Goal: Contribute content: Add original content to the website for others to see

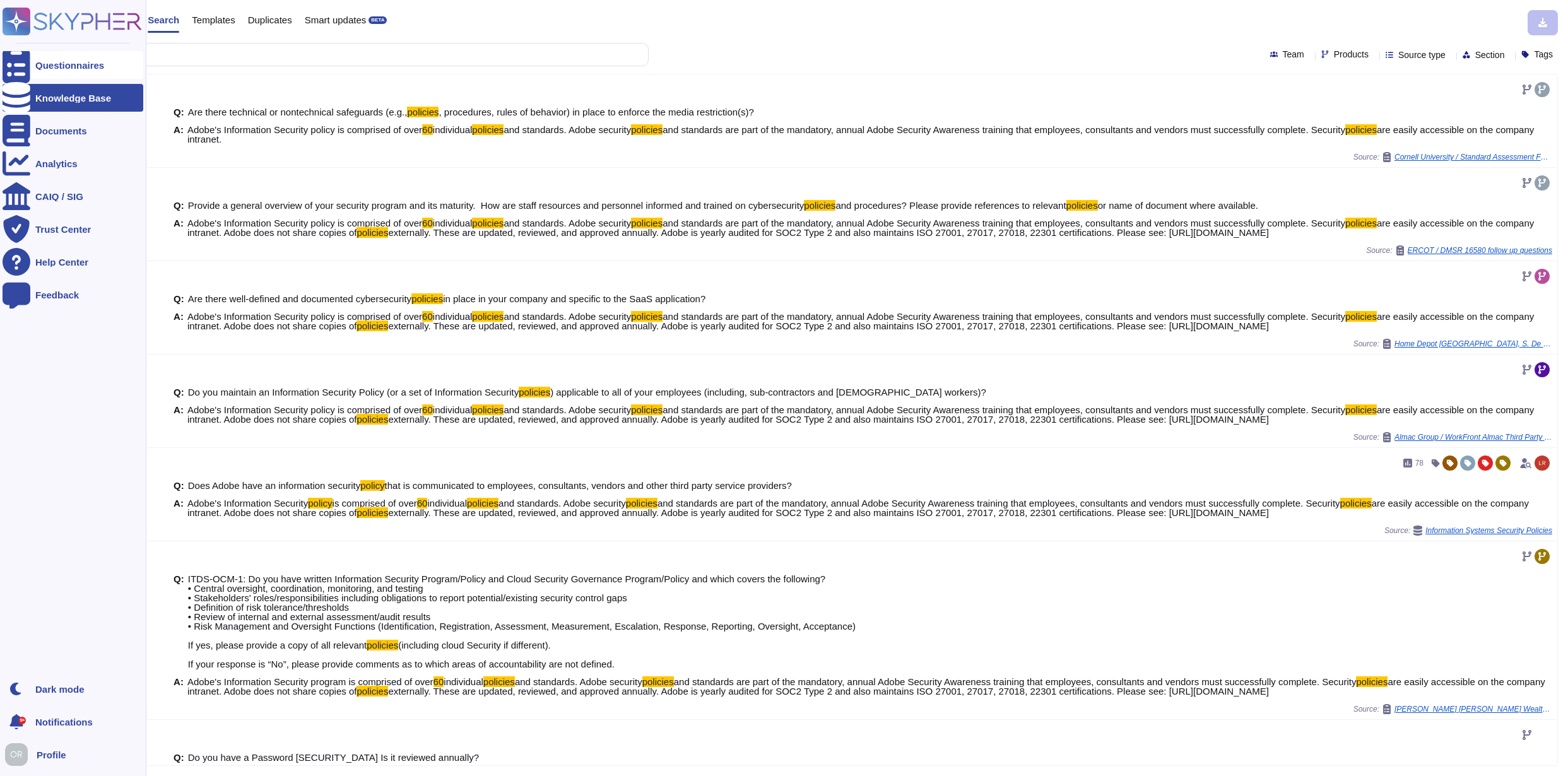
click at [66, 66] on div "Questionnaires" at bounding box center [70, 66] width 69 height 9
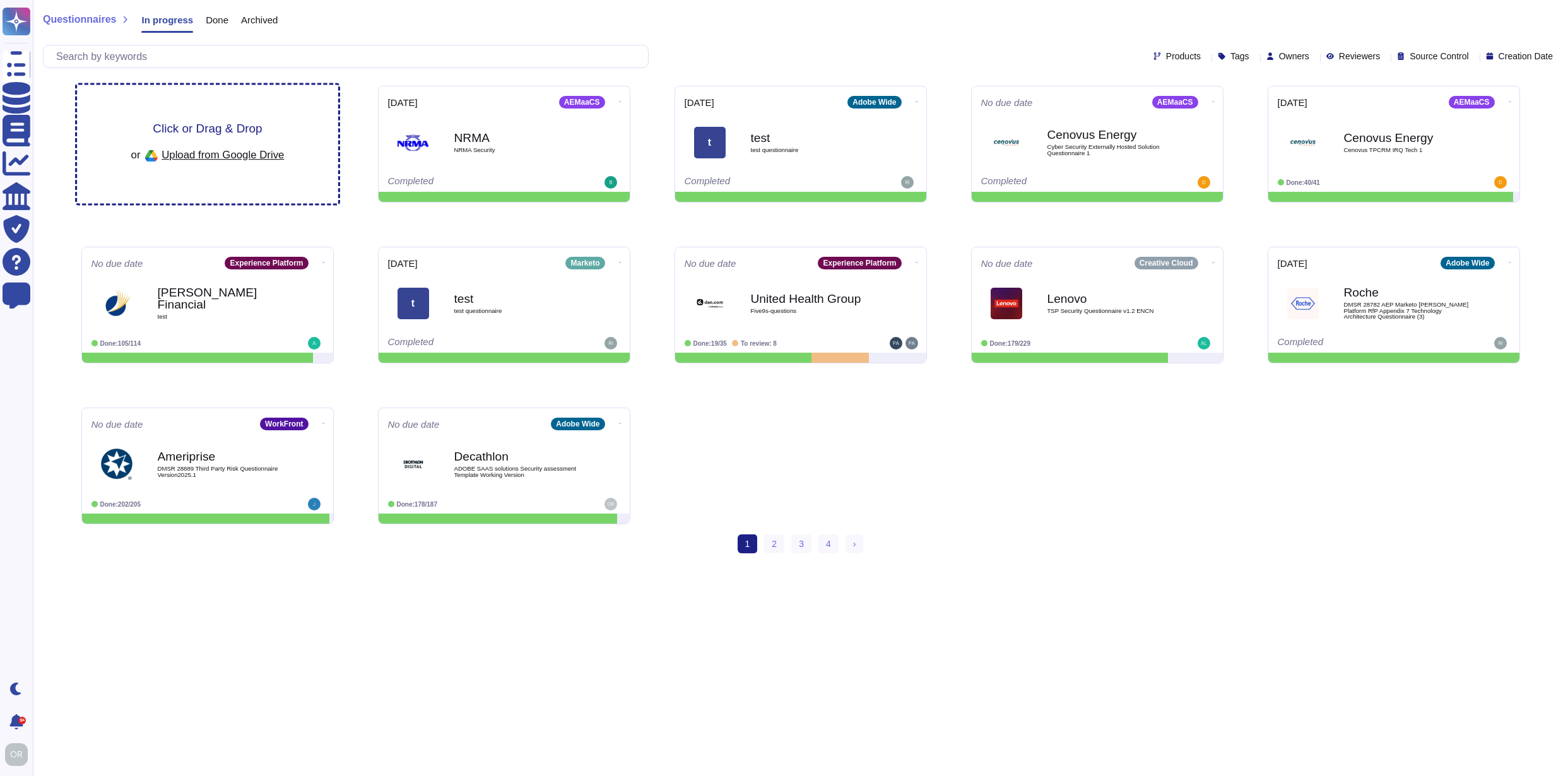
click at [226, 126] on span "Click or Drag & Drop" at bounding box center [207, 128] width 109 height 12
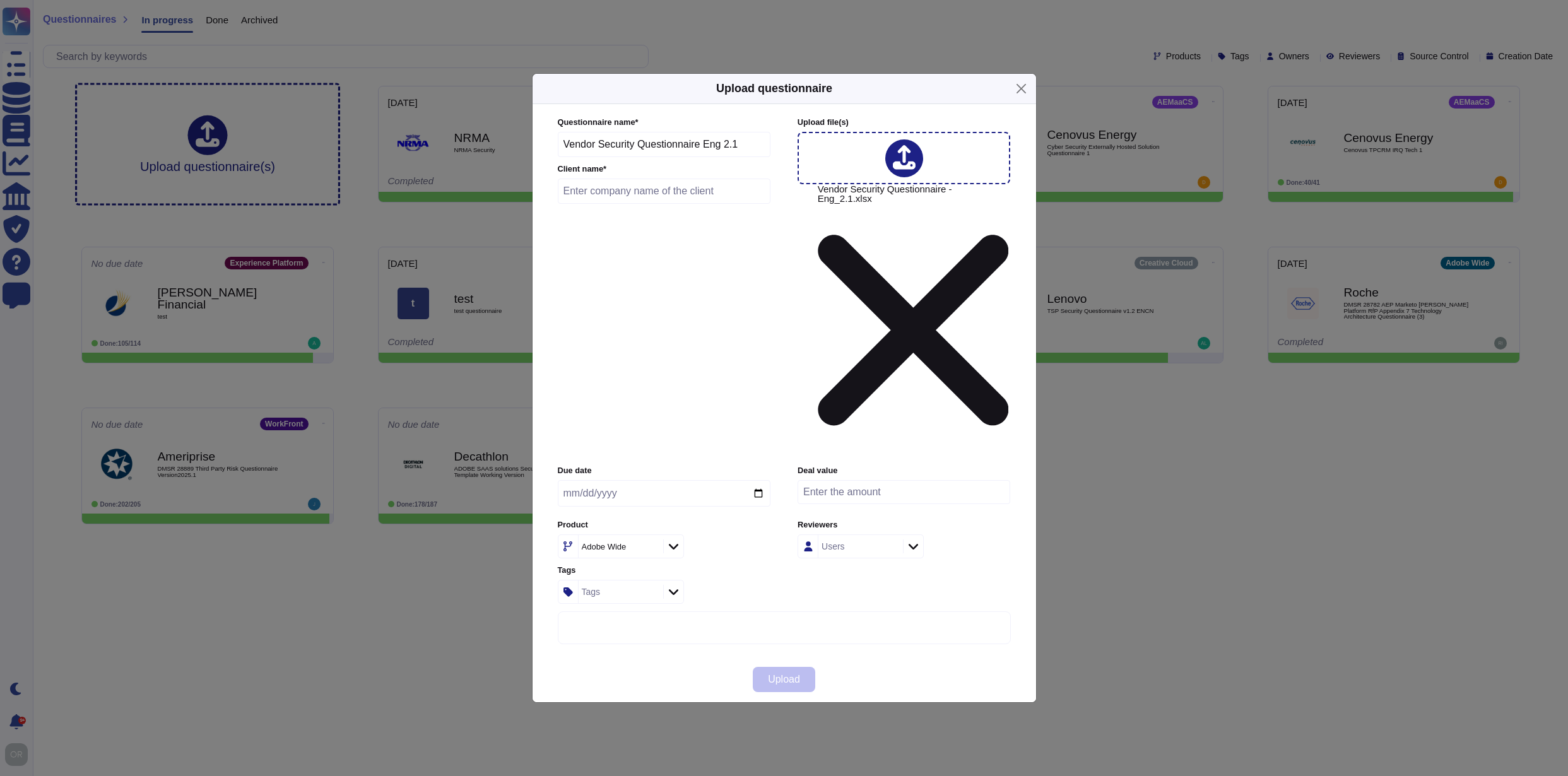
click at [654, 204] on input "text" at bounding box center [665, 191] width 213 height 25
type input "Coupang"
click at [777, 674] on span "Upload" at bounding box center [784, 679] width 32 height 10
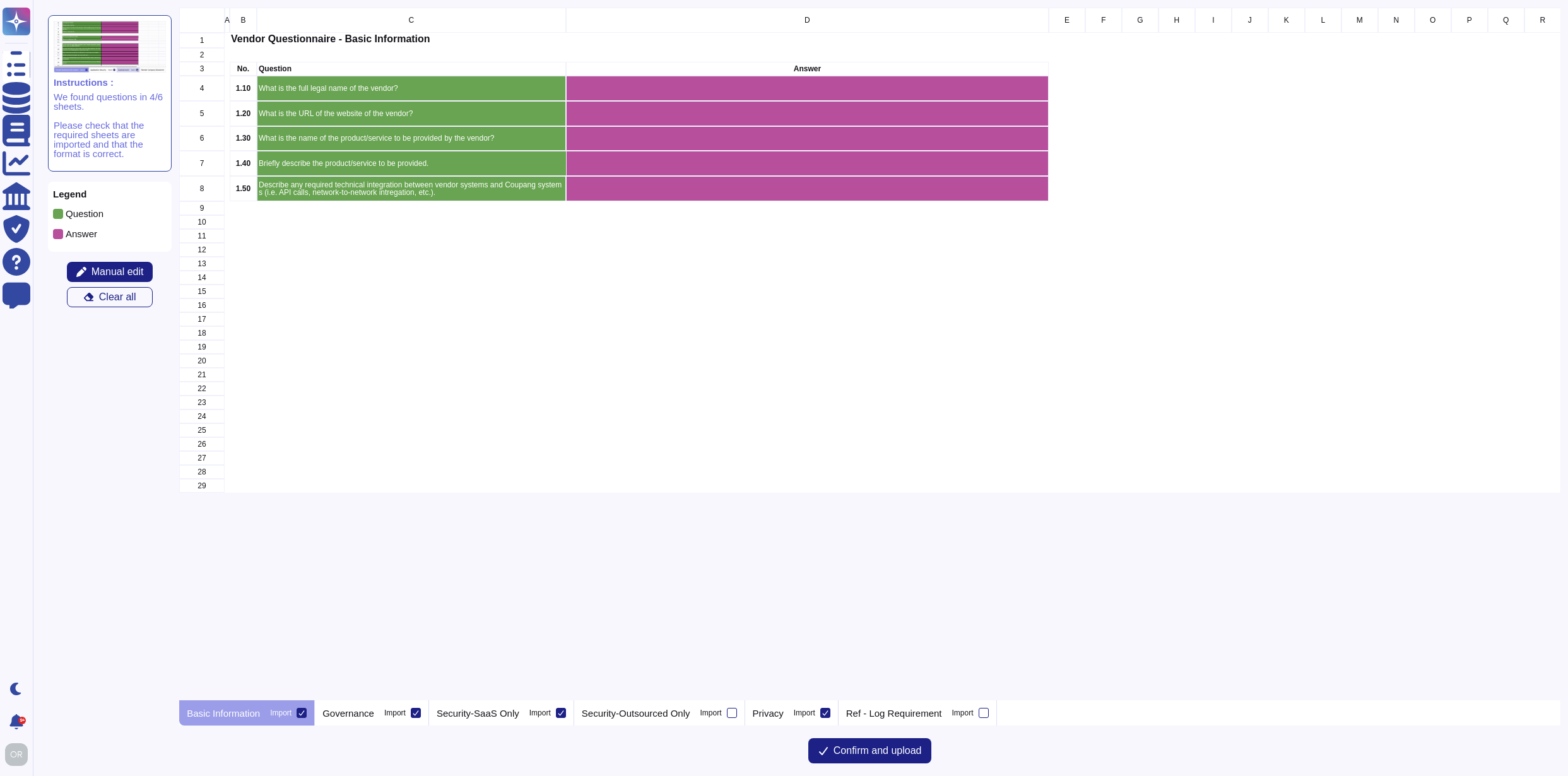
scroll to position [684, 1372]
click at [846, 756] on button "Confirm and upload" at bounding box center [870, 751] width 123 height 25
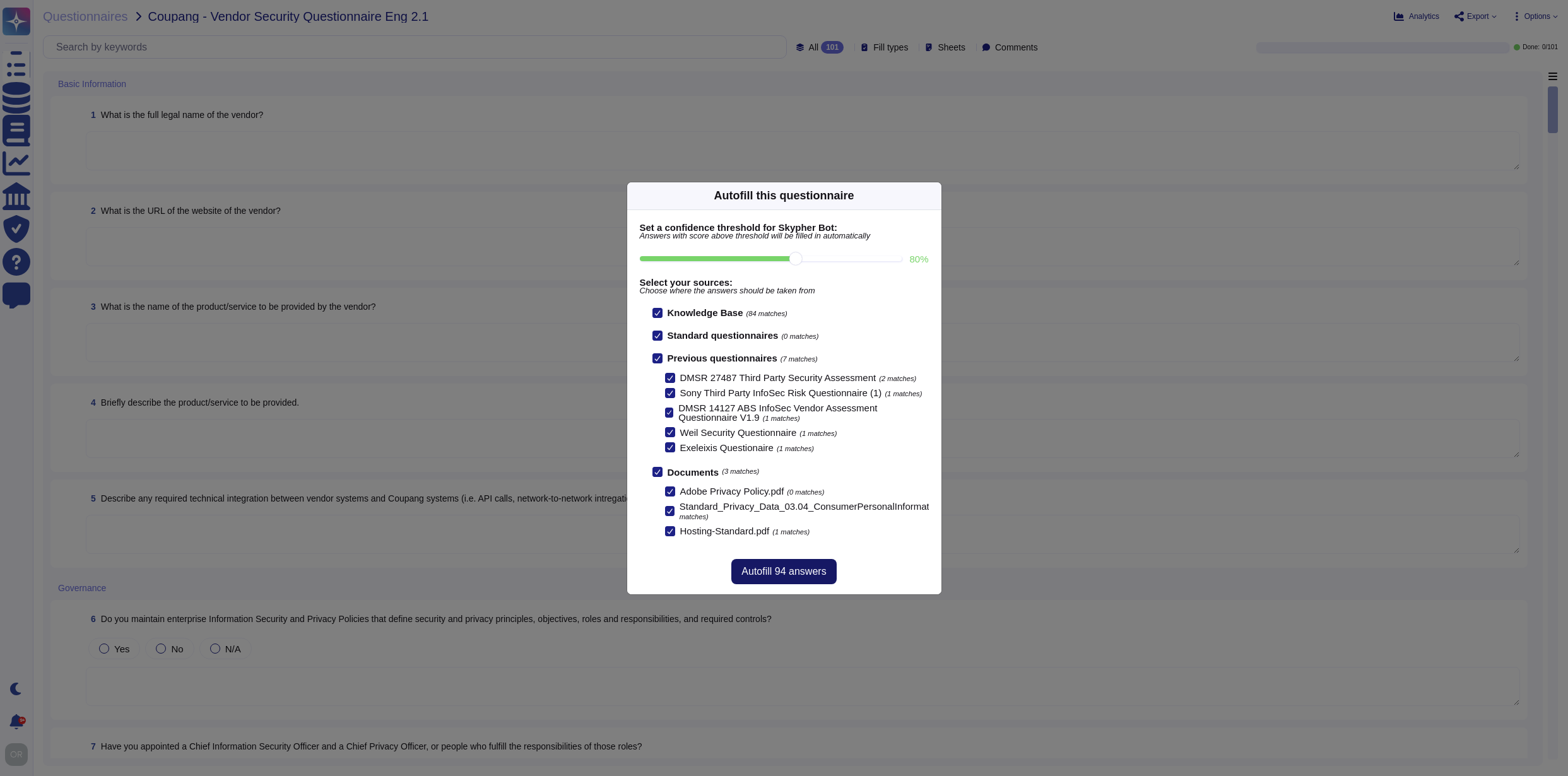
click at [808, 572] on span "Autofill 94 answers" at bounding box center [783, 571] width 85 height 10
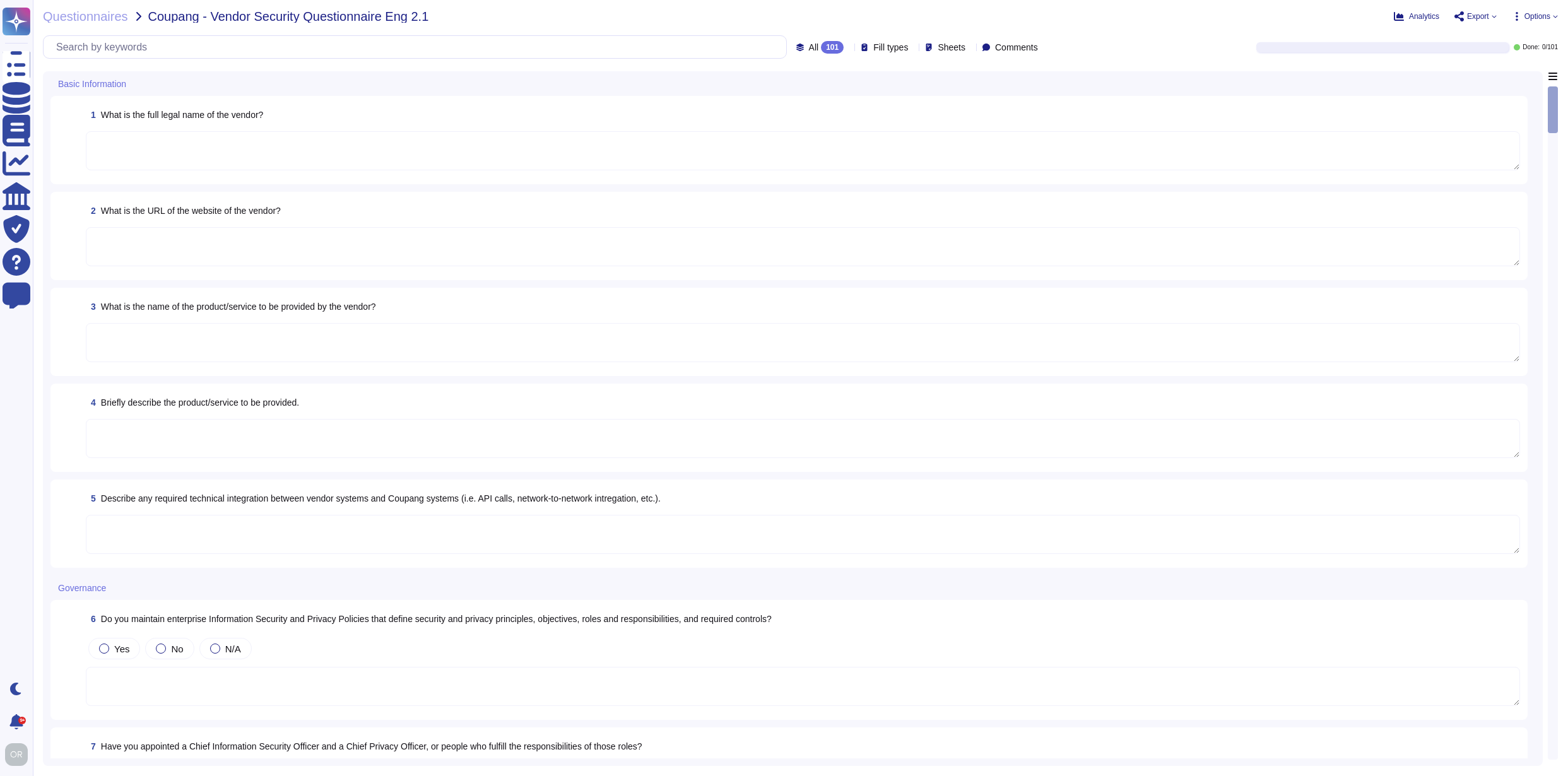
type textarea "Adobe Inc."
type textarea "[URL][DOMAIN_NAME]"
type textarea "Adobe Inc."
type textarea "Founded in [DATE], Adobe Inc. is one of the largest and most diversified softwa…"
type textarea "Adobe offers several APIs to its clients, enabling them to integrate Adobe serv…"
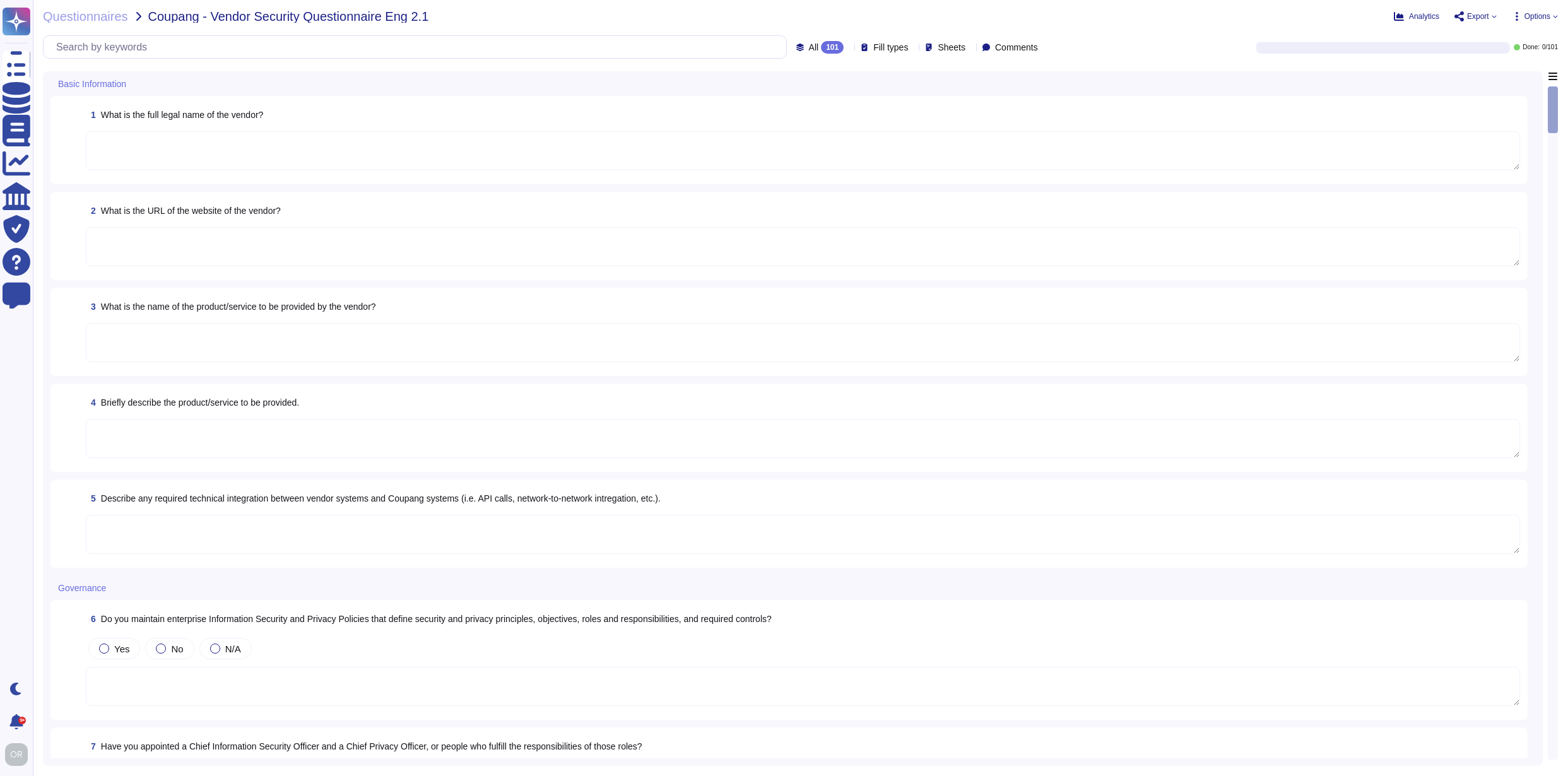
type textarea "Lo ipsumdolo sita CON 56630, Adipi'e Seddoeiusmo Temporin Utlabo etdolore mag a…"
type textarea "Adobe has a dedicated Chief Security Officer who is responsible for security, a…"
type textarea "Annual privacy awareness training is mandatory for all Adobe Workers. The train…"
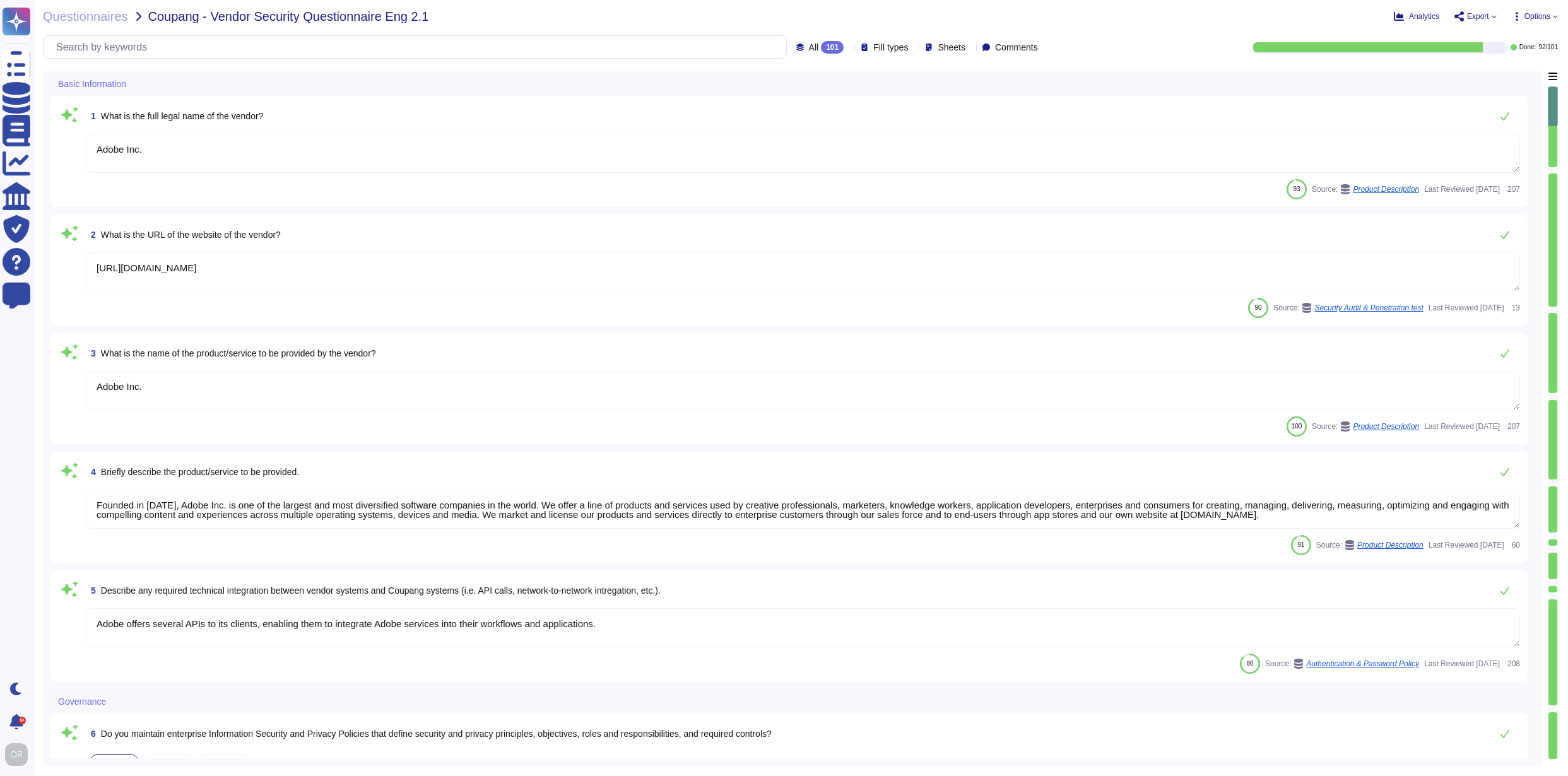
click at [1552, 171] on div at bounding box center [1552, 171] width 9 height 7
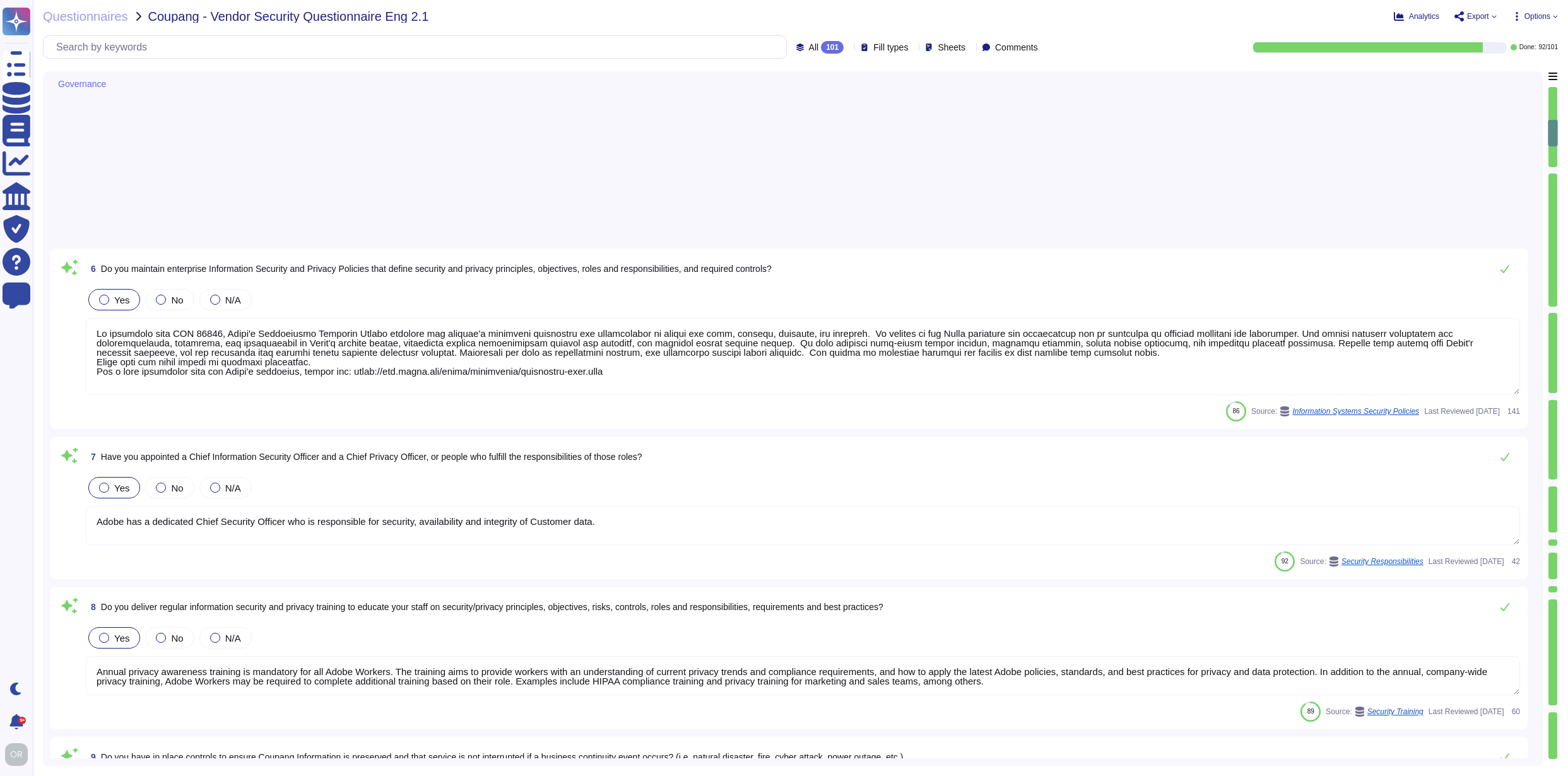
type textarea "Adobe data centers that are in locales with environmental risks, such as earthq…"
type textarea "Lorem ips d sitametcon adi elitsedd eiusmodt incididu utla et dolor ma aliqua e…"
type textarea "For incidents: The Incident Response Team coordinates incident response activit…"
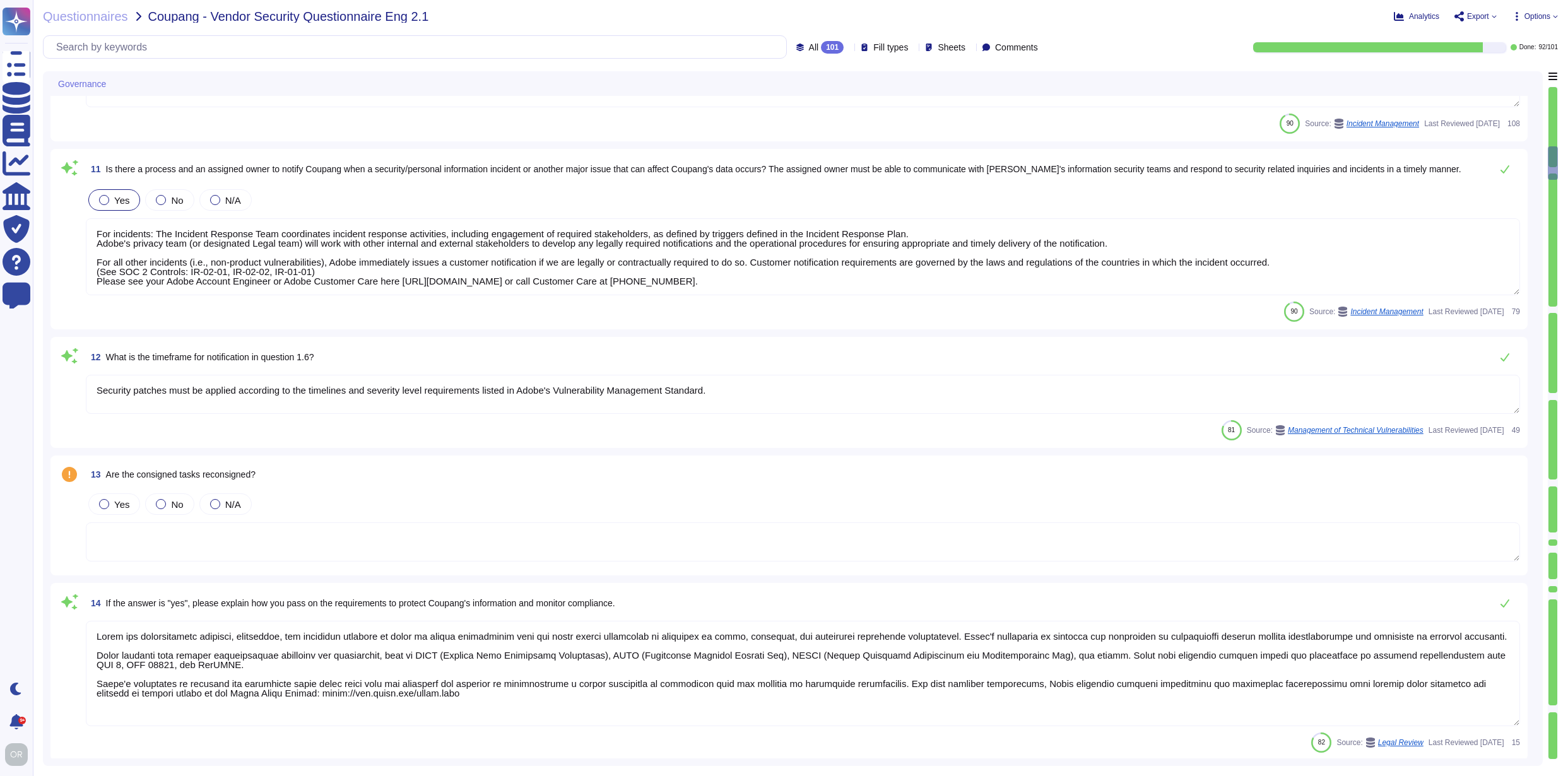
type textarea "Security patches must be applied according to the timelines and severity level …"
type textarea "Adobe has comprehensive policies, procedures, and technical measures in place t…"
type textarea "Adobe has a policy in place for the secure deletion and destruction of data. Ad…"
type textarea "2) Implement appropriate retention periods based on legitimate business or lega…"
type textarea "Annually, Adobe fulltime and [DEMOGRAPHIC_DATA] employees and interns complete …"
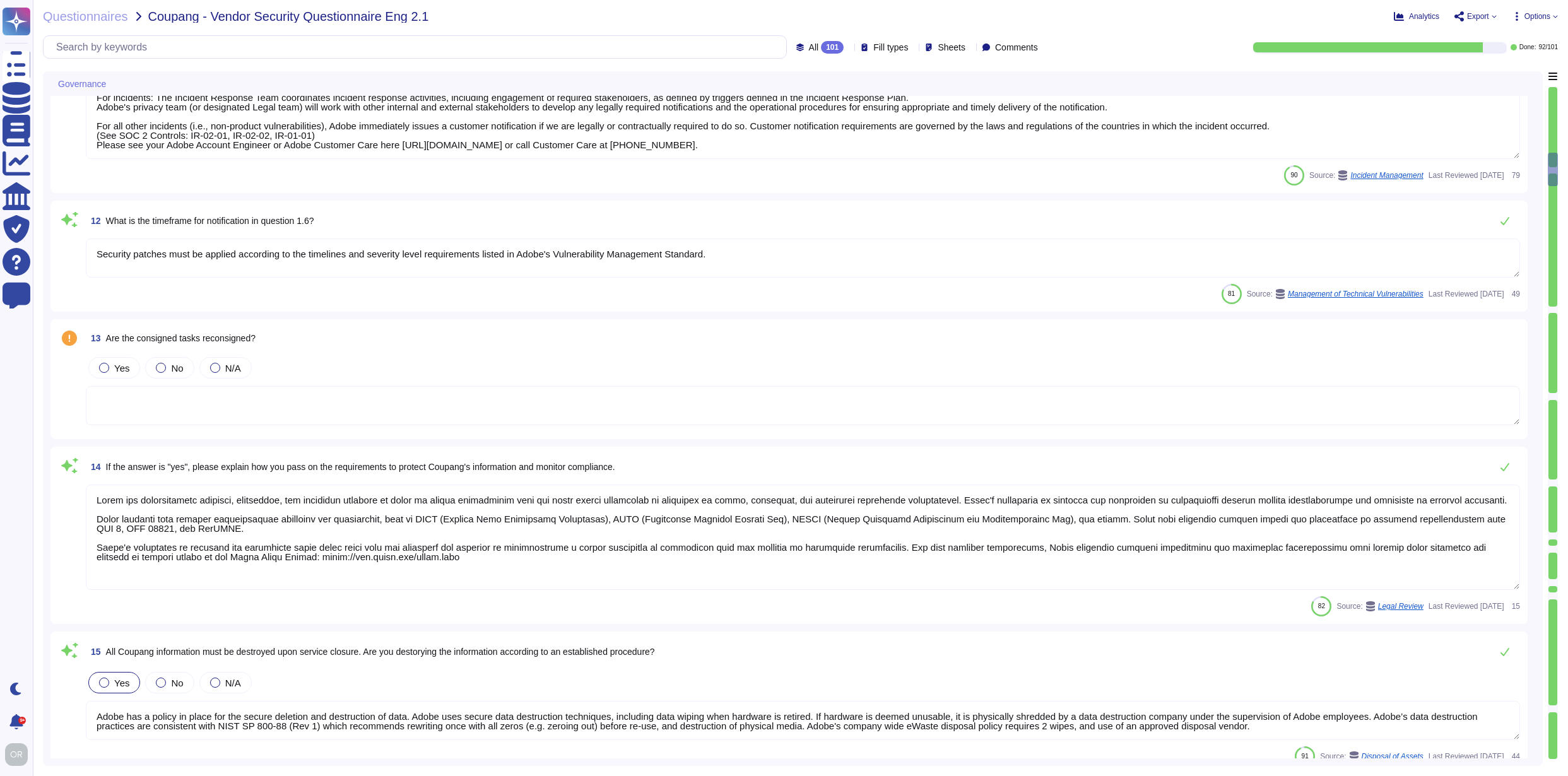
type textarea "Adobe employees at an office location that do not have access to confidential o…"
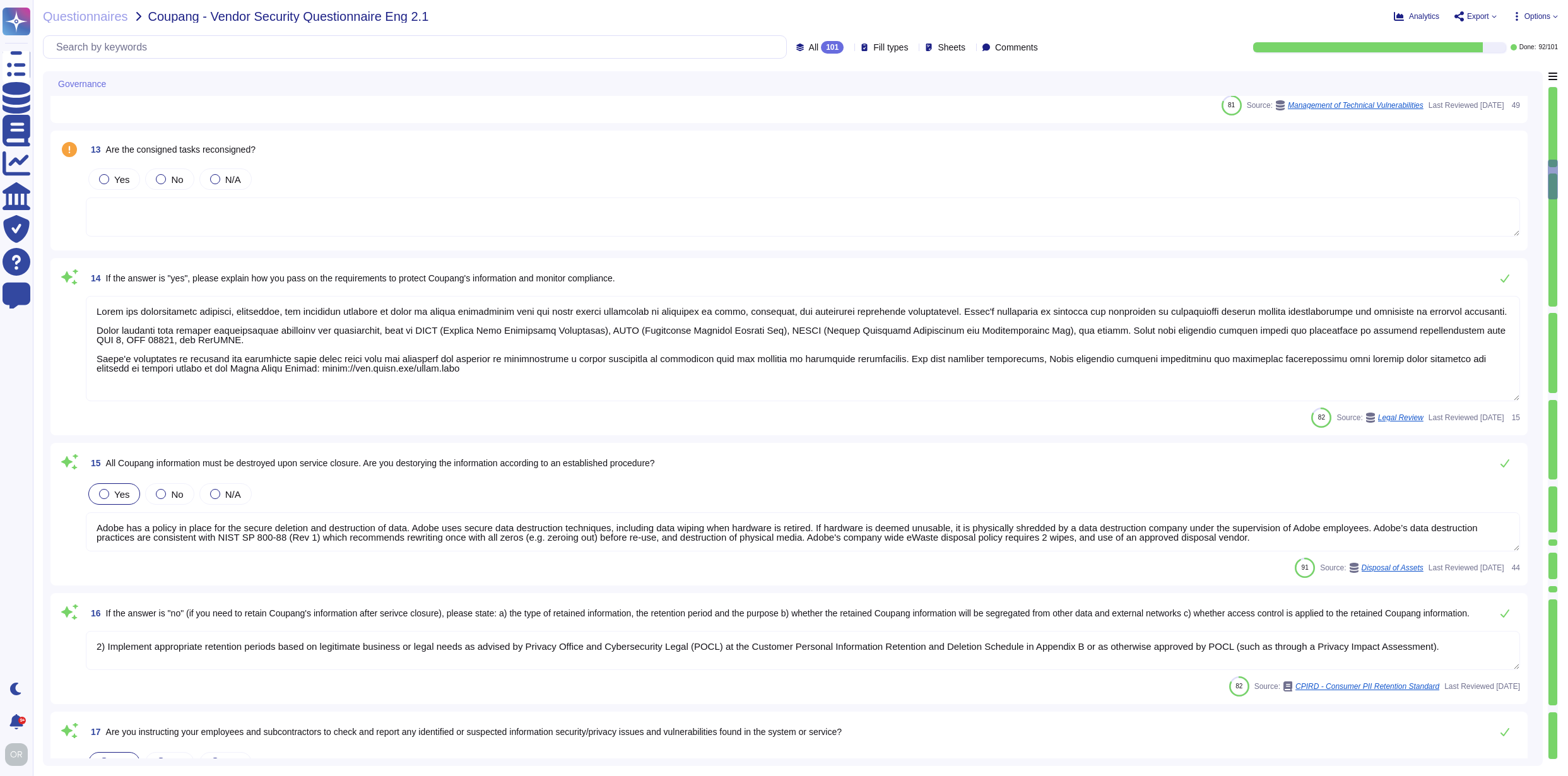
scroll to position [1688, 0]
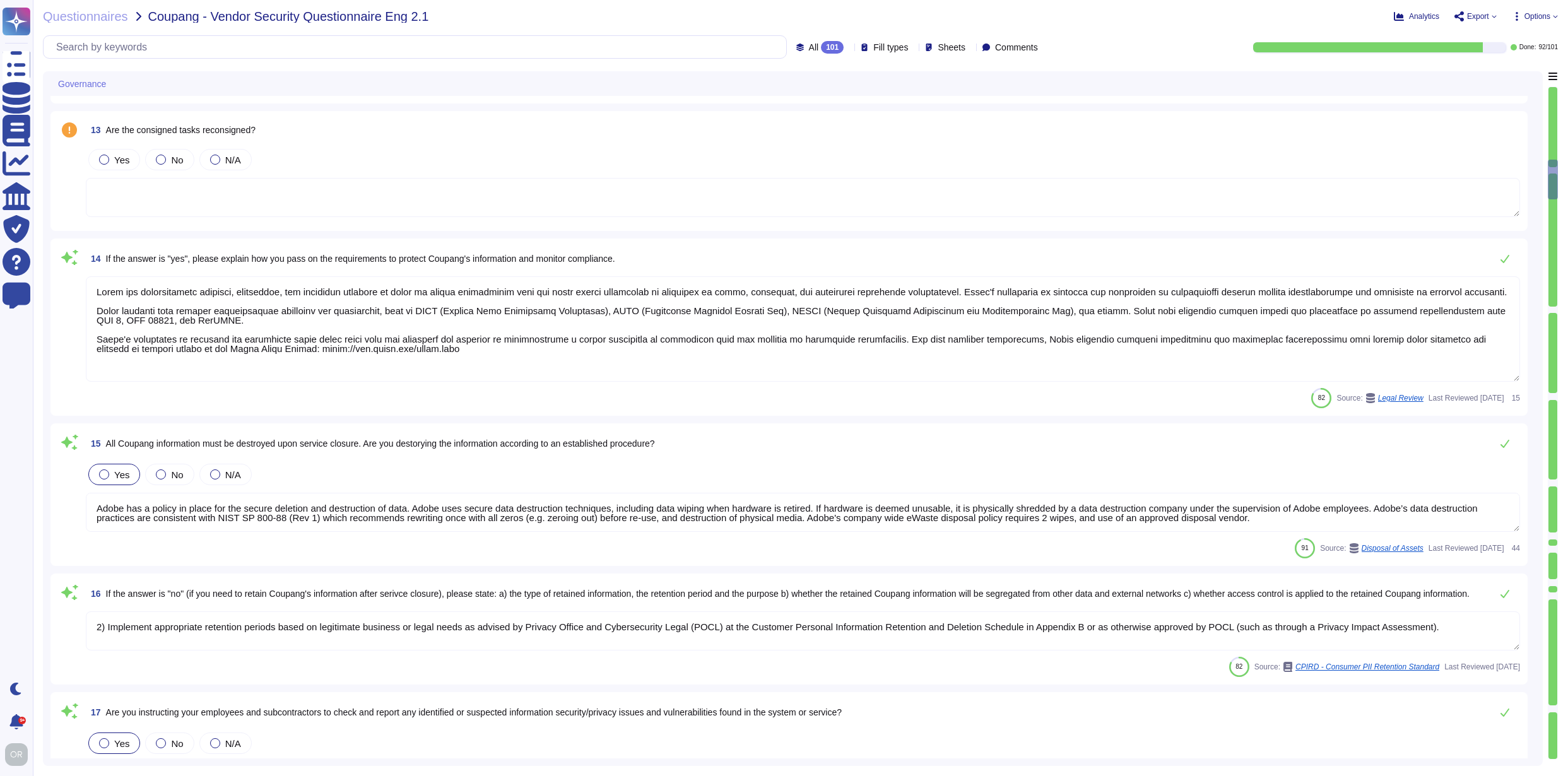
type textarea "Media files stored in cloud storage are tagged with these customer-specific ide…"
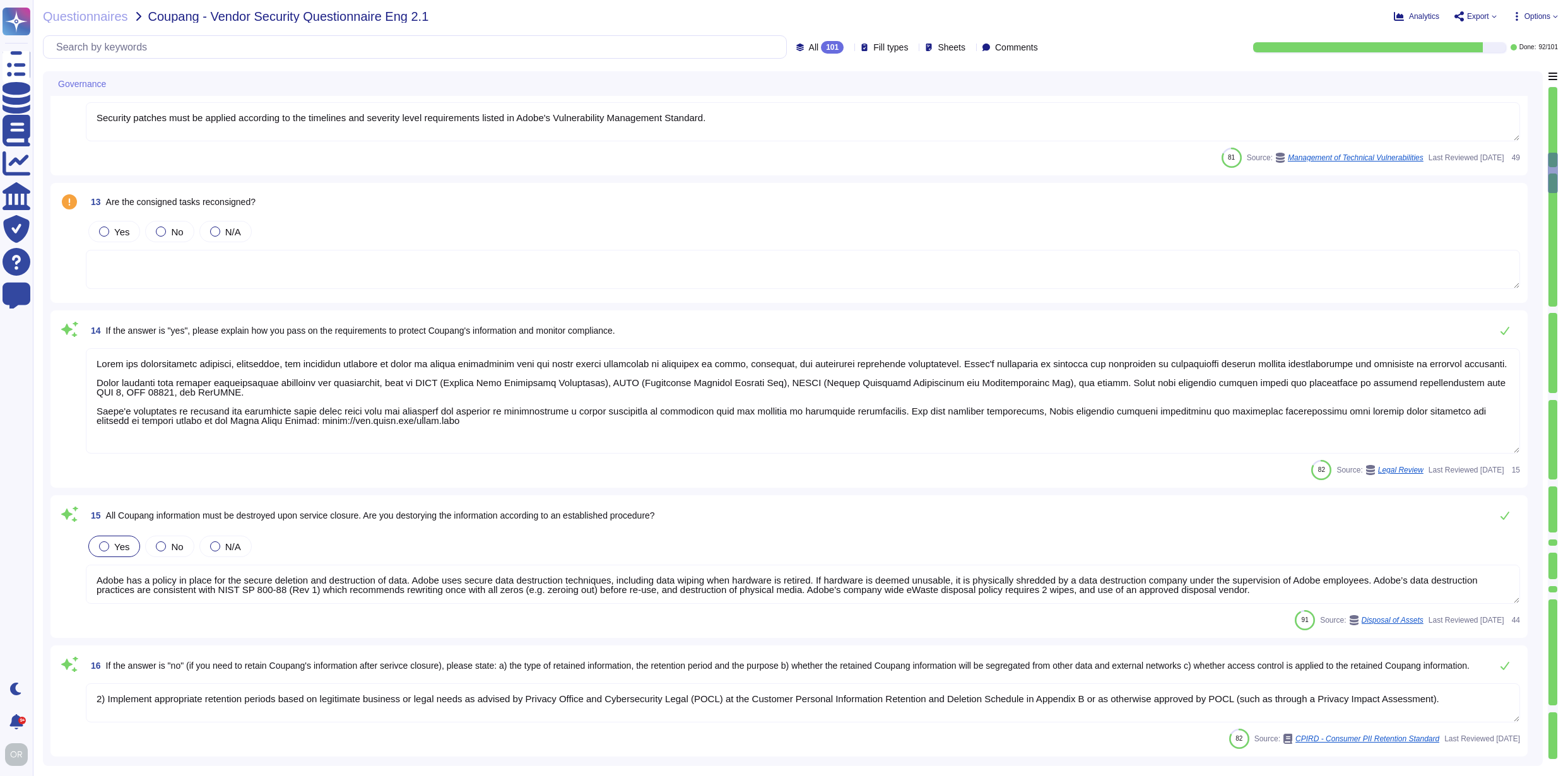
type textarea "Lorem ips d sitametcon adi elitsedd eiusmodt incididu utla et dolor ma aliqua e…"
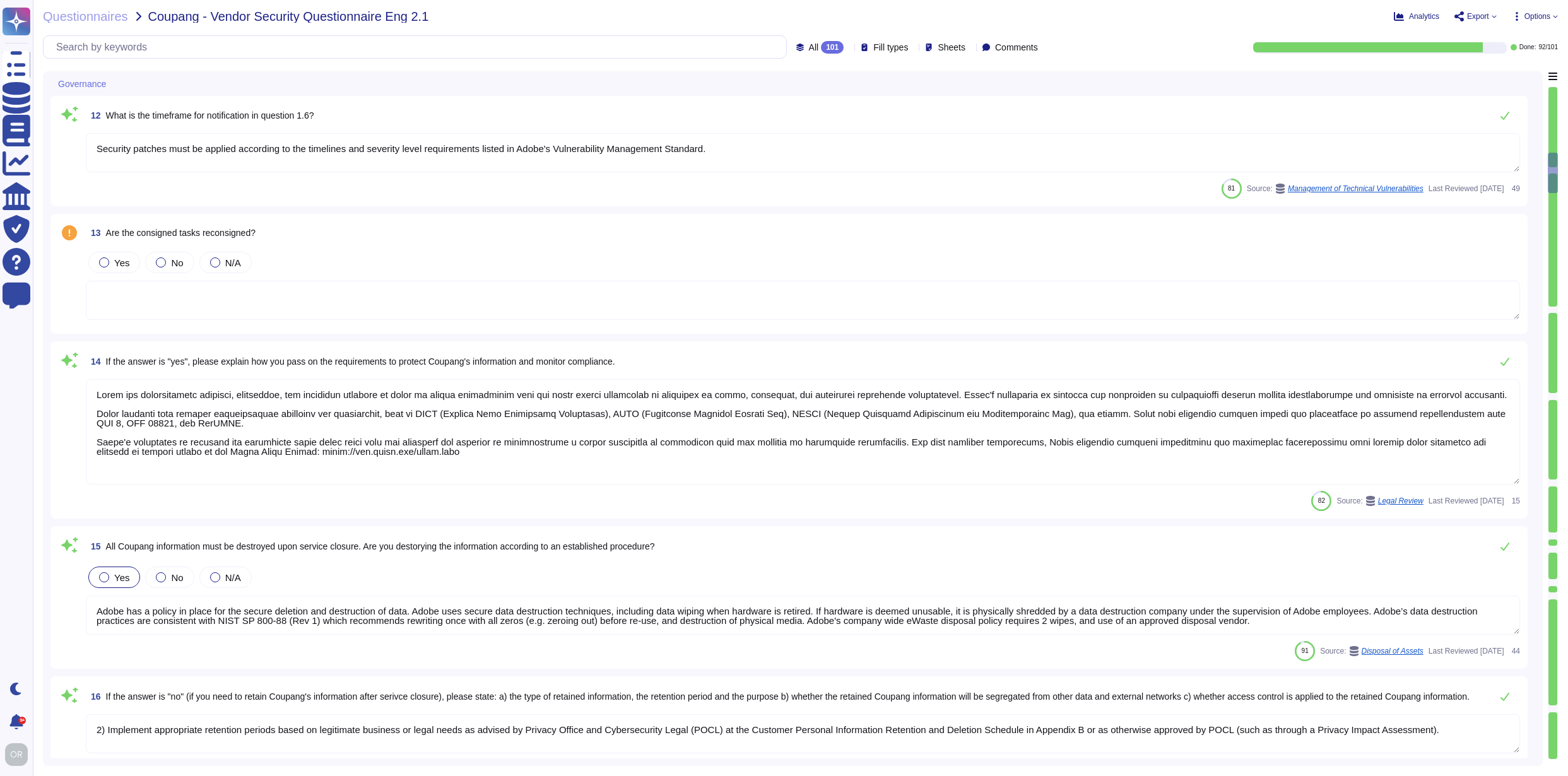
scroll to position [1578, 0]
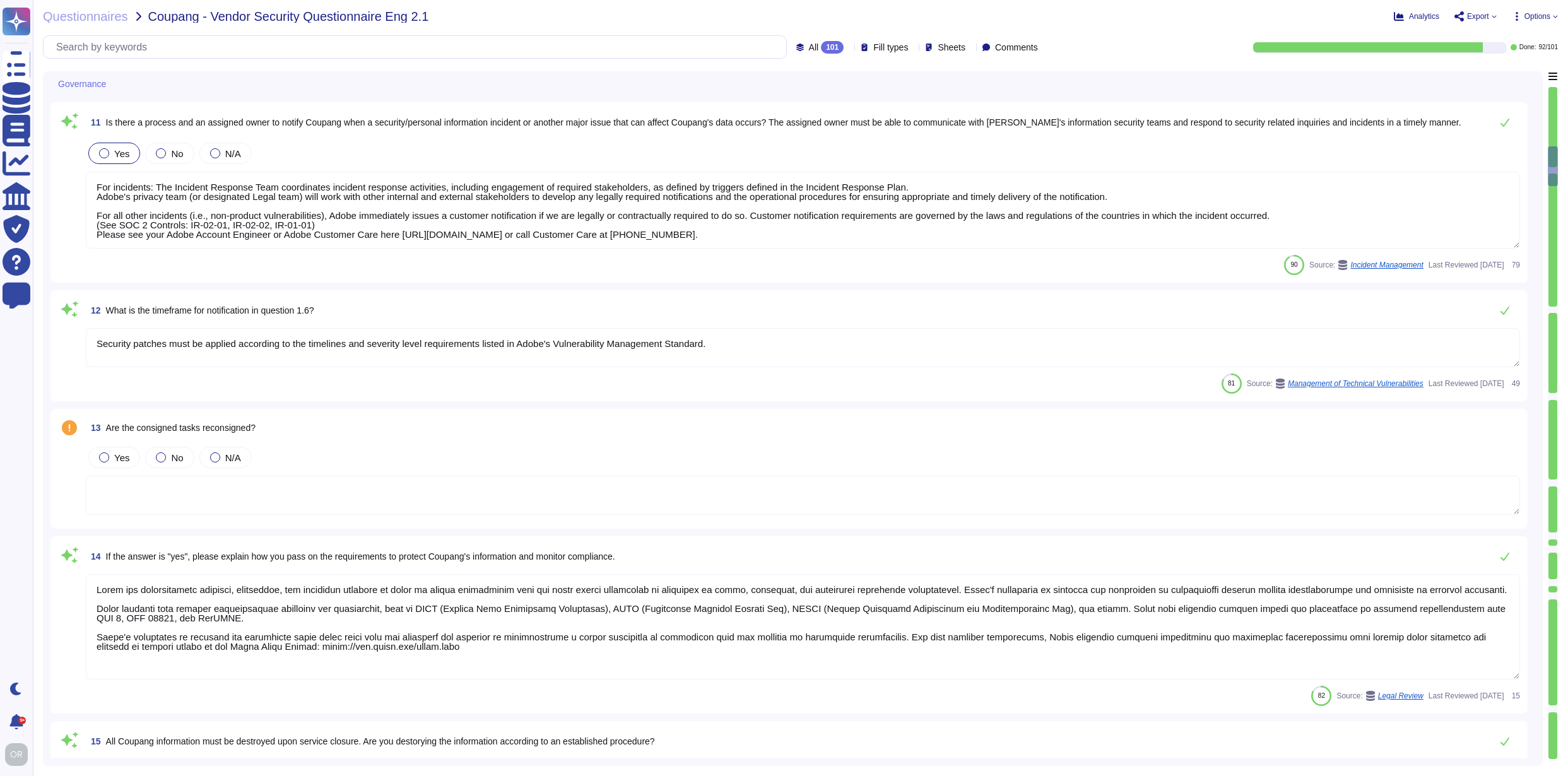
type textarea "Adobe data centers that are in locales with environmental risks, such as earthq…"
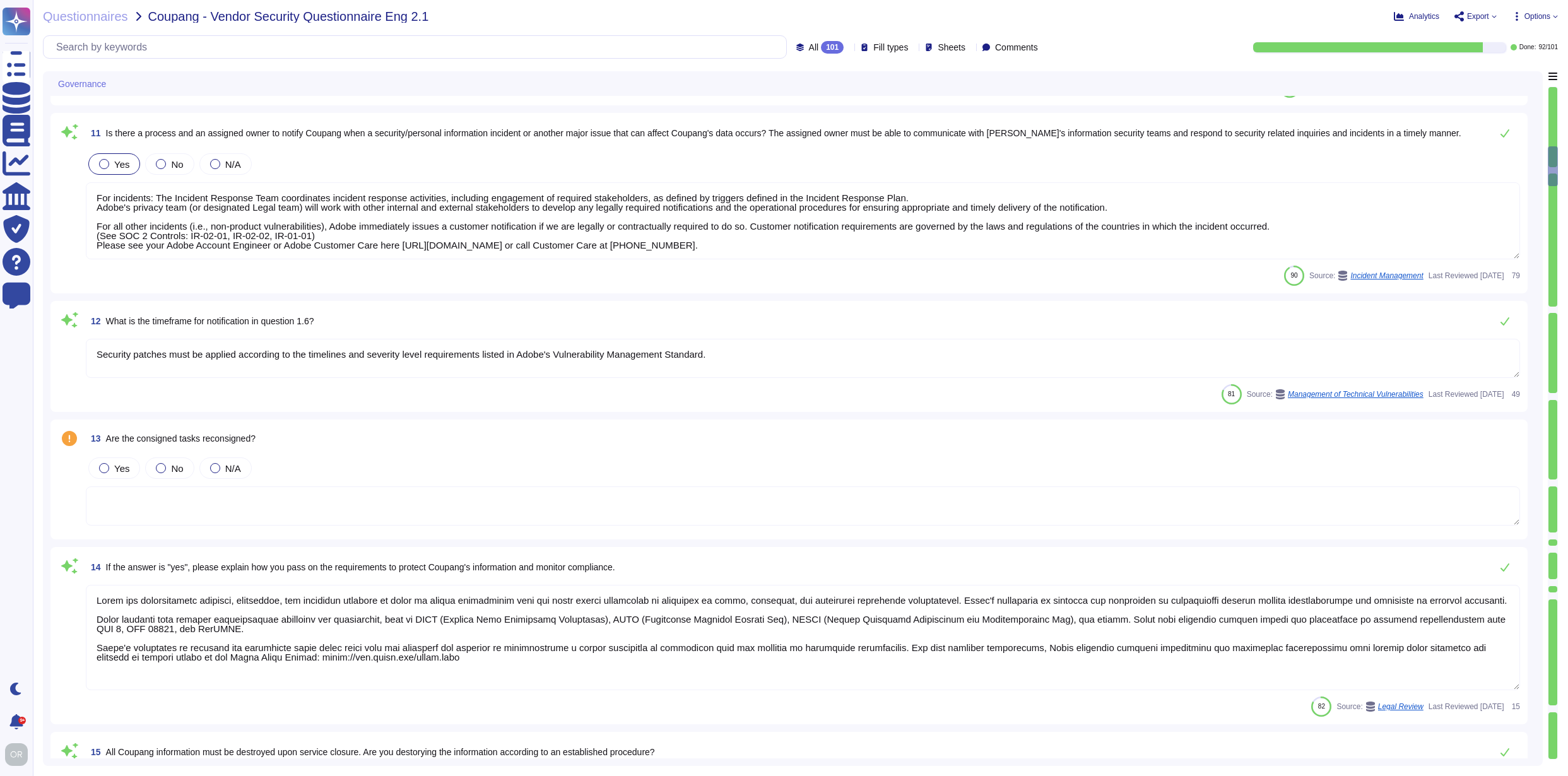
click at [409, 505] on textarea at bounding box center [803, 506] width 1434 height 39
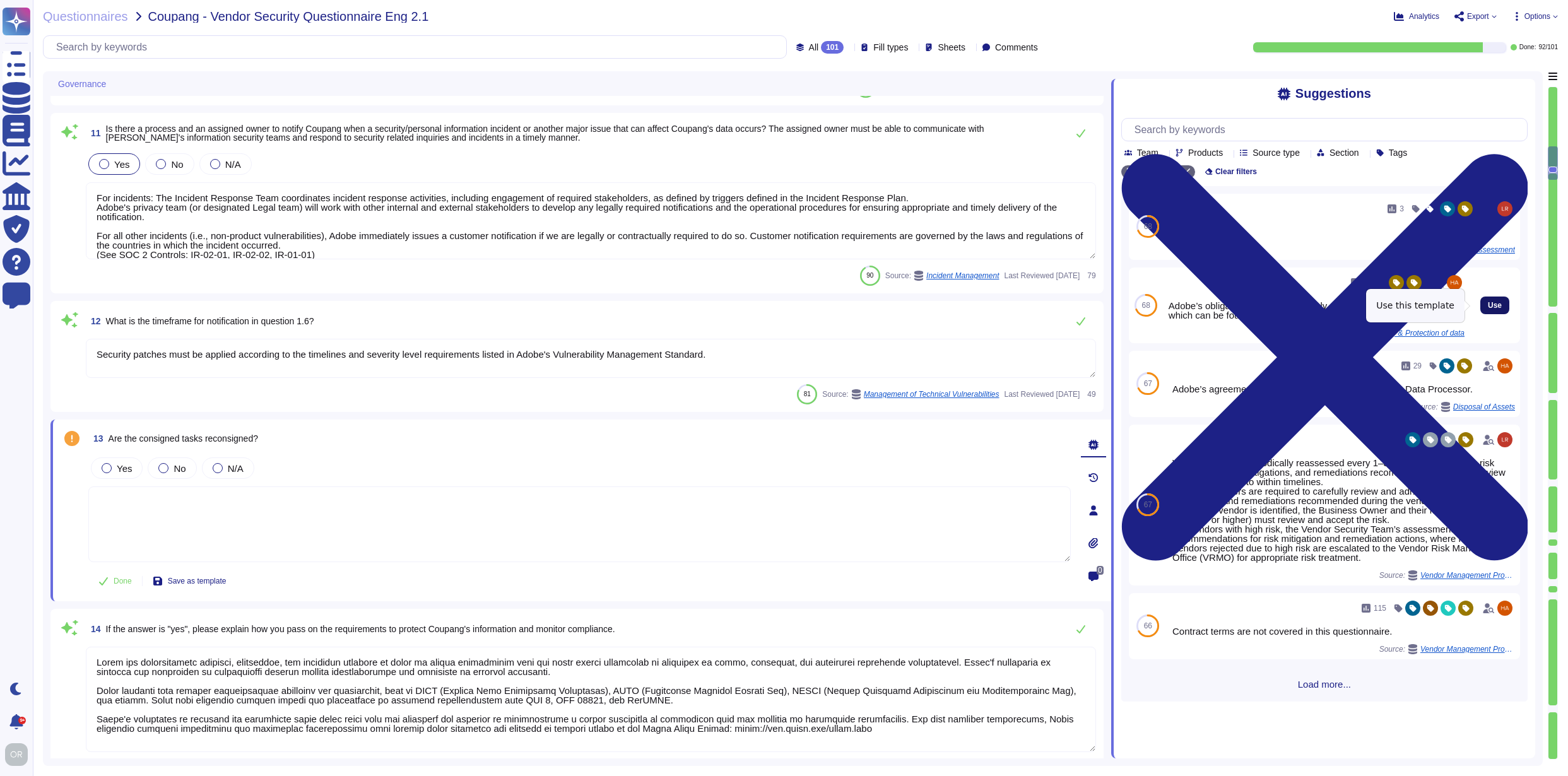
click at [1489, 304] on span "Use" at bounding box center [1495, 306] width 14 height 8
type textarea "Adobe’s obligations are made publicly available in our privacy policy which can…"
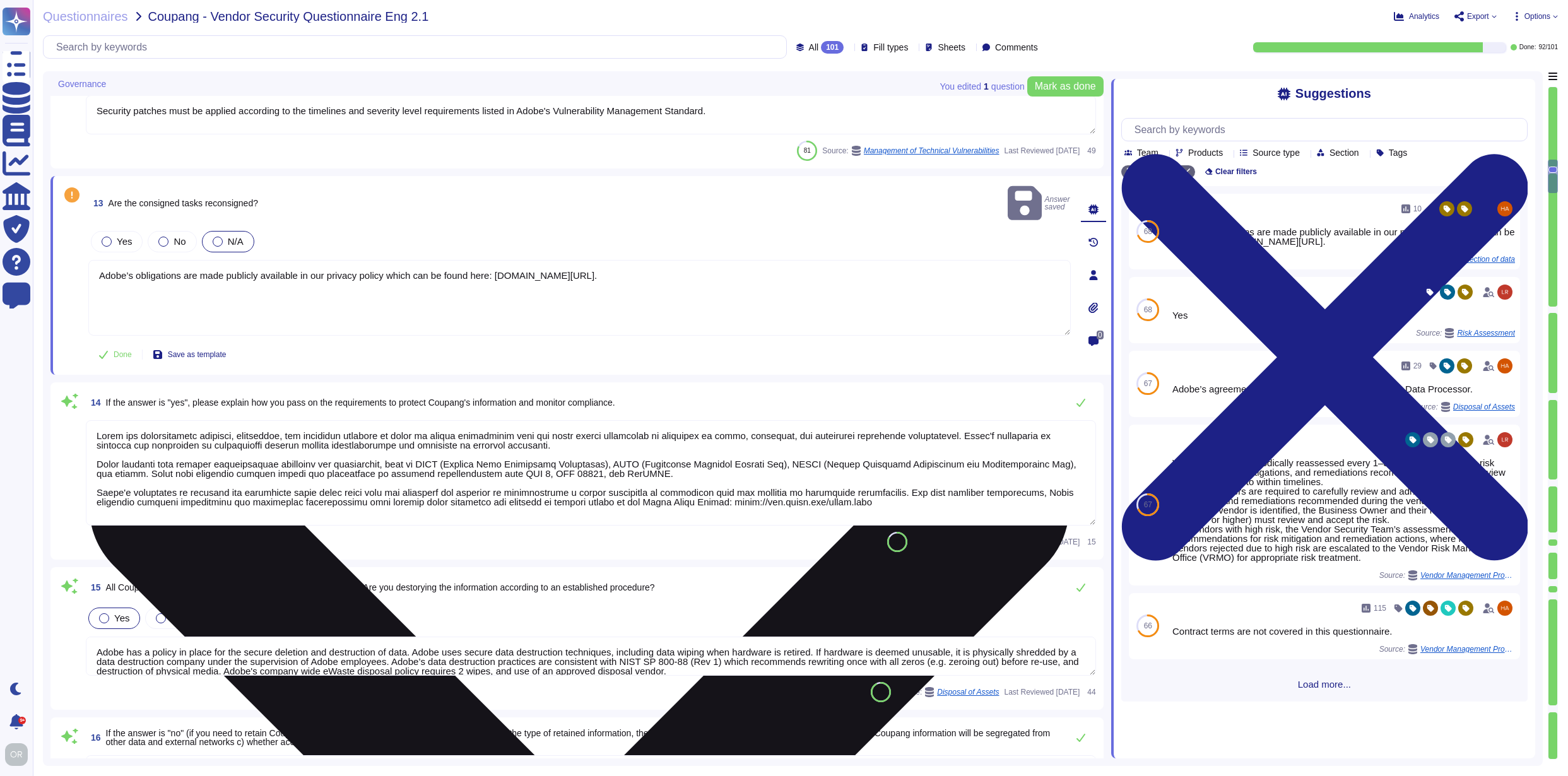
type textarea "Adobe employees at an office location that do not have access to confidential o…"
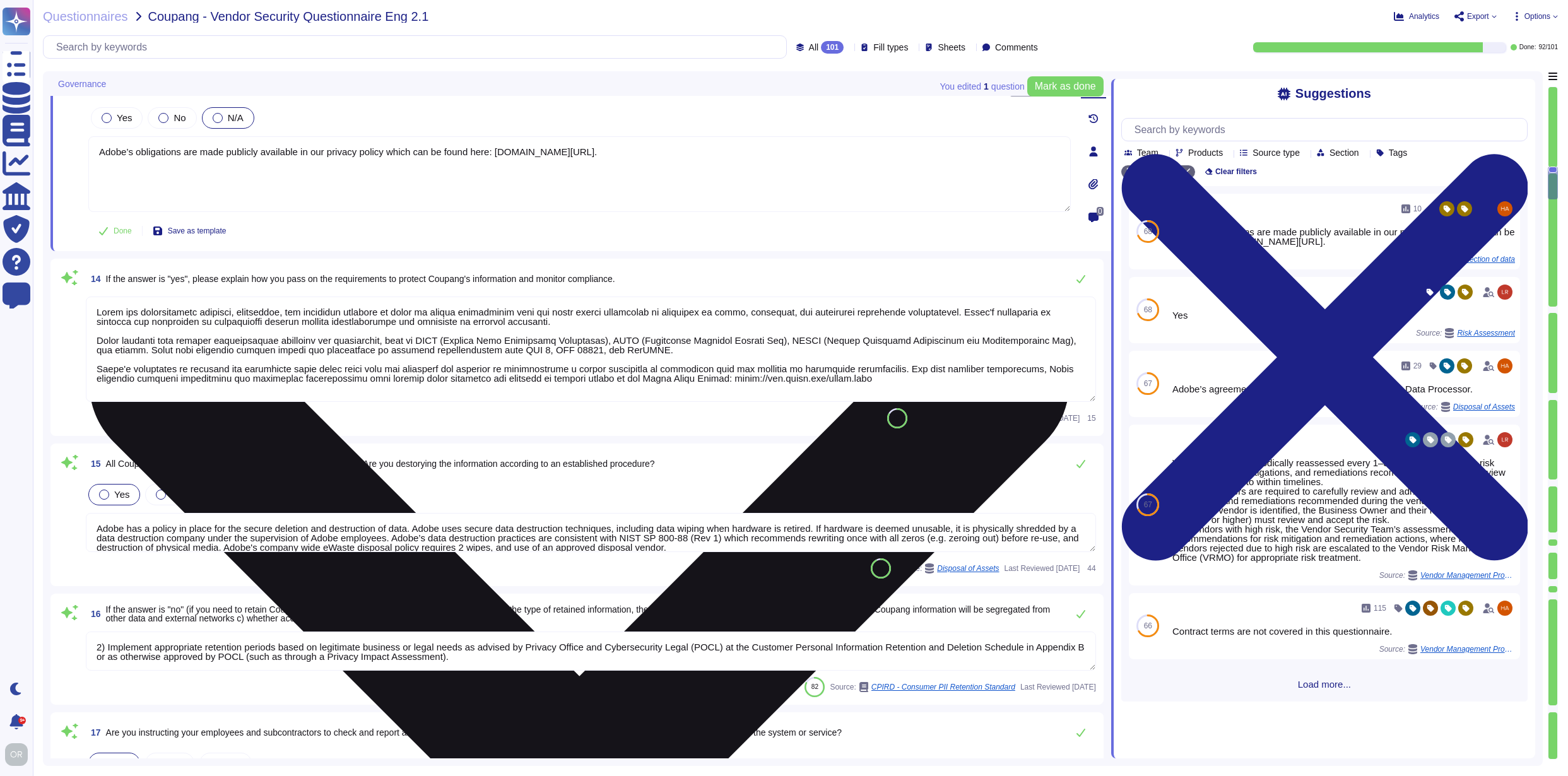
type textarea "Media files stored in cloud storage are tagged with these customer-specific ide…"
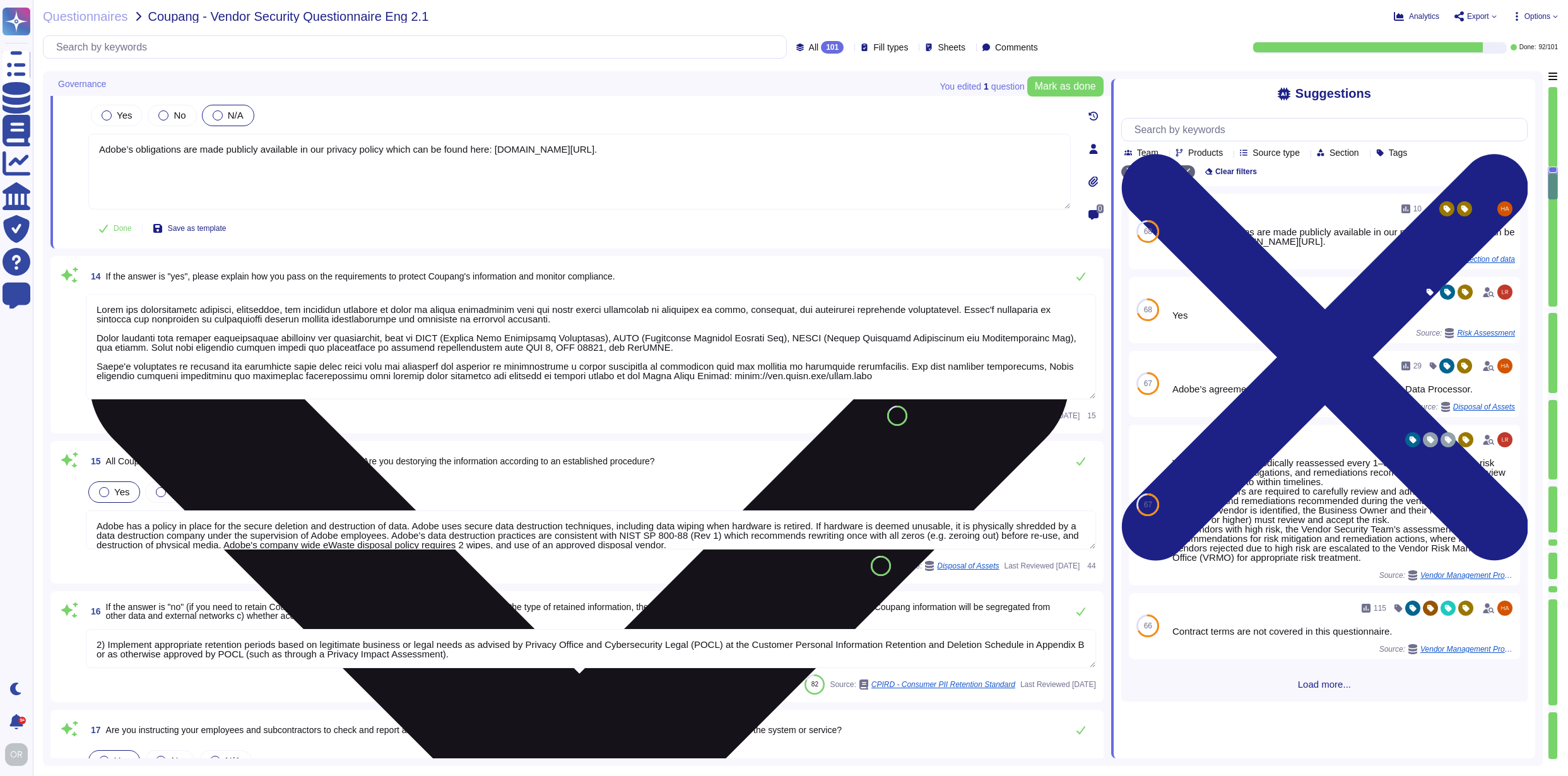
scroll to position [1751, 0]
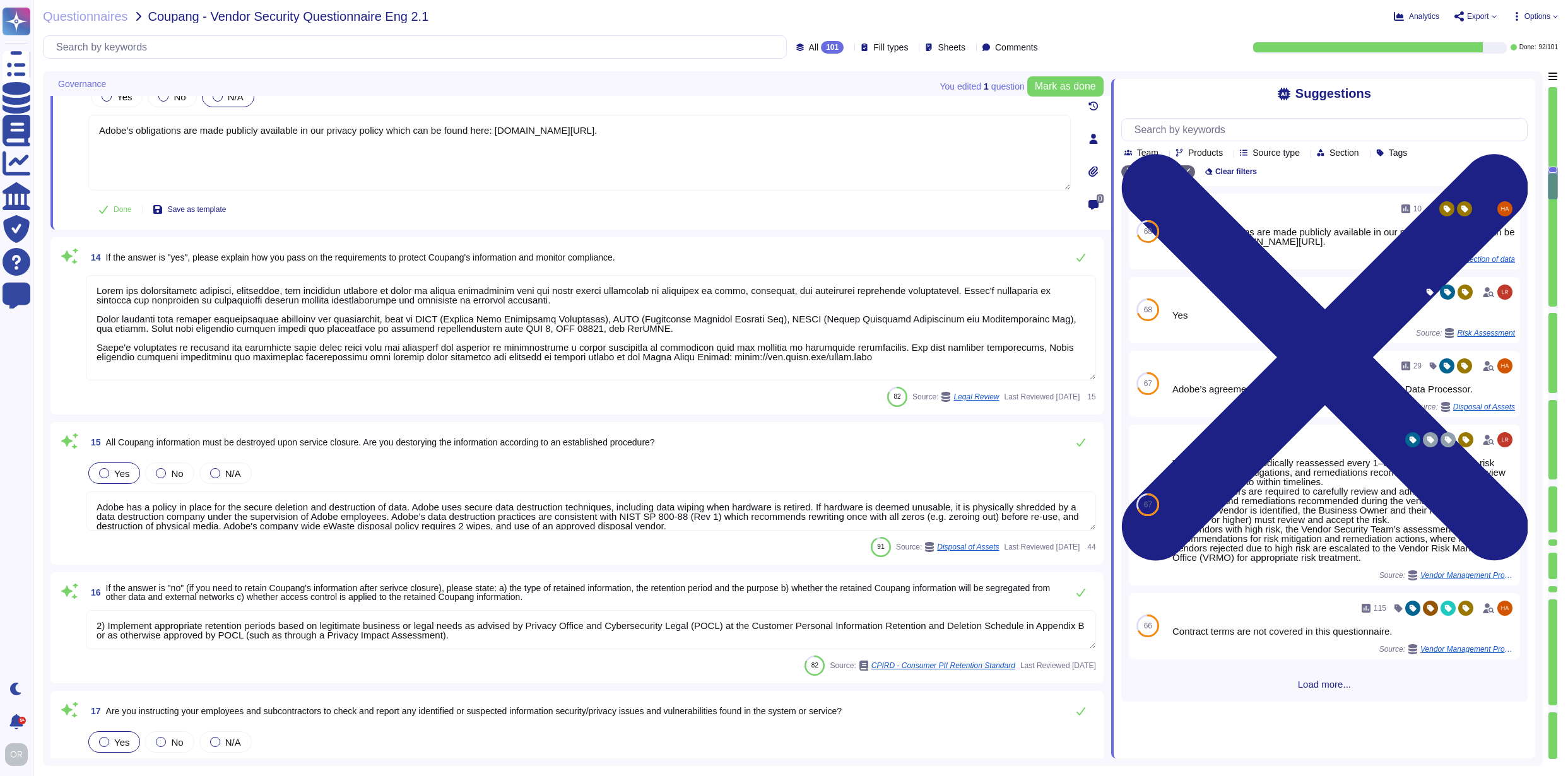
click at [1551, 311] on div at bounding box center [1552, 310] width 9 height 7
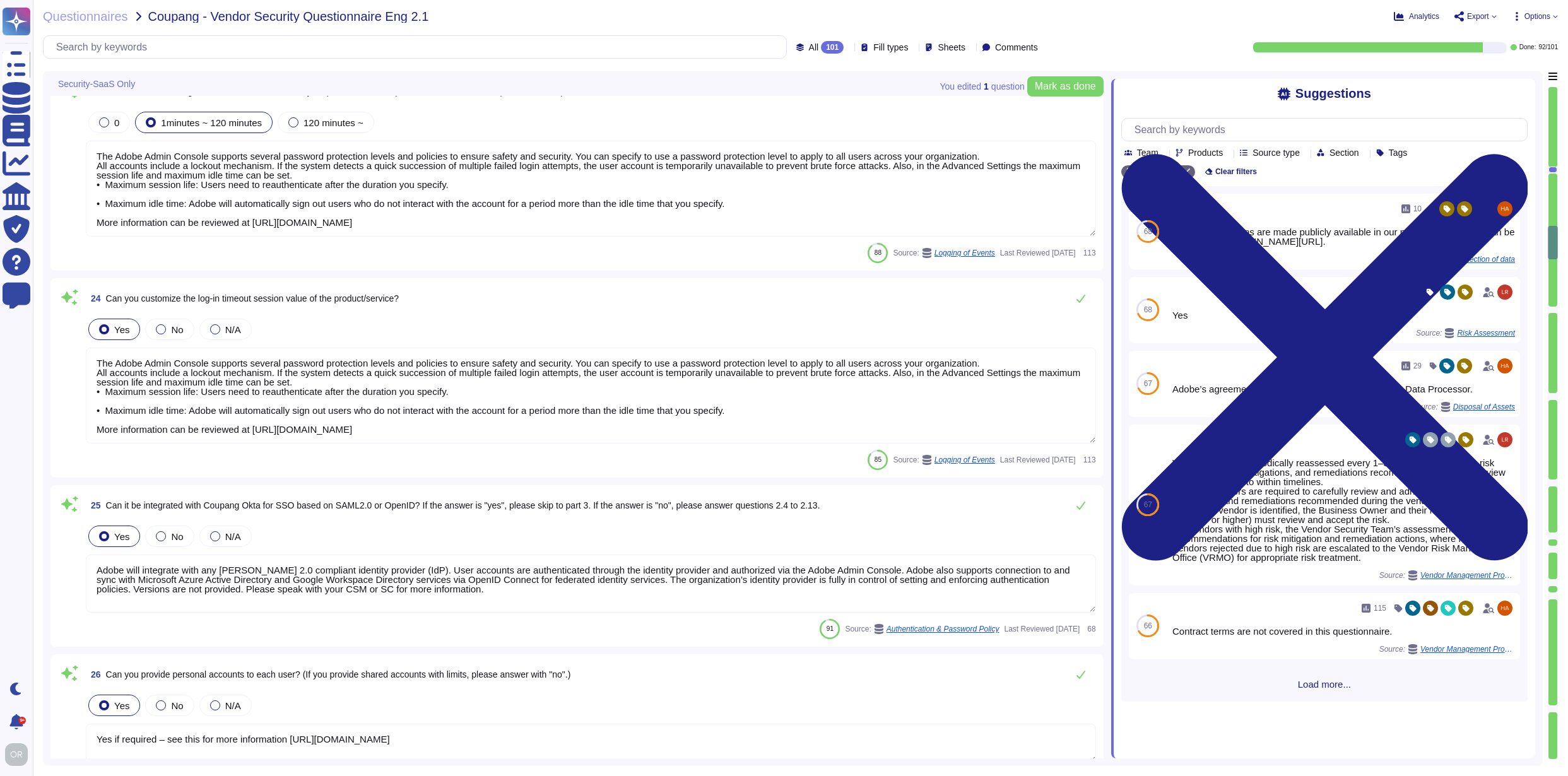
type textarea "Adobe retains access logs for Adobe office’s and owned locations for 1 year. Lo…"
type textarea "The Adobe Admin Console supports several password protection levels and policie…"
type textarea "Adobe will integrate with any [PERSON_NAME] 2.0 compliant identity provider (Id…"
type textarea "Yes if required – see this for more information [URL][DOMAIN_NAME]"
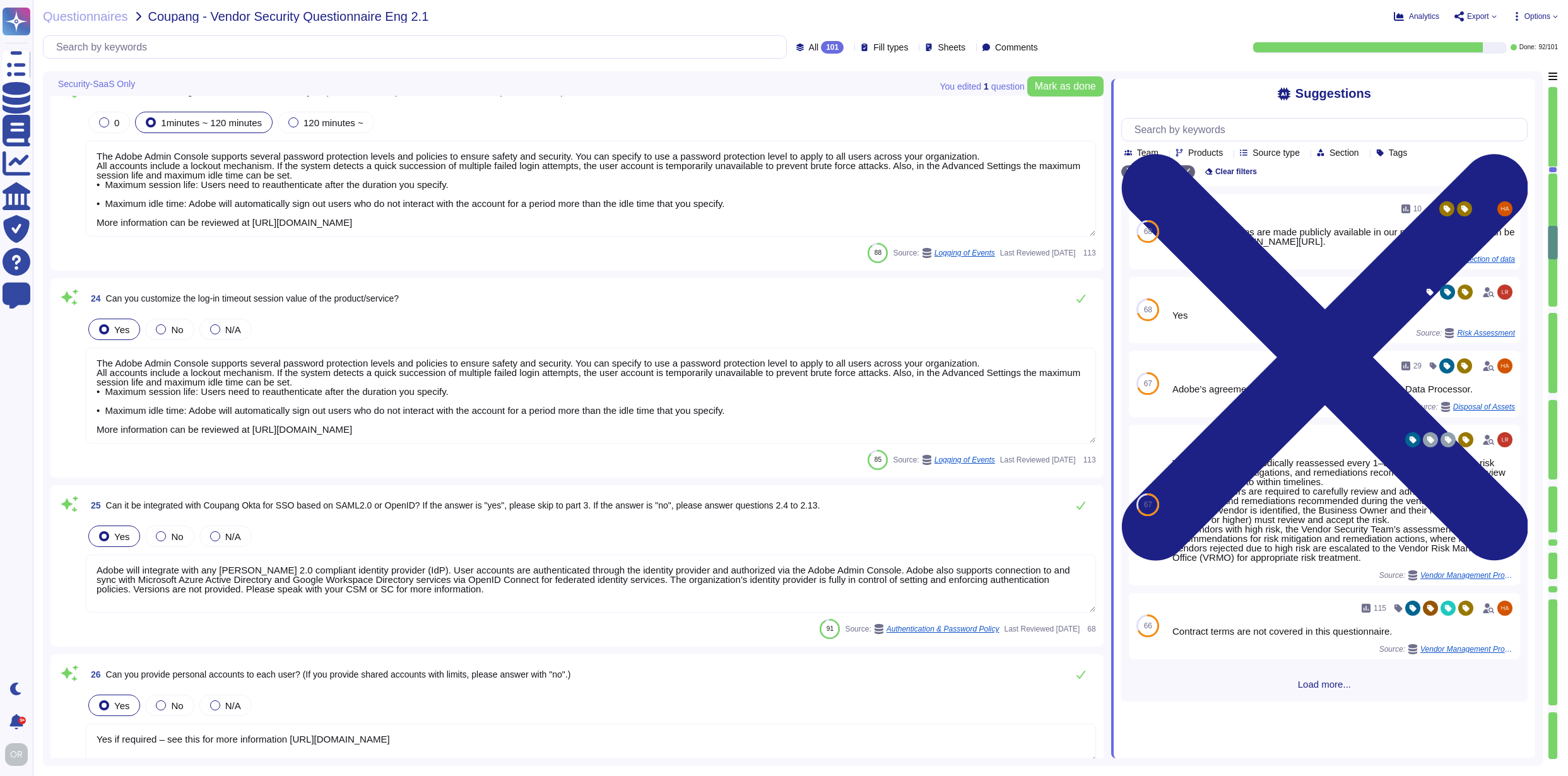
type textarea "Not Enabled by default. Multi-factor authentication is available for client acc…"
type textarea "User and device authentication to information systems are protected by password…"
type textarea "SHA-256 hashing is used in combination with password salts and a large number o…"
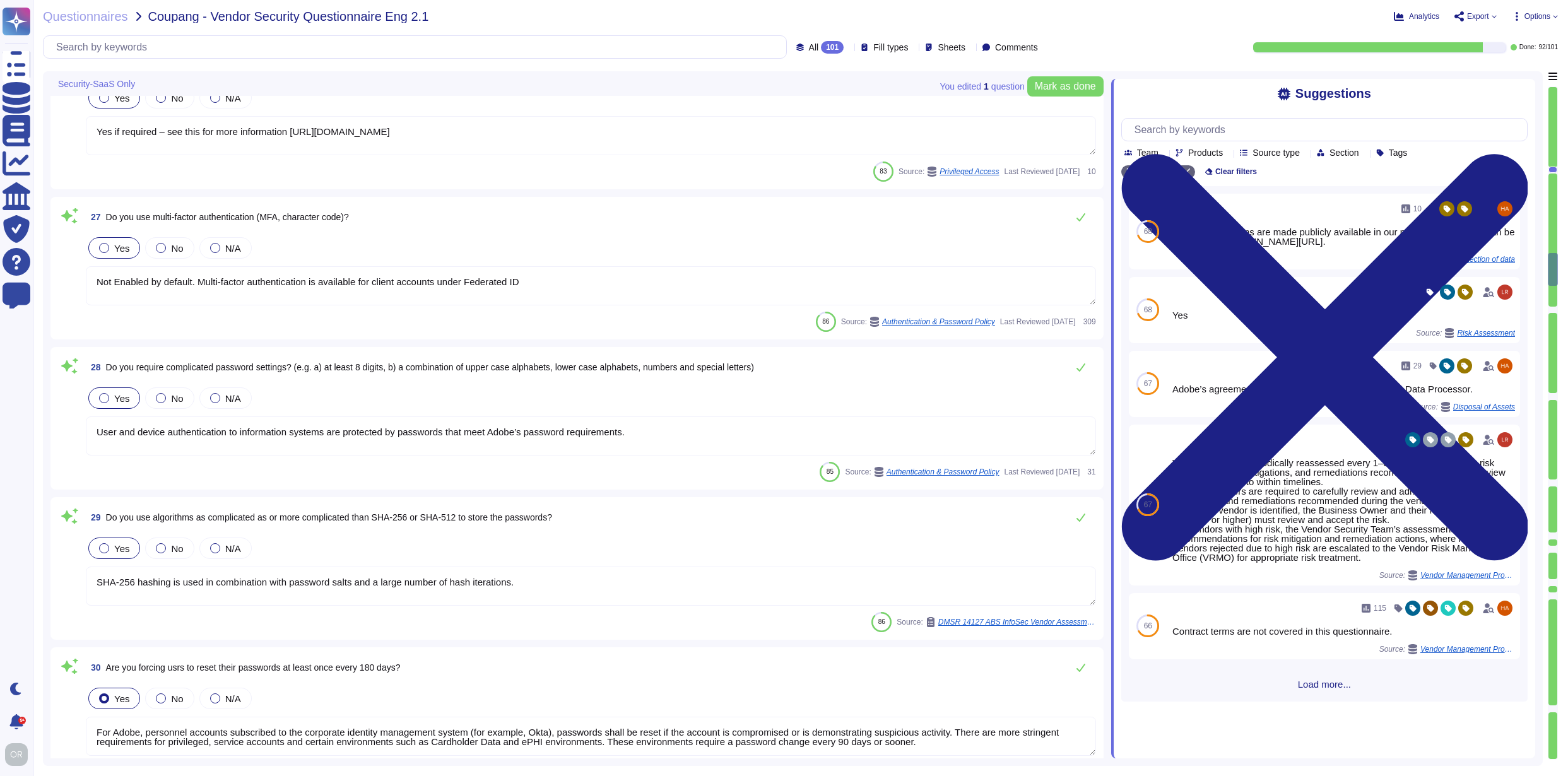
type textarea "For Adobe, personnel accounts subscribed to the corporate identity management s…"
type textarea "Account permissions must be based on the principle of least privilege. Logical …"
type textarea "Systems must implement controls to prevent unauthorized access, including locki…"
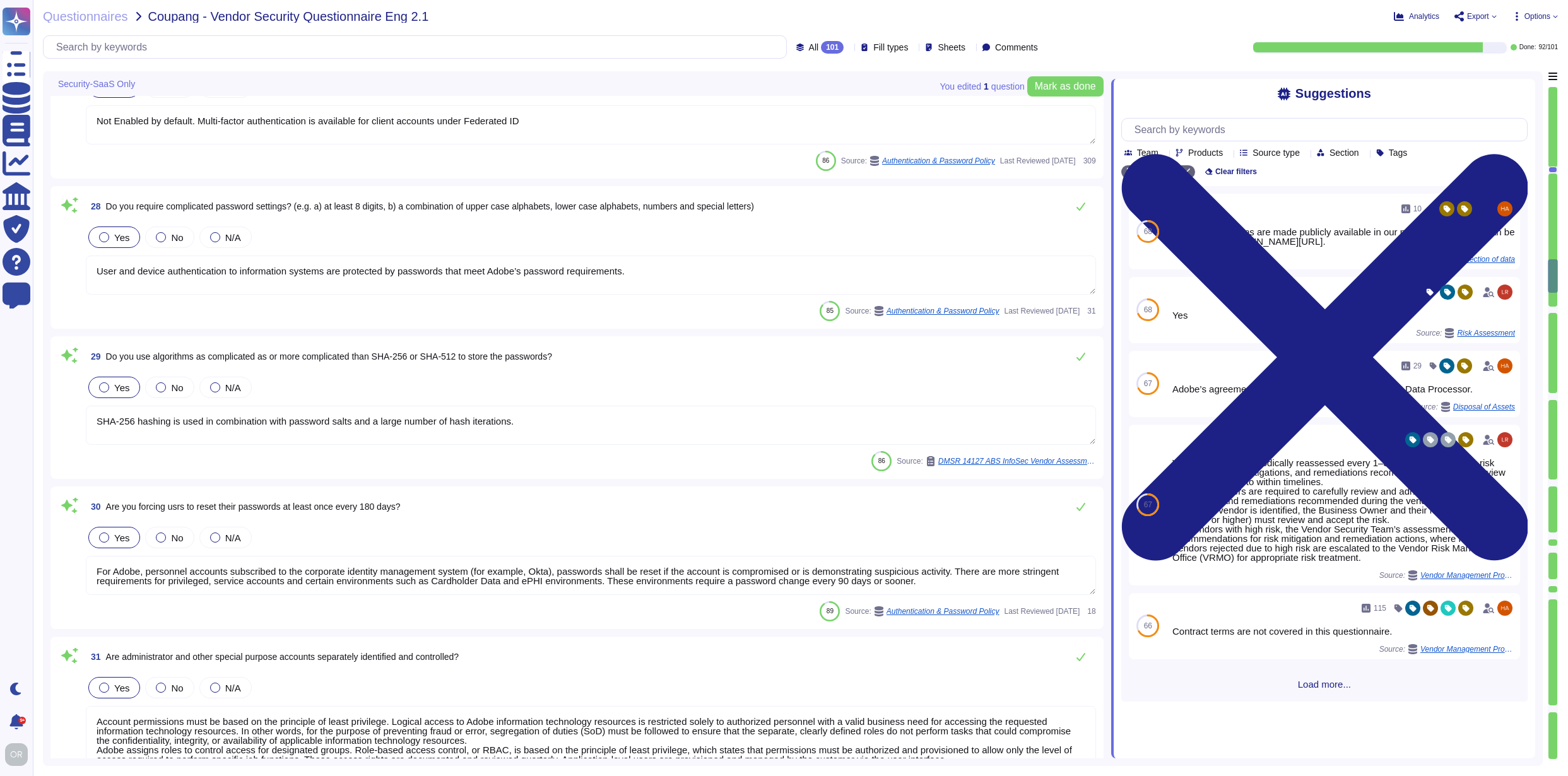
type textarea "Yes we do all of the above - 2FA, audit trails, IP address filtering, firewalls…"
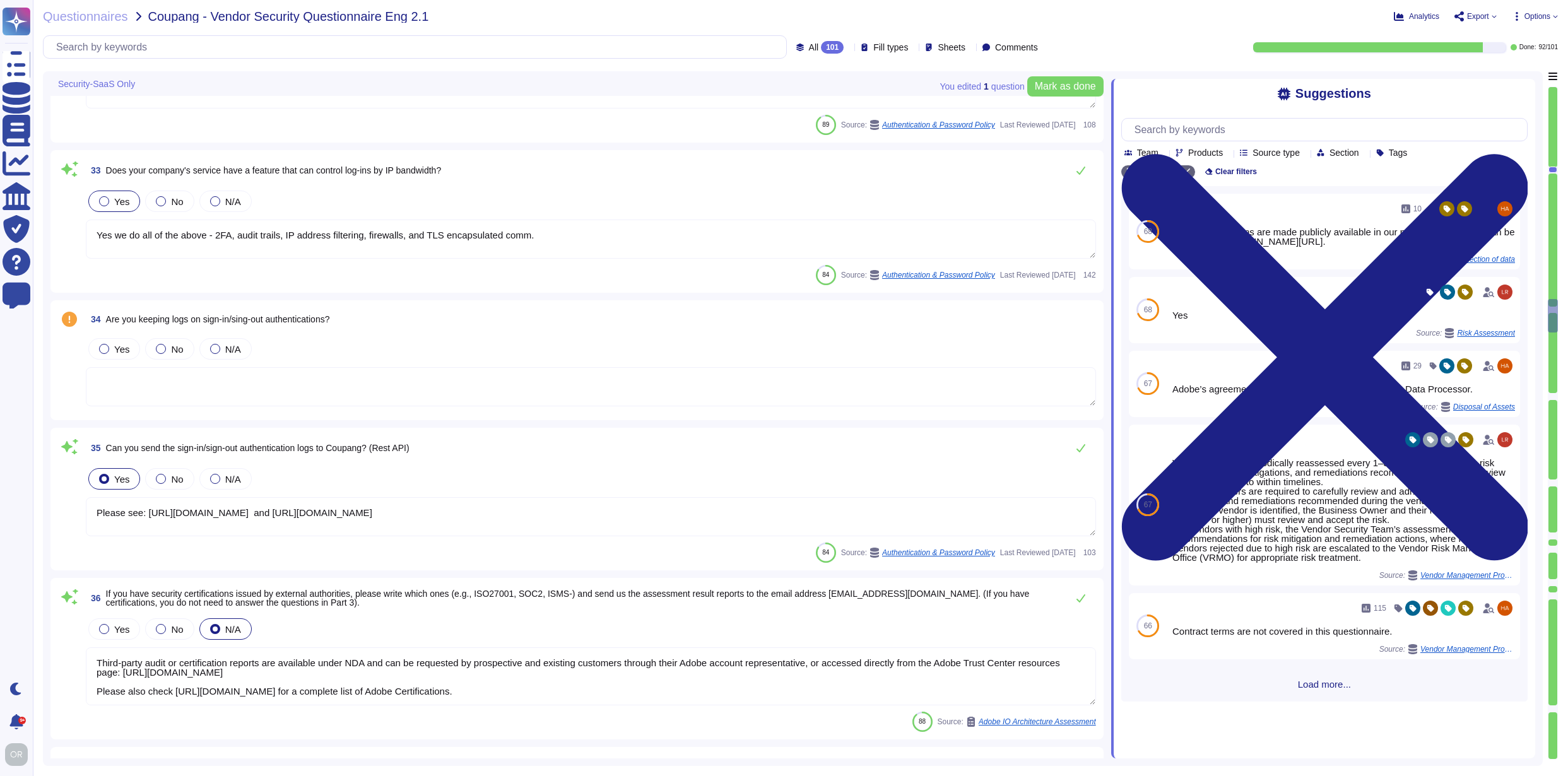
type textarea "Please see: [URL][DOMAIN_NAME] and [URL][DOMAIN_NAME]"
type textarea "Third-party audit or certification reports are available under NDA and can be r…"
type textarea "Our wireless management system continuously logs Rogue AP’s that are detected. …"
type textarea "Security patches must be applied according to the timelines and severity level …"
type textarea "Adobe deploys anti-virus and malware prevention solutions including, but not li…"
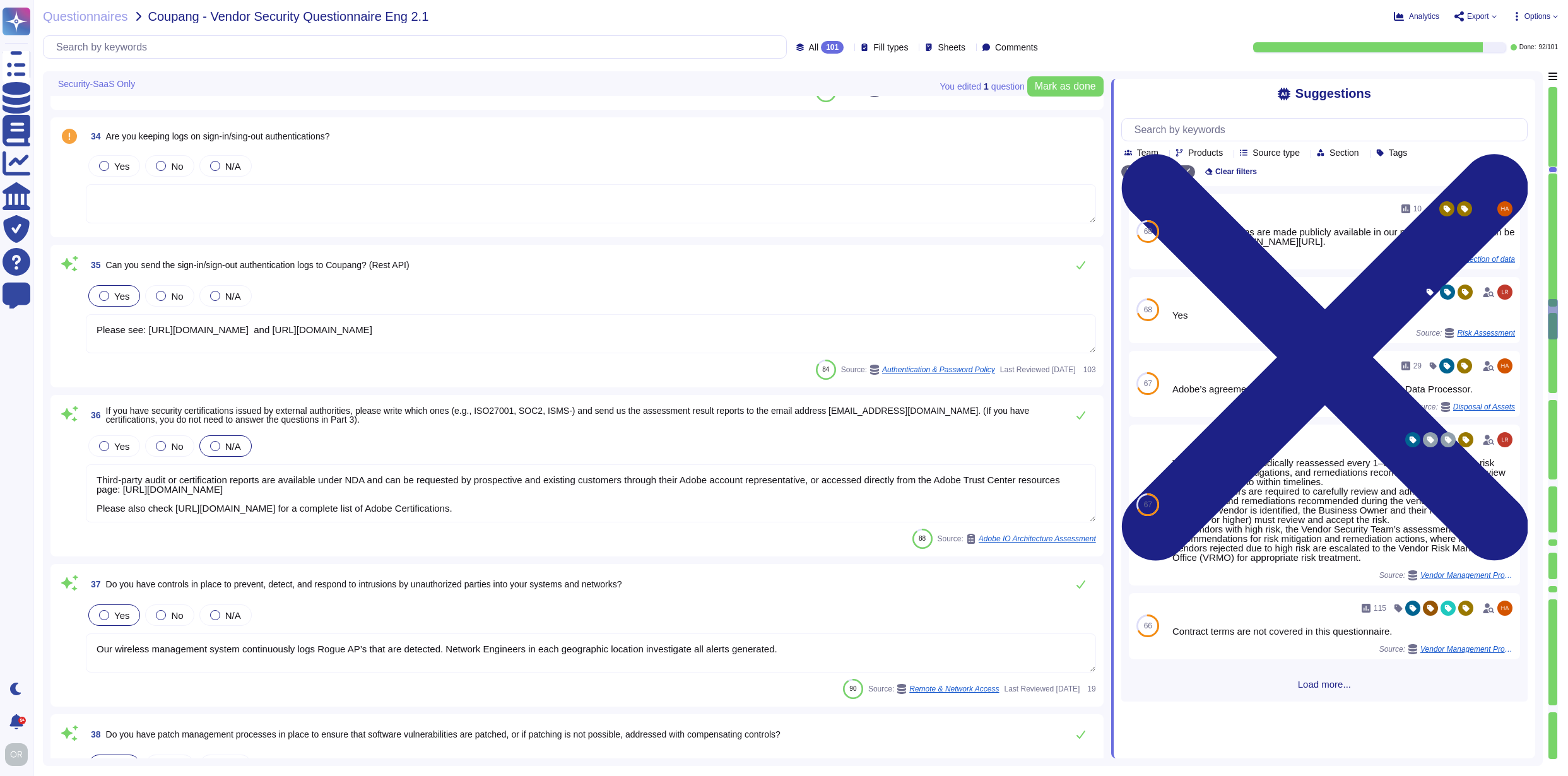
type textarea "Adobe's cloud services and products operate with infrastructure and processes d…"
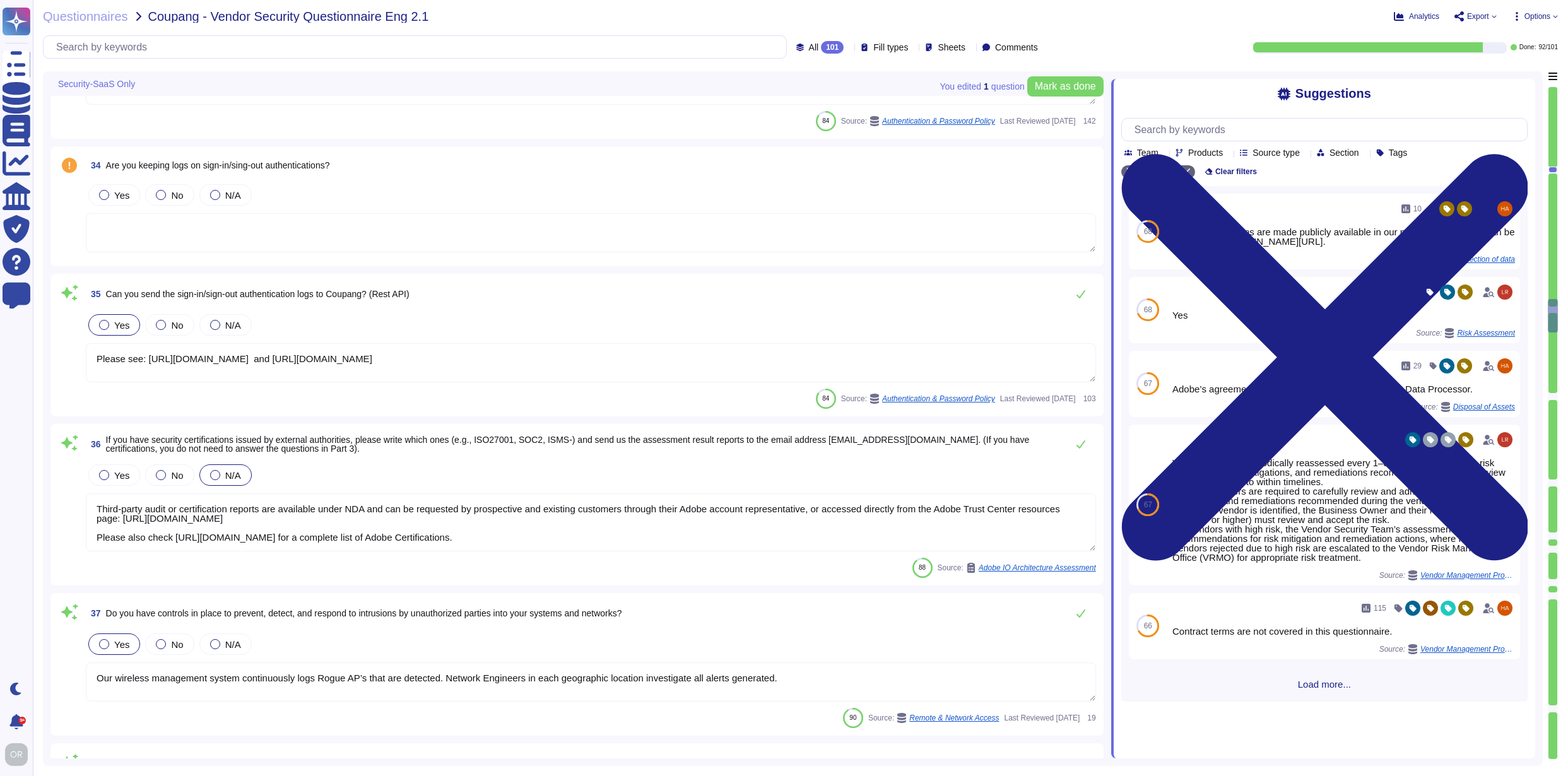
type textarea "Account permissions must be based on the principle of least privilege. Logical …"
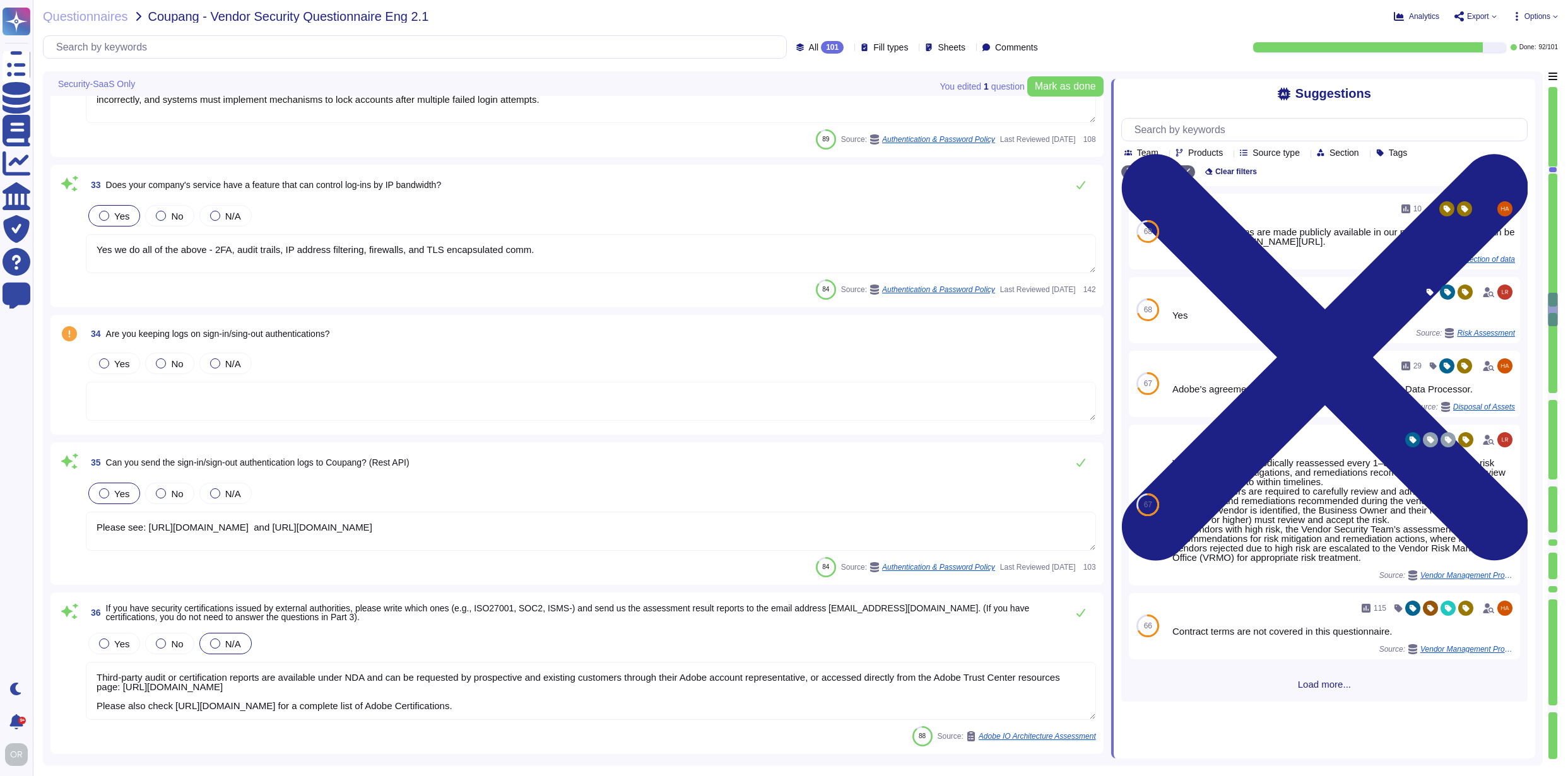
scroll to position [4827, 0]
click at [107, 367] on div at bounding box center [104, 364] width 10 height 10
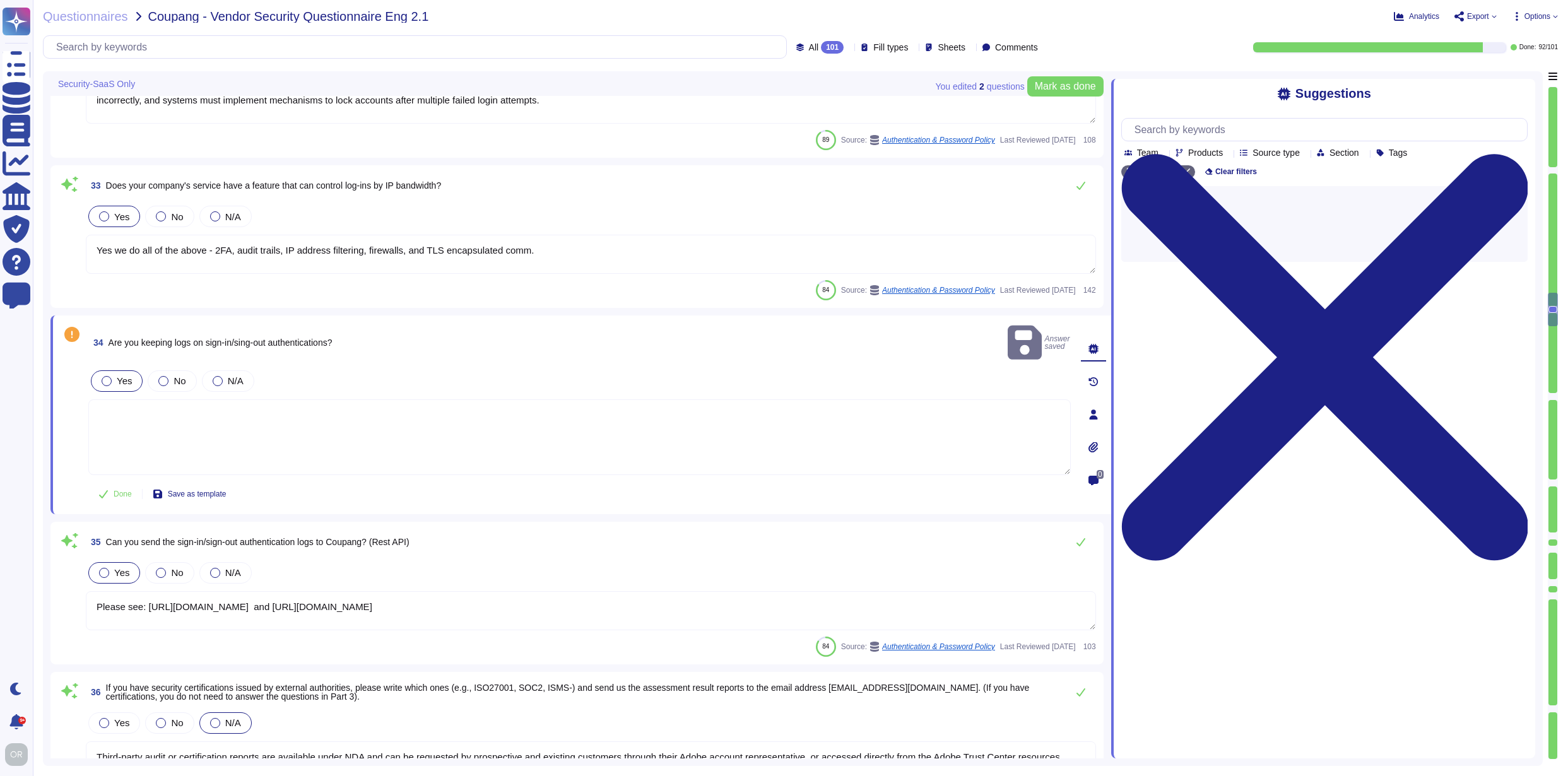
click at [182, 399] on textarea at bounding box center [579, 437] width 982 height 76
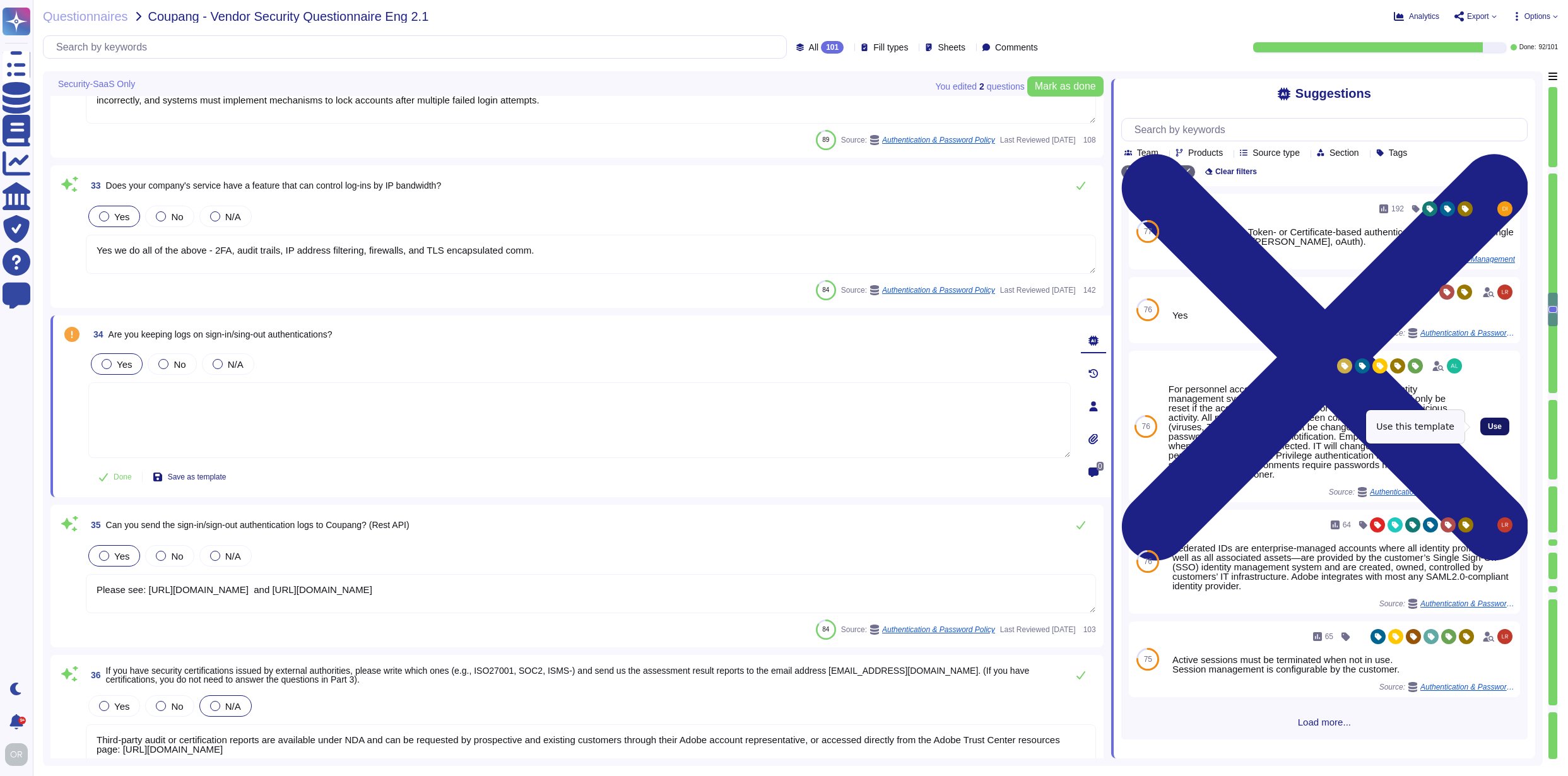
click at [1491, 424] on span "Use" at bounding box center [1495, 427] width 14 height 8
type textarea "For personnel accounts subscribed to the corporate identity management system (…"
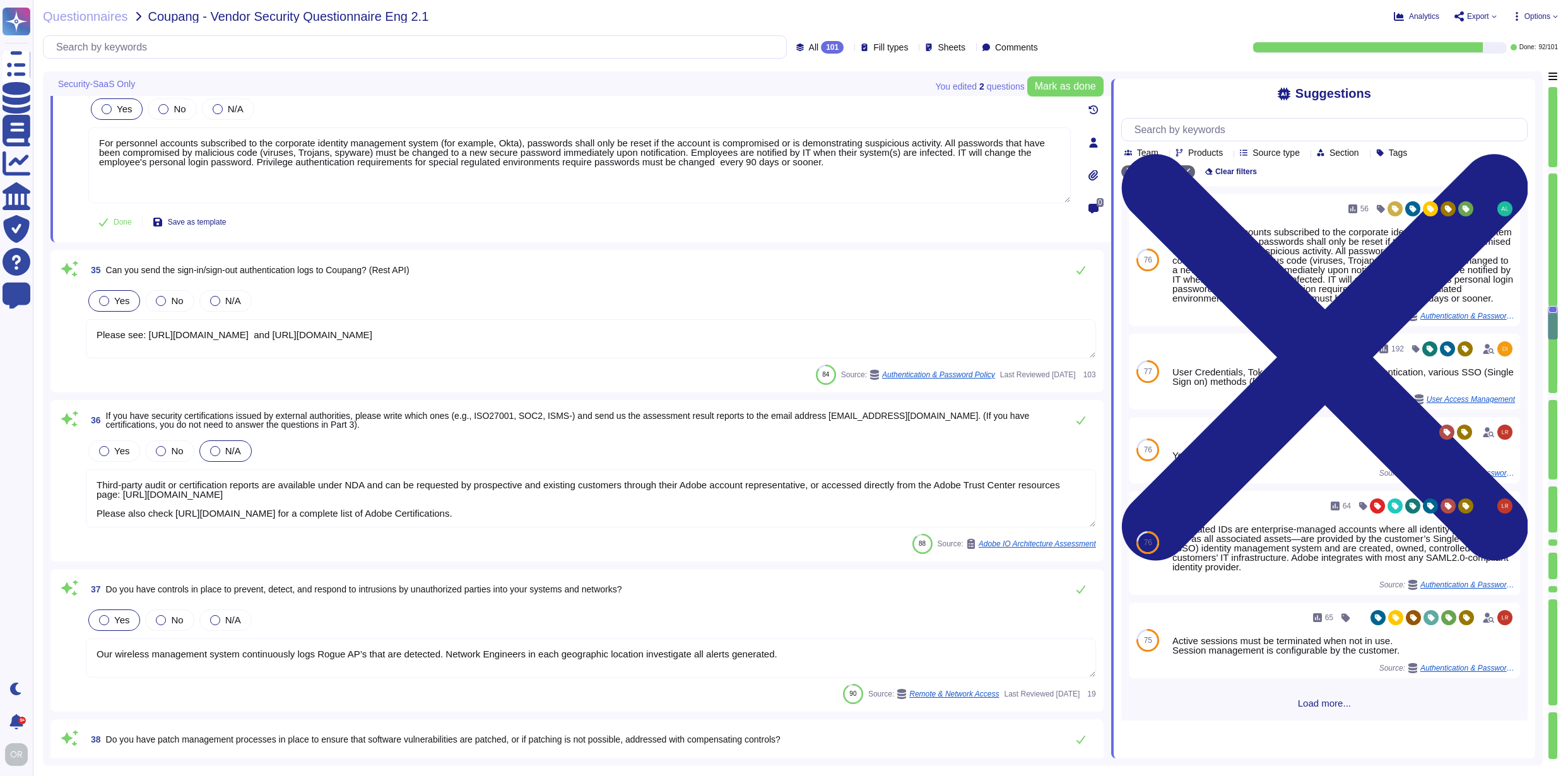
type textarea "Adobe's cloud services and products operate with infrastructure and processes d…"
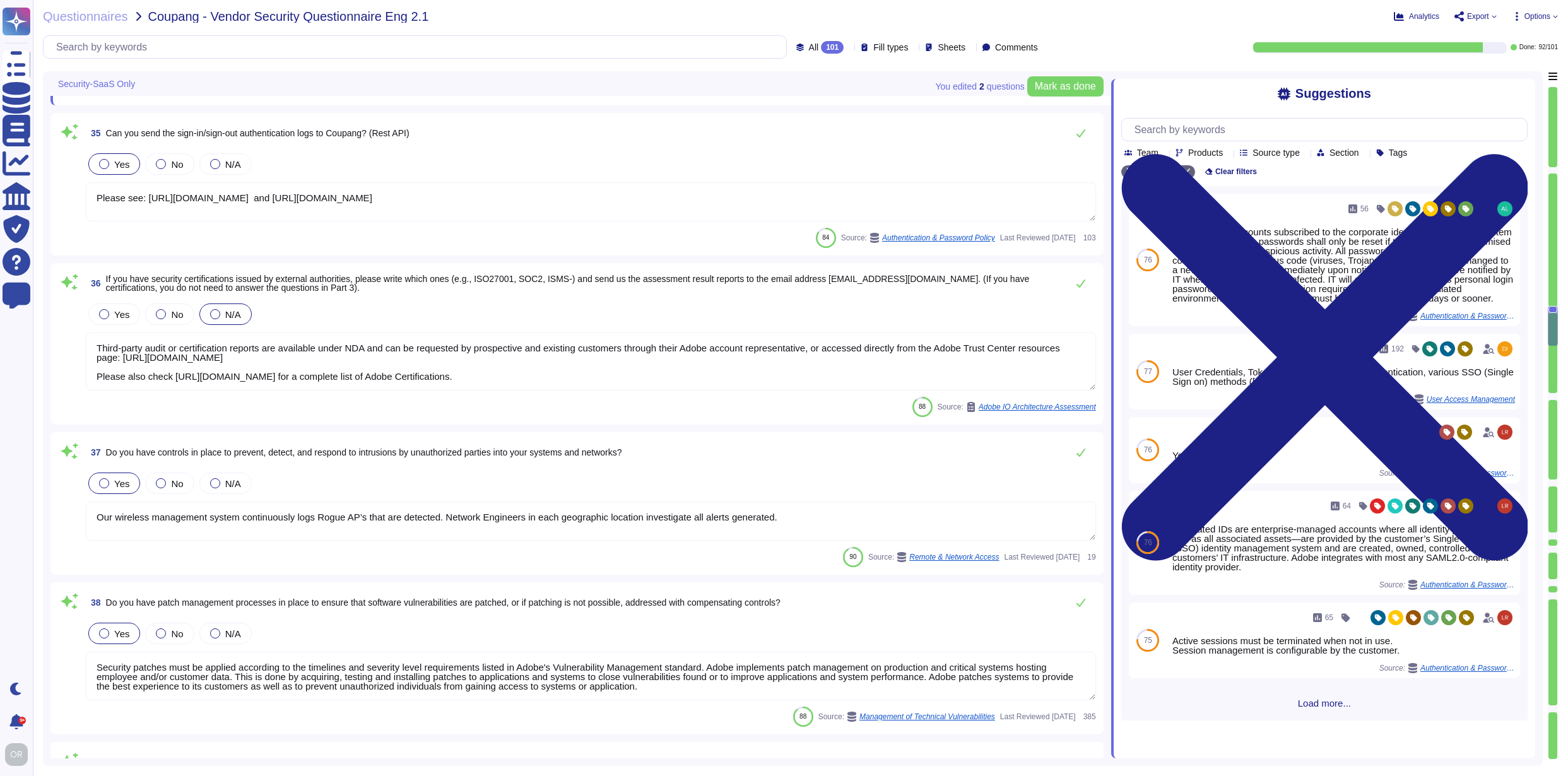
type textarea "Documented policies and procedures exist that cover unauthorized software insta…"
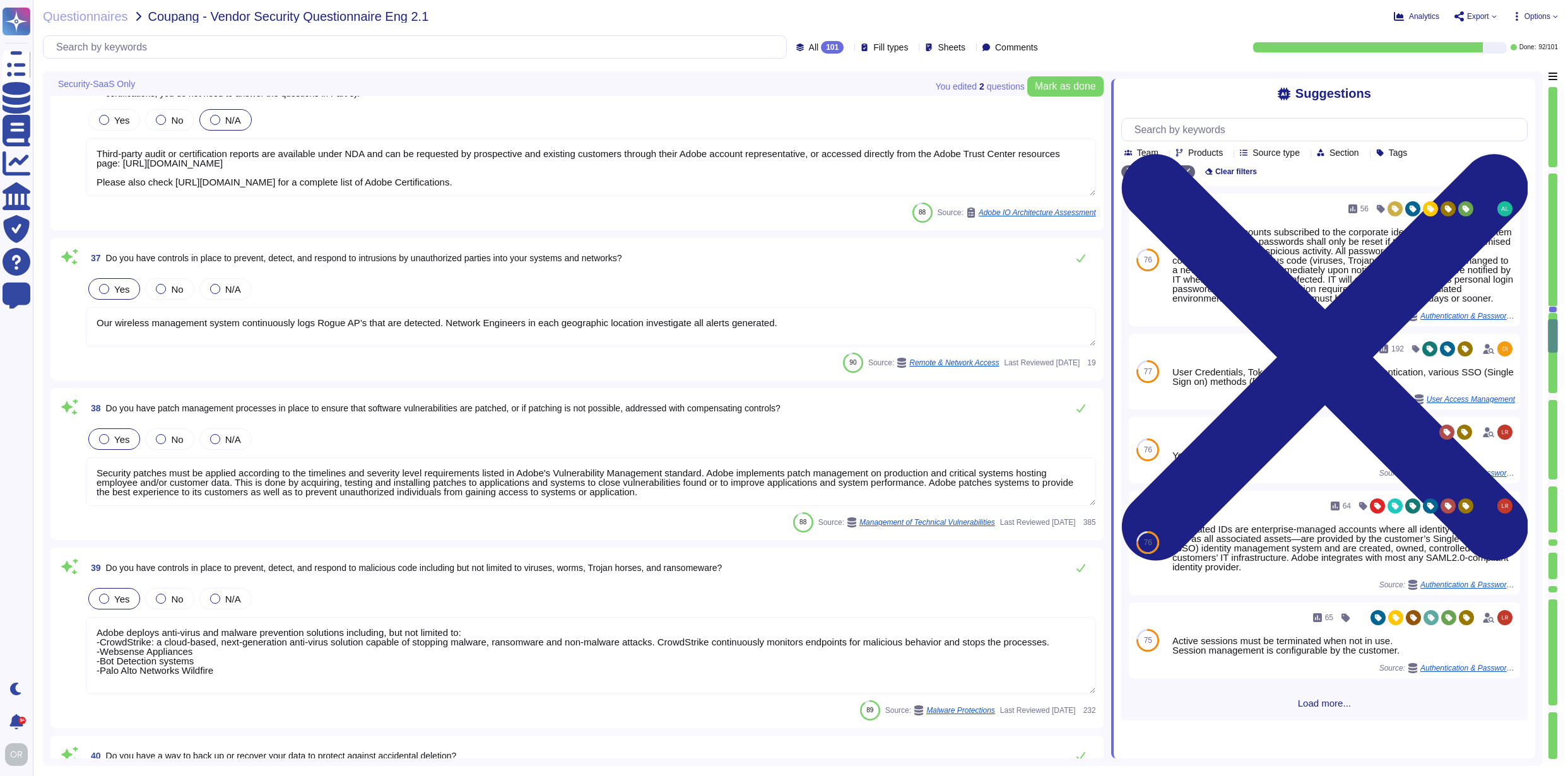
type textarea "Adobe maintains segmented development and production environments using technic…"
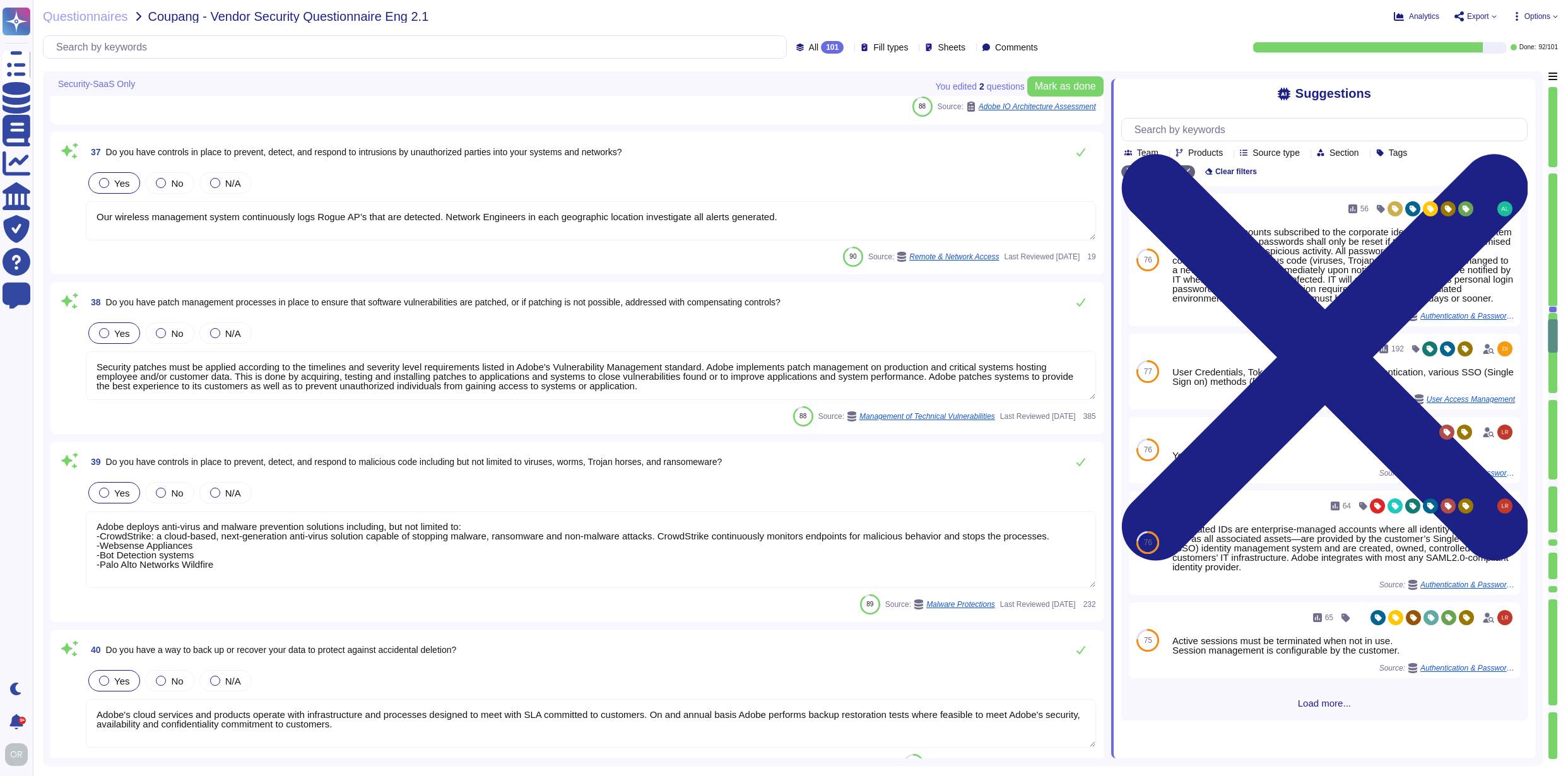
scroll to position [5498, 0]
click at [1553, 397] on div at bounding box center [1552, 396] width 9 height 7
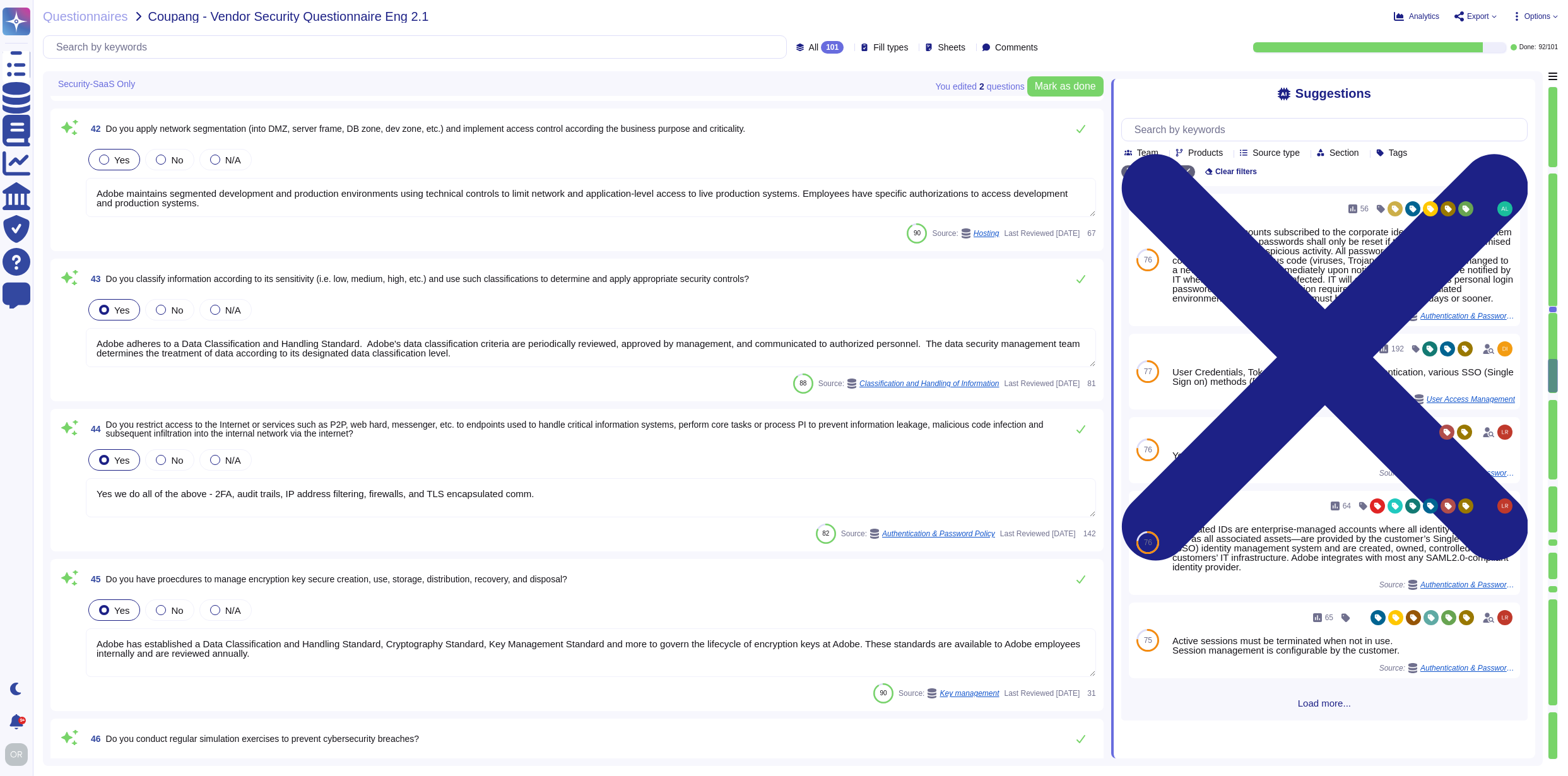
type textarea "Adobe adheres to a Data Classification and Handling Standard. Adobe's data clas…"
type textarea "Yes we do all of the above - 2FA, audit trails, IP address filtering, firewalls…"
type textarea "Adobe has established a Data Classification and Handling Standard, Cryptography…"
type textarea "The Adobe Incident Response plan is tested through tabletop exercises and is te…"
type textarea "Adobe regularly engages its internal penetration testing team and approved thir…"
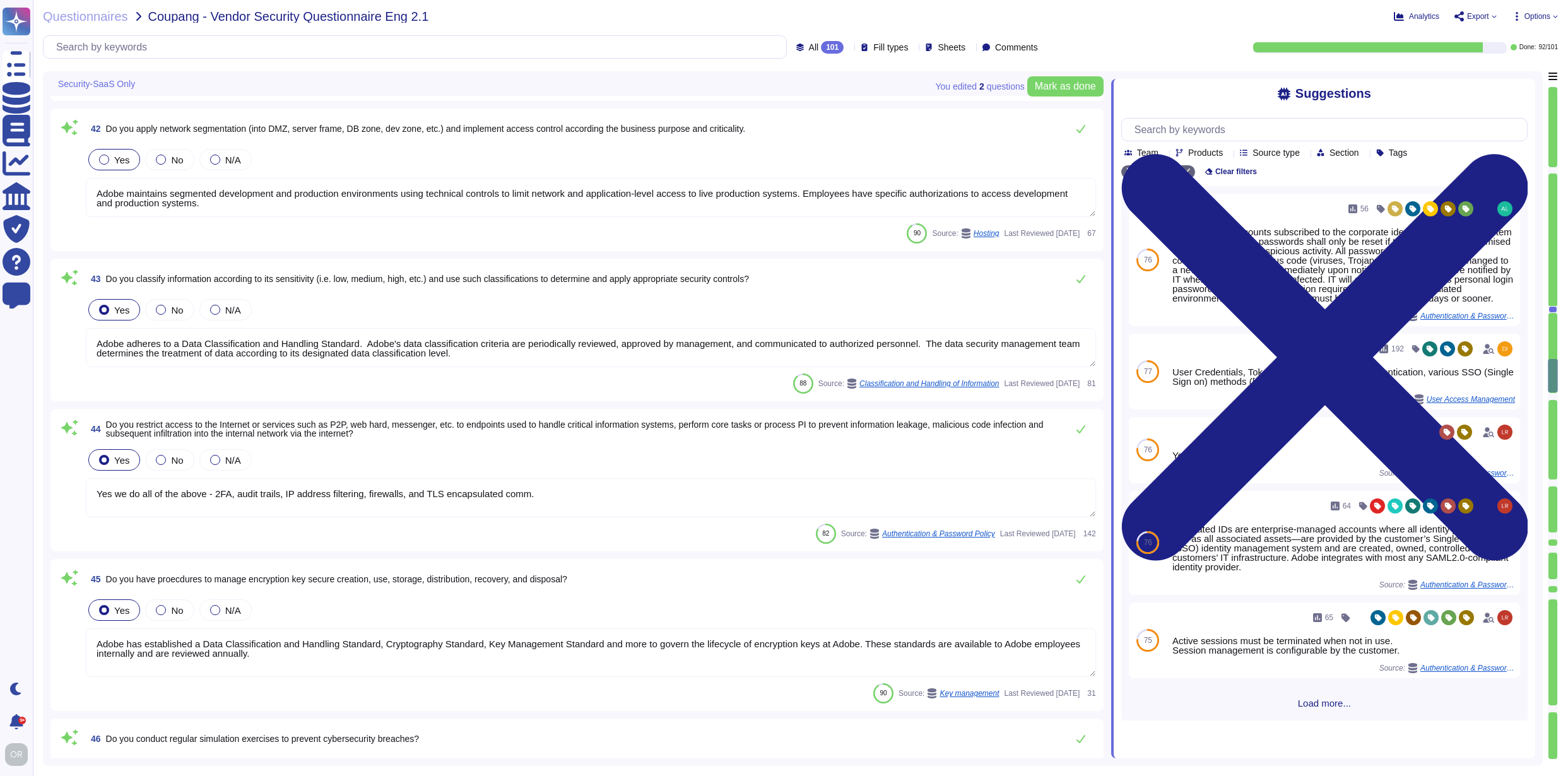
type textarea "Please refer to the Adobe Trust Center and the Security Testing Reports for the…"
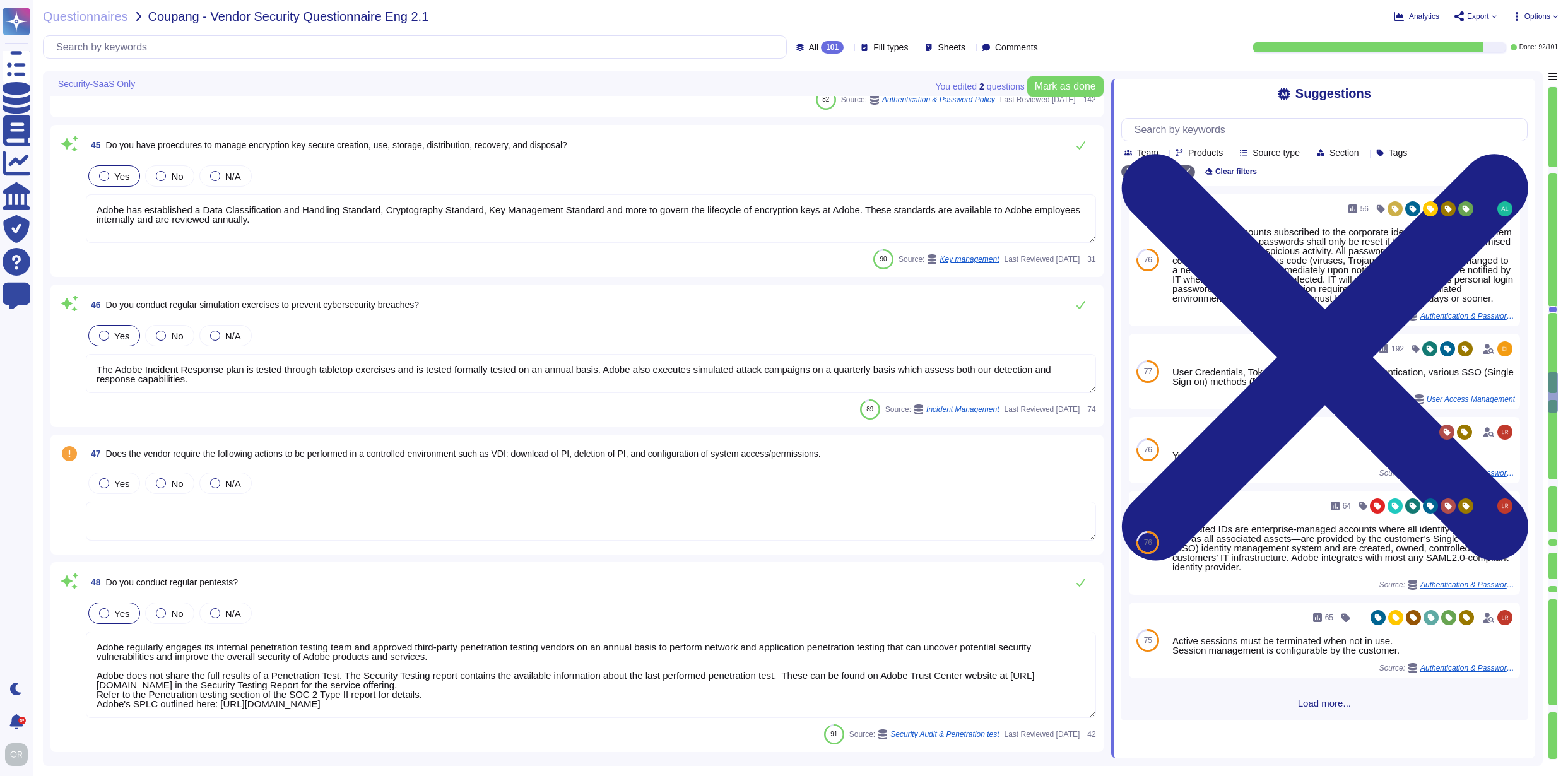
type textarea "Adobe evaluates issues that are found during customer-driven penetration tests …"
type textarea "Daily. Adobe has a SIEM in place to monitor security logs"
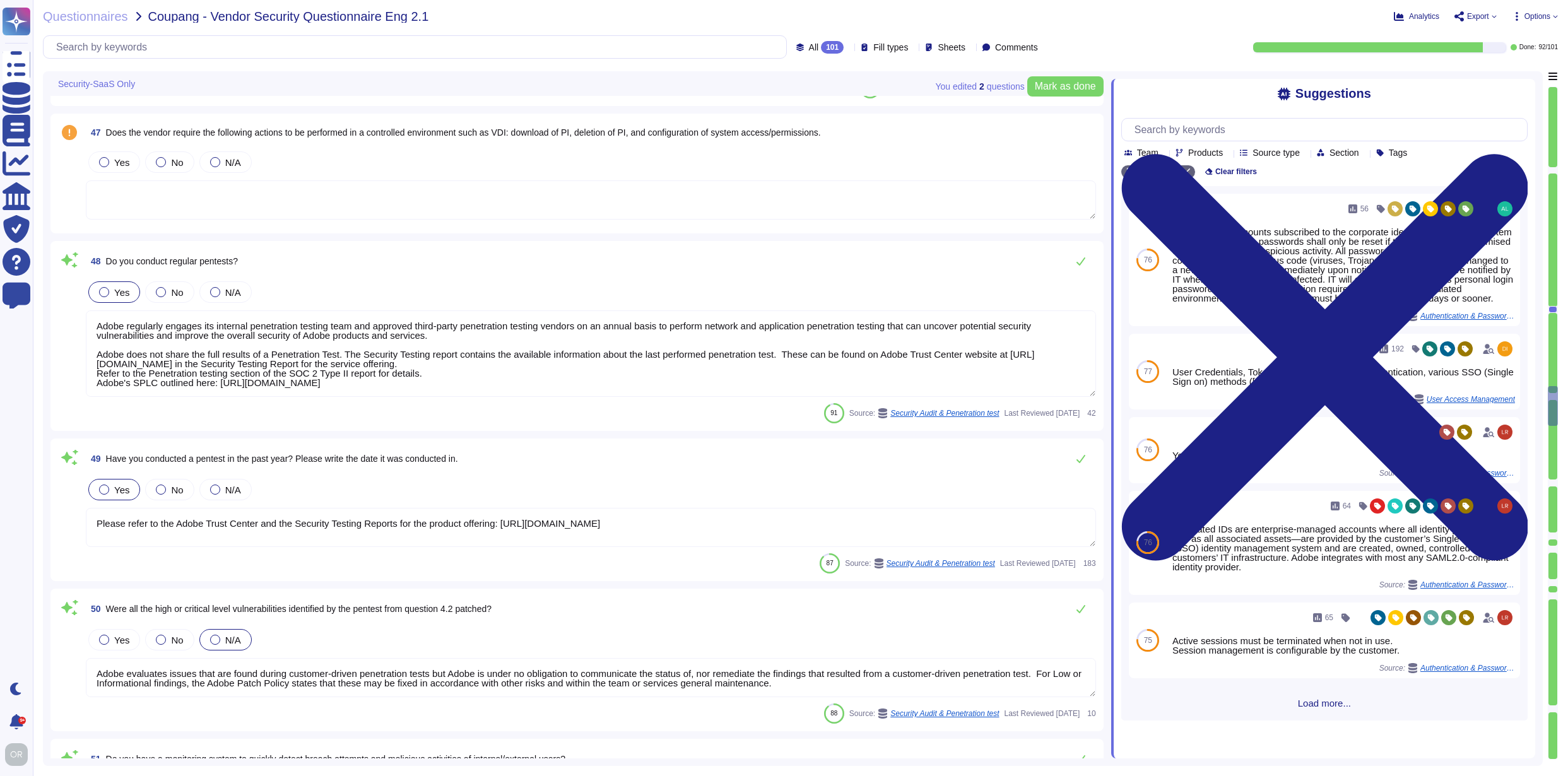
type textarea "Adobe has a documented and approved incident response plan in place to assist d…"
type textarea "Adobe products support the Transport Layer Security (TLS) 1.2 protocol or higher"
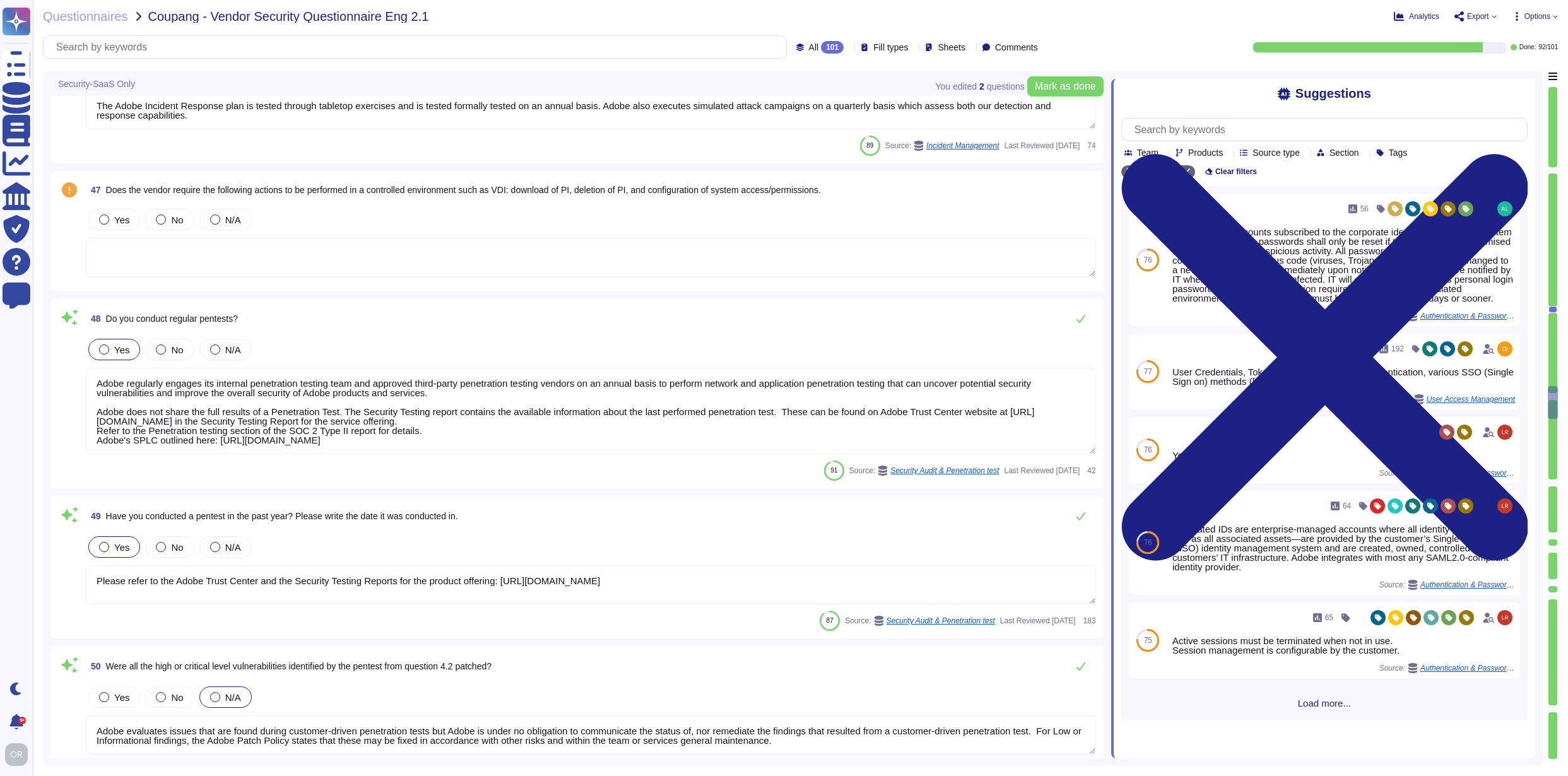
type textarea "Yes we do all of the above - 2FA, audit trails, IP address filtering, firewalls…"
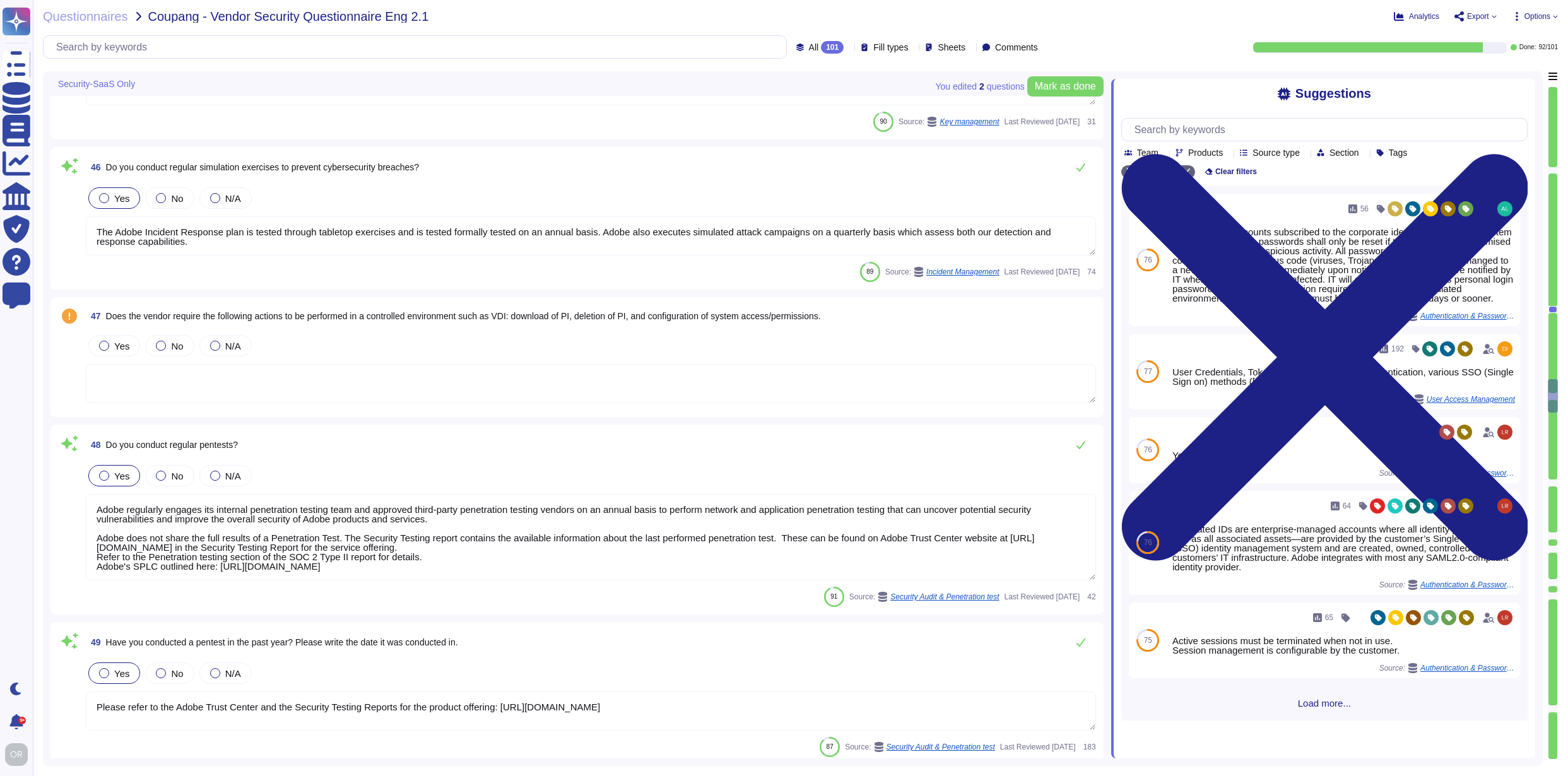
scroll to position [6854, 0]
click at [391, 369] on textarea at bounding box center [591, 380] width 1010 height 39
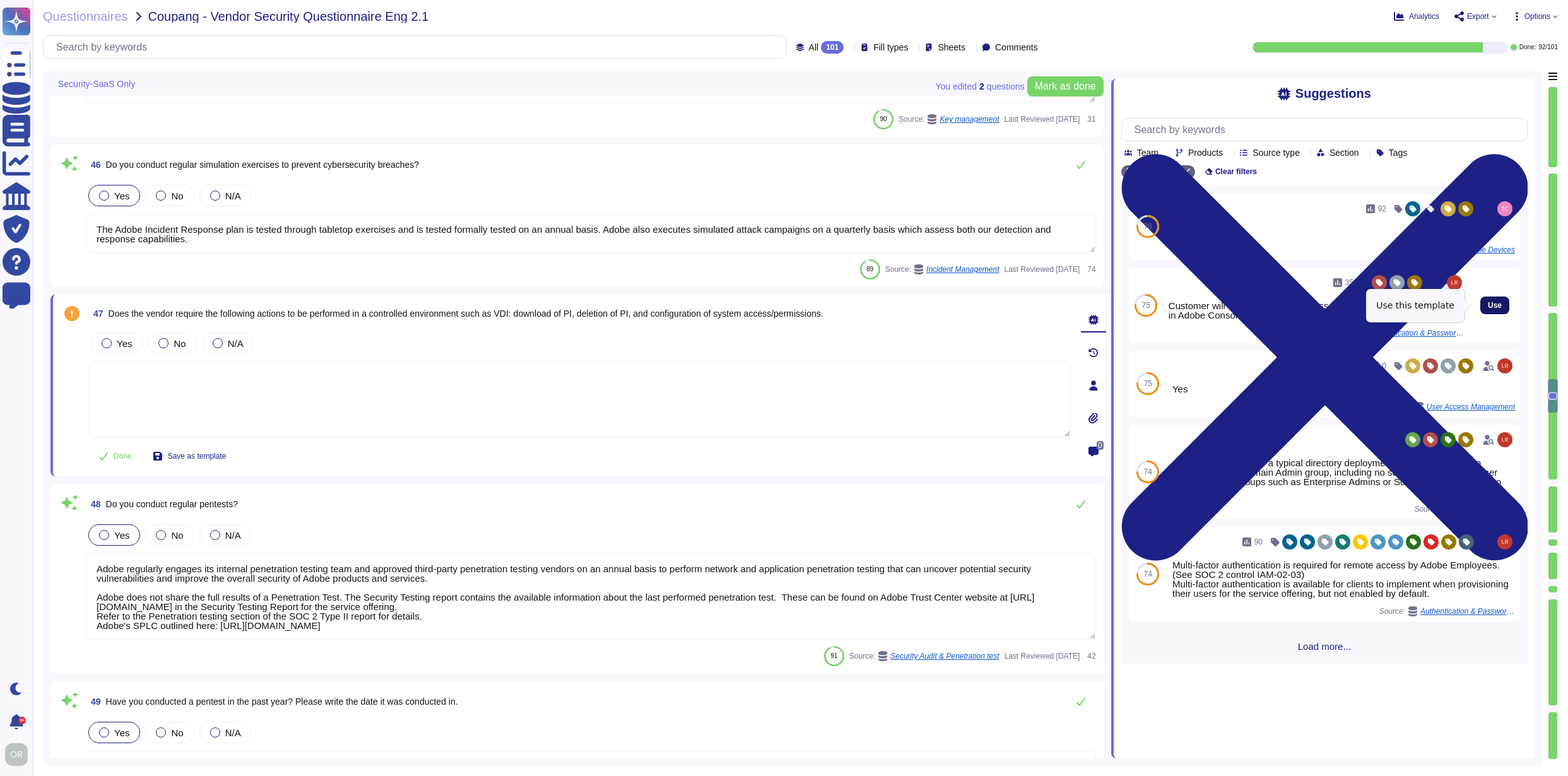
click at [1488, 305] on span "Use" at bounding box center [1495, 306] width 14 height 8
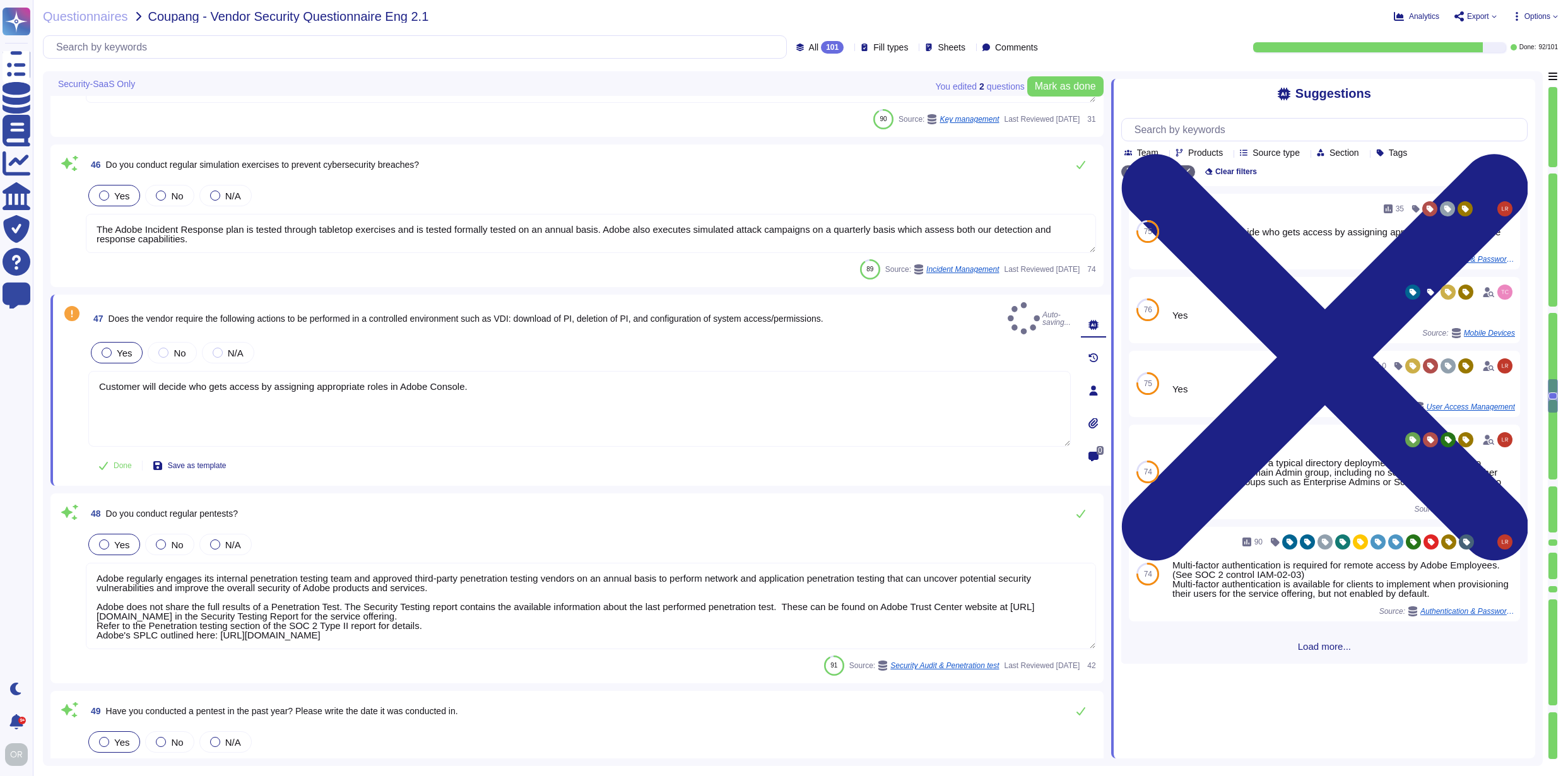
type textarea "Customer will decide who gets access by assigning appropriate roles in Adobe Co…"
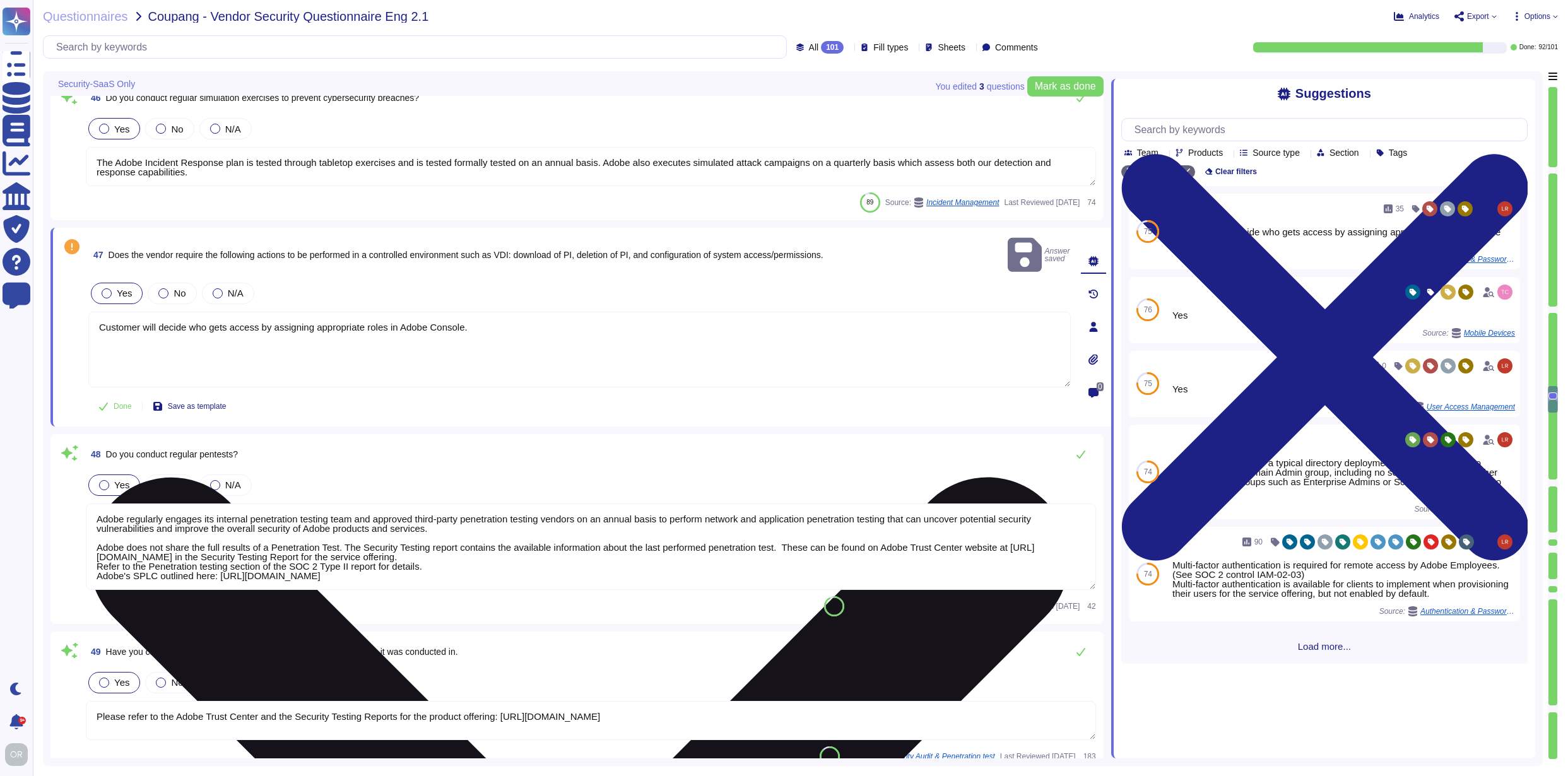
scroll to position [7071, 0]
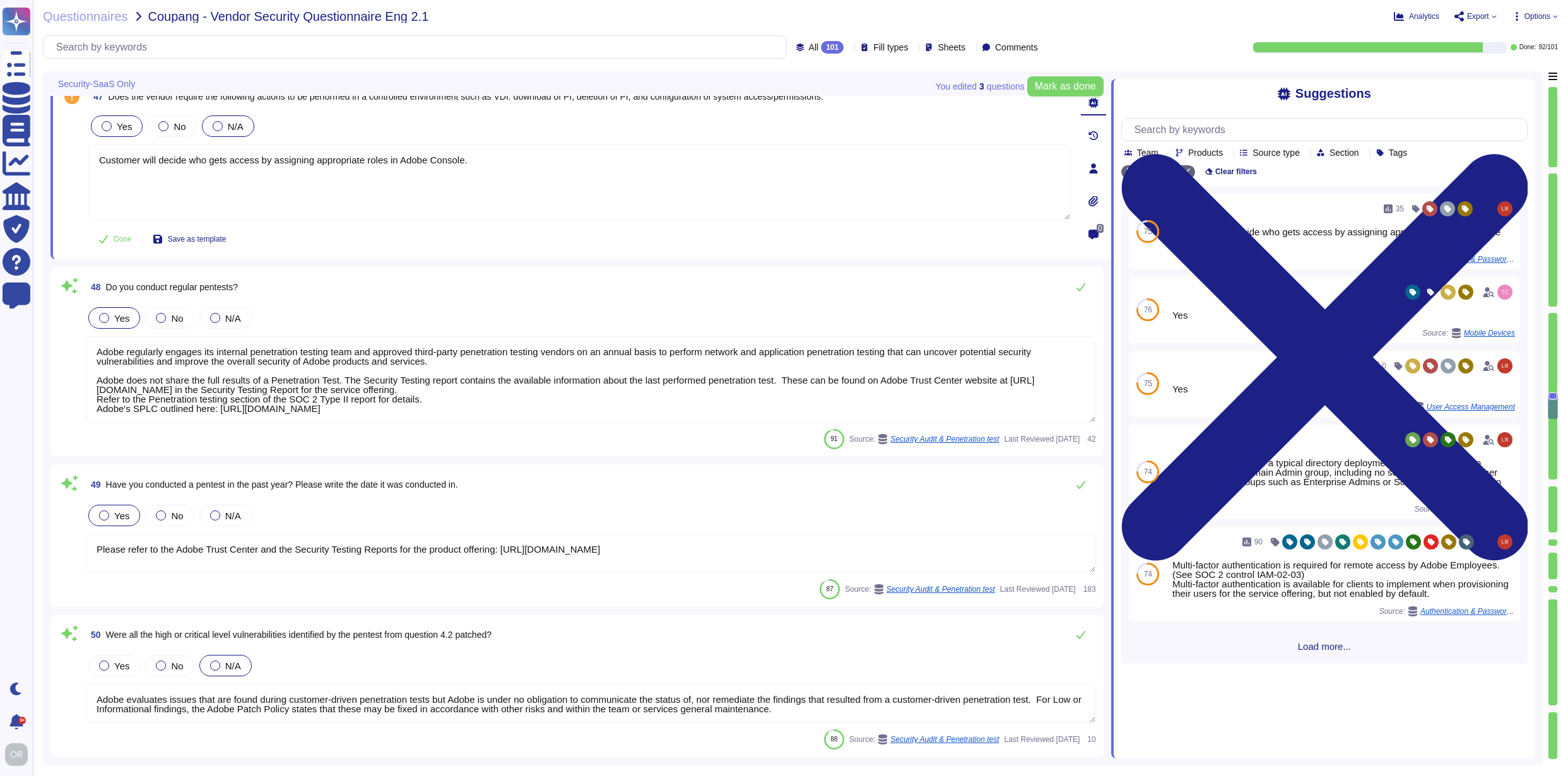
click at [218, 126] on div at bounding box center [217, 126] width 10 height 10
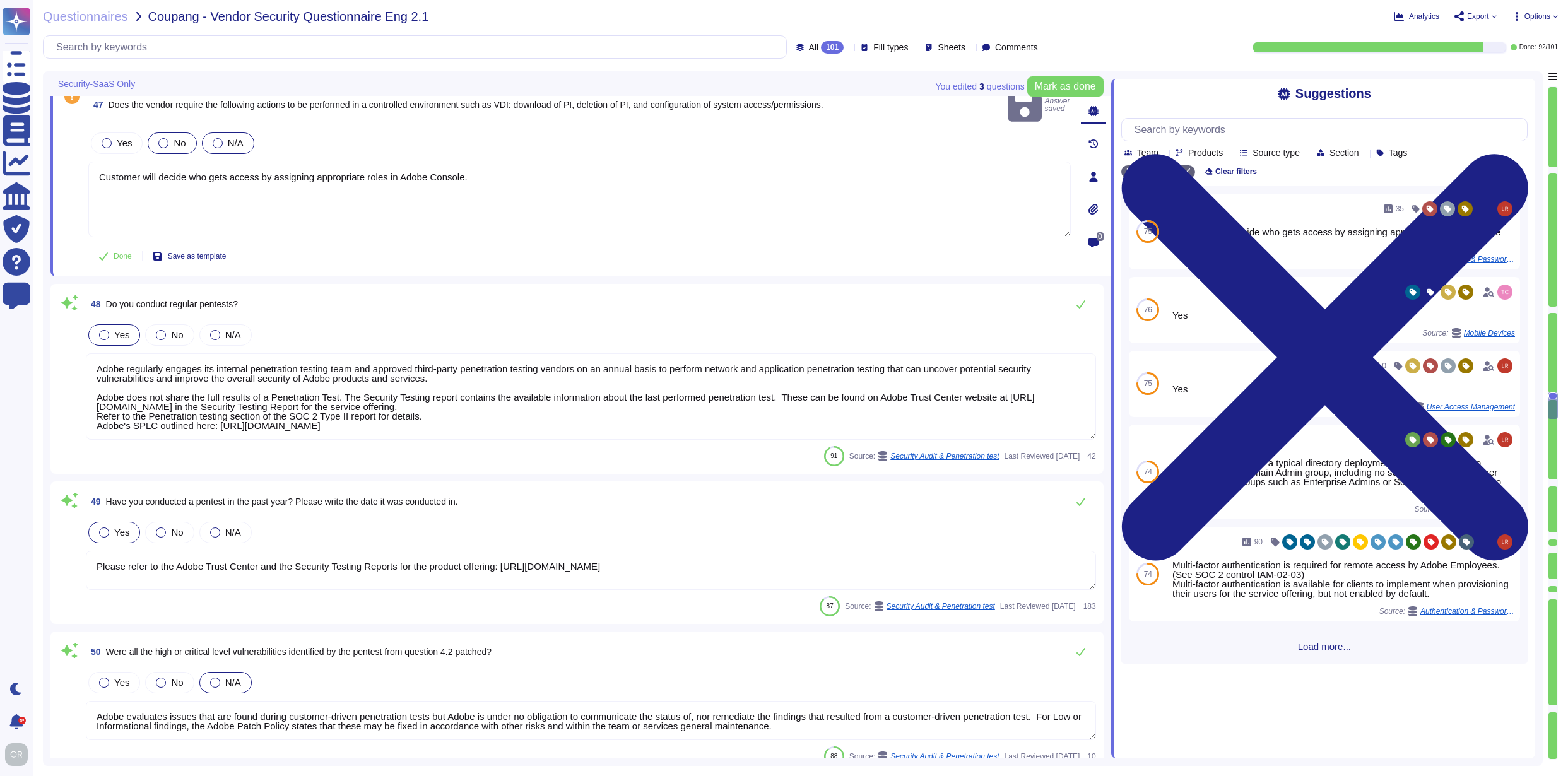
click at [152, 133] on div "No" at bounding box center [172, 143] width 48 height 21
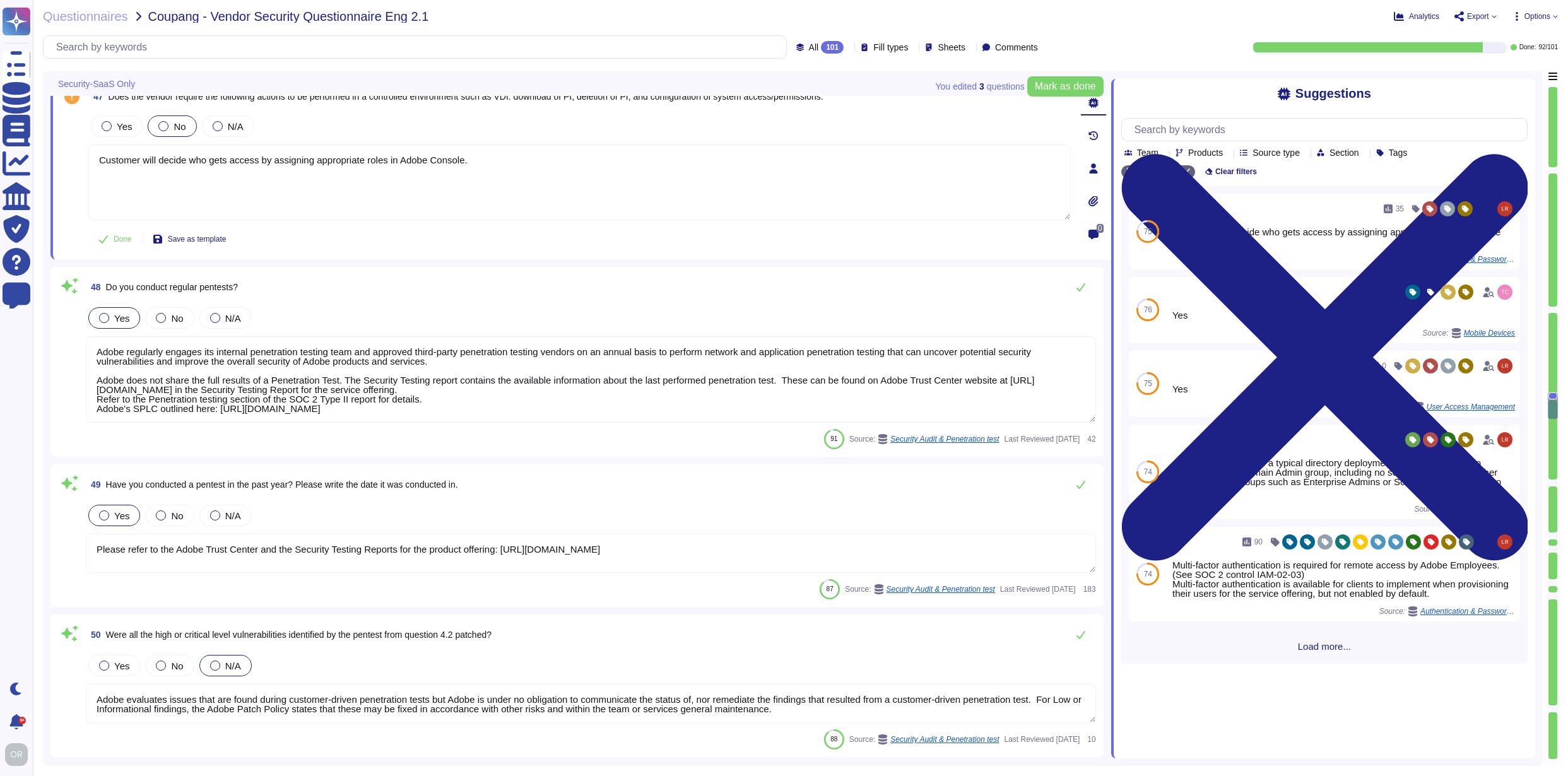
scroll to position [2, 0]
click at [1554, 481] on div at bounding box center [1552, 483] width 9 height 7
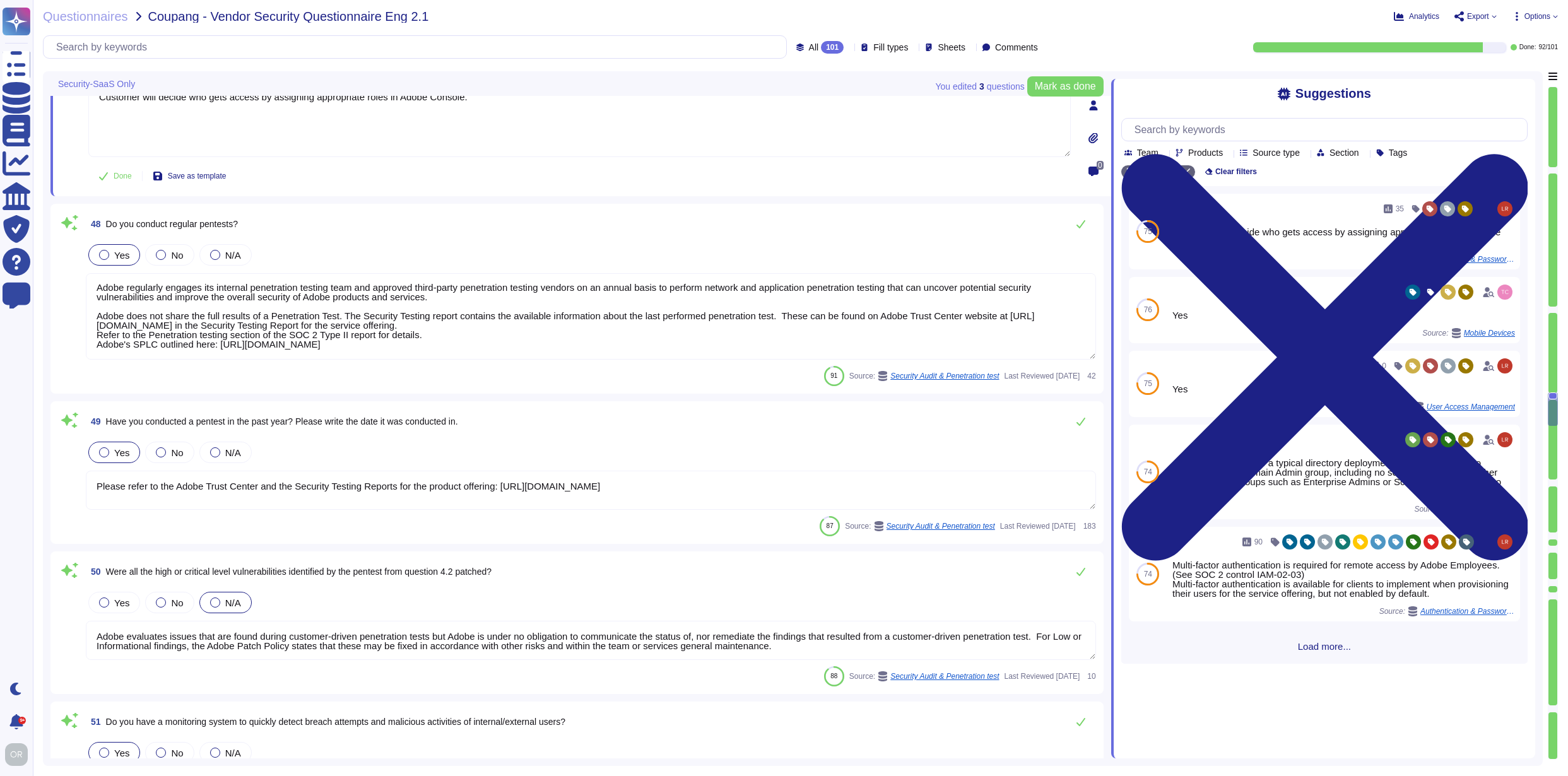
type textarea "Adobe products support the Transport Layer Security (TLS) 1.2 protocol or higher"
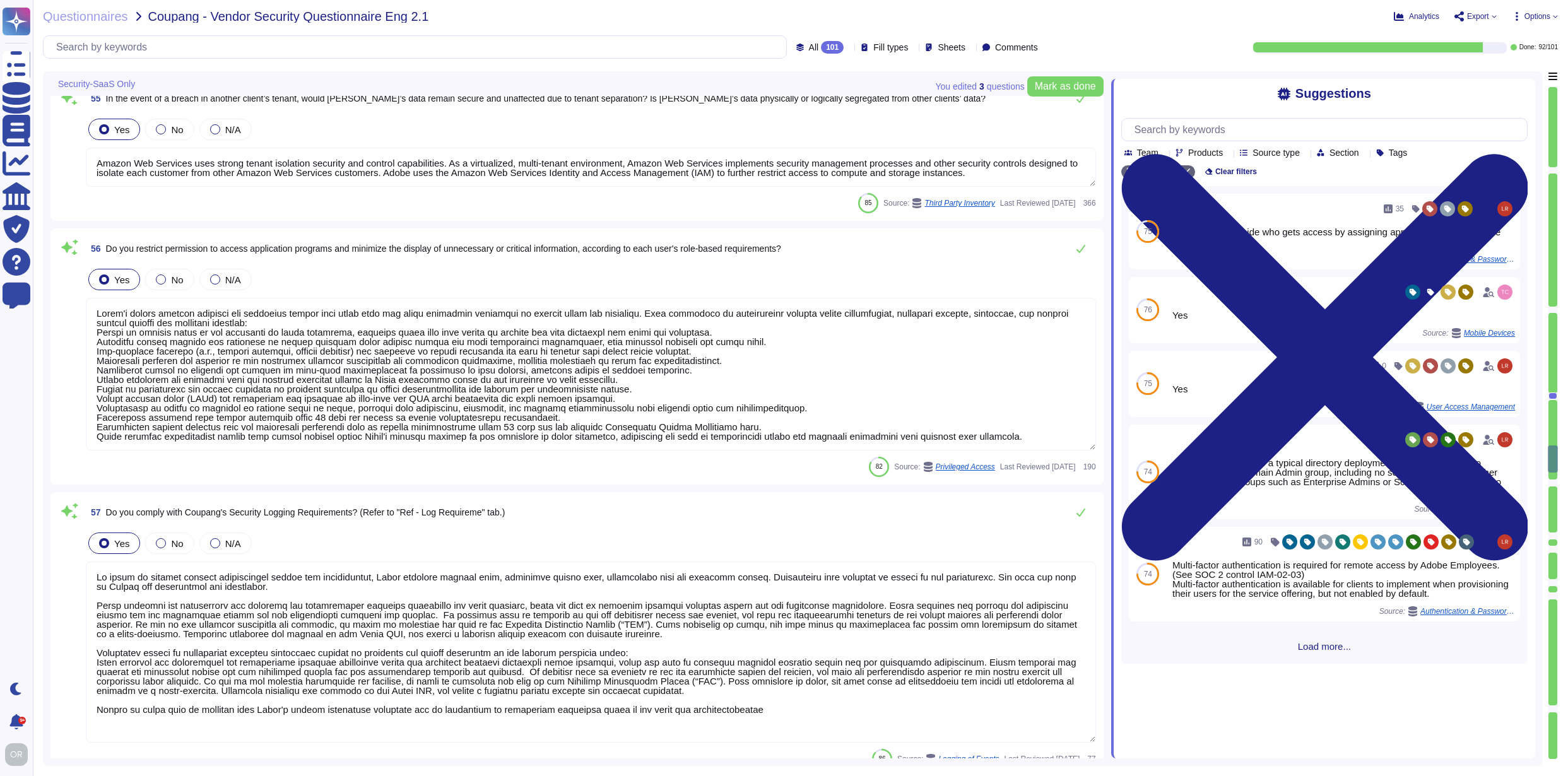
type textarea "Mobile Devices connecting to the Adobe Corporate network or accessing corporate…"
type textarea "Amazon Web Services uses strong tenant isolation security and control capabilit…"
type textarea "Adobe's access control policies and standards ensure that users have the least …"
type textarea "Lo ipsum do sitamet consect adipiscingel seddoe tem incididuntut, Labor etdolor…"
type textarea "Adobe uses Splunk for its SIEM. For some offerings, customer can retrieve appli…"
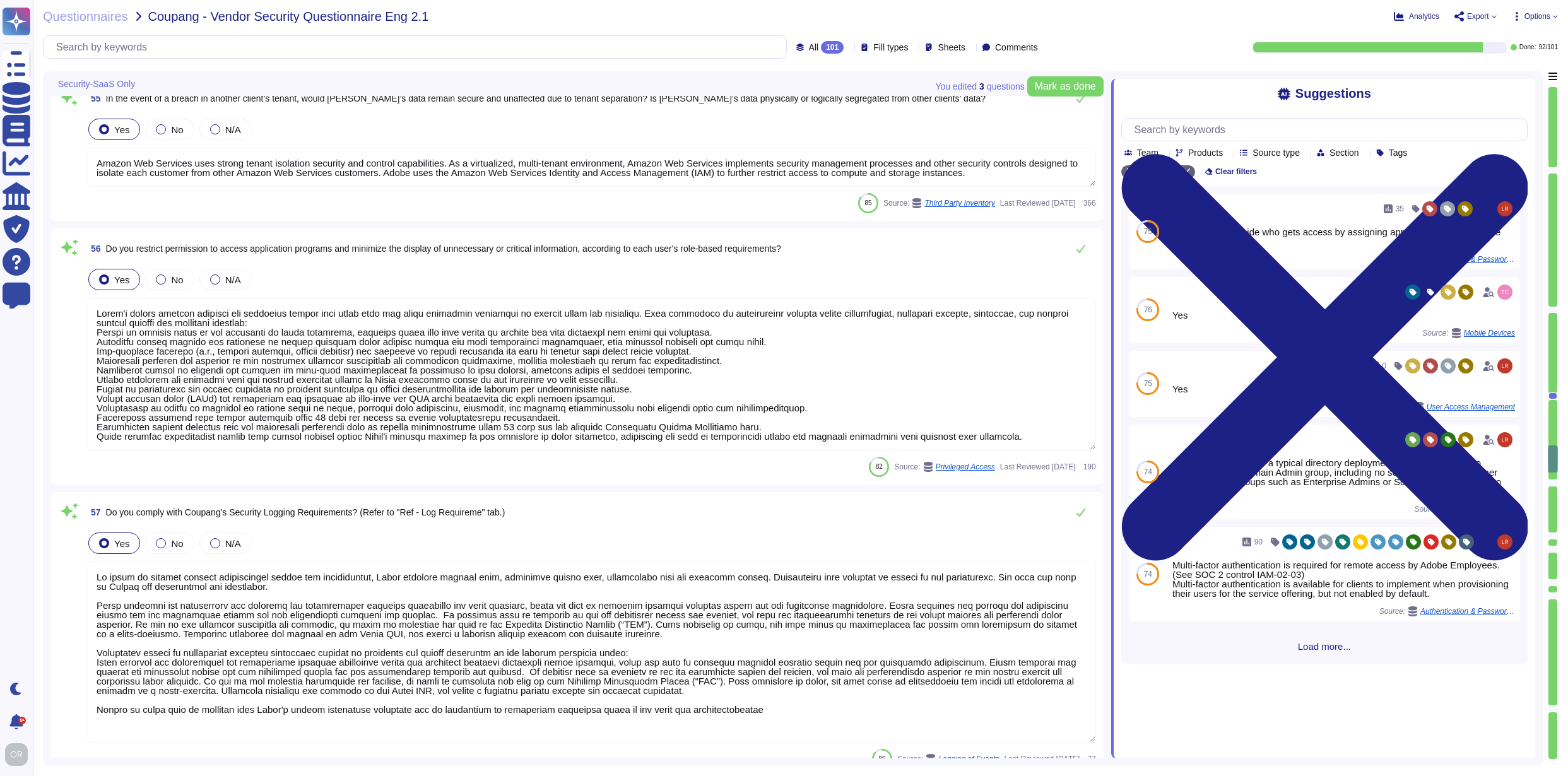
type textarea "Adobe has in-house developed tool that that provides on-demand profile-based au…"
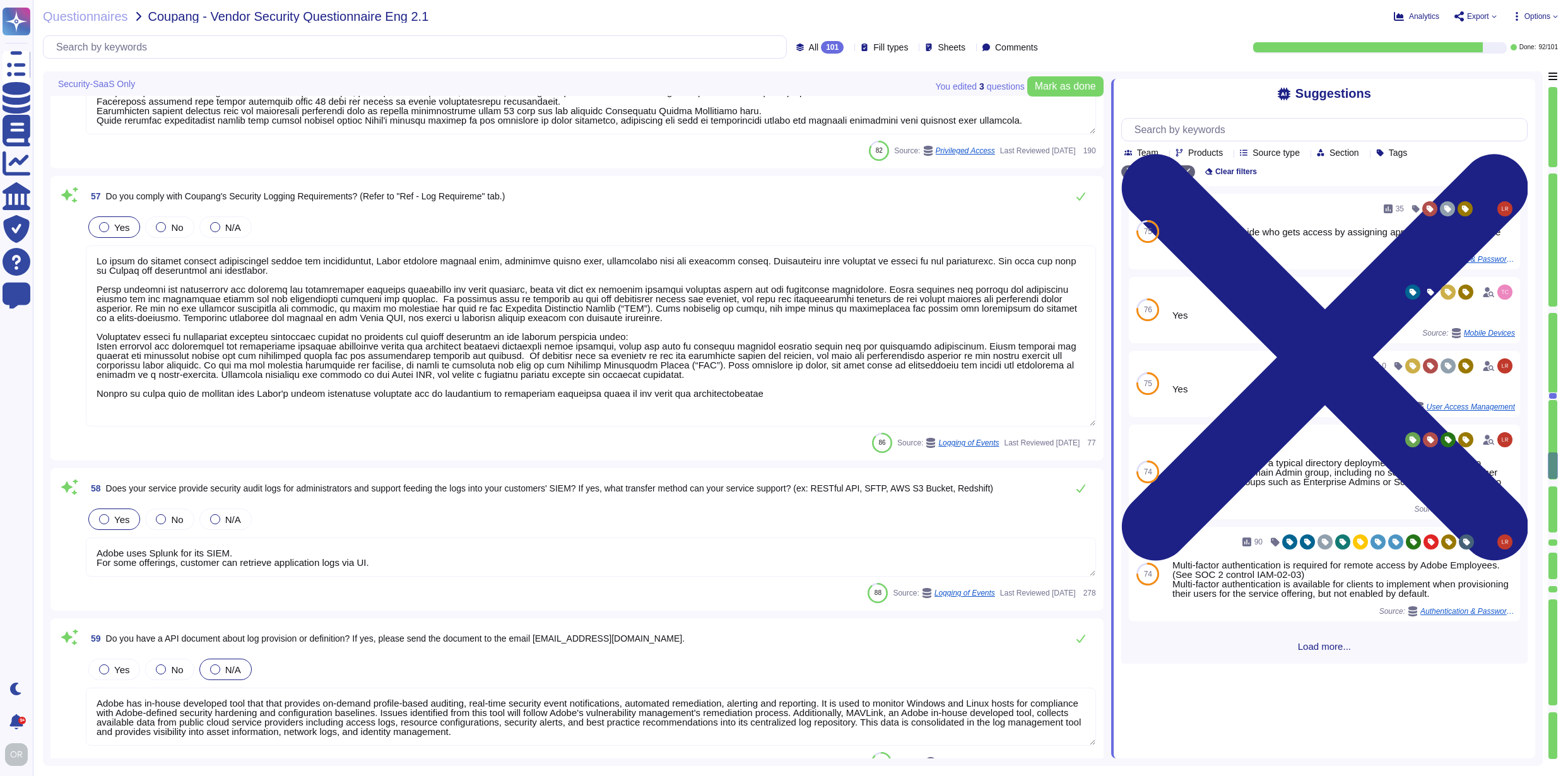
type textarea "Adobe maintains segmented development and production environments for DPS, usin…"
type textarea "Adobe does not use data outside of production. Please refer to the privacy poli…"
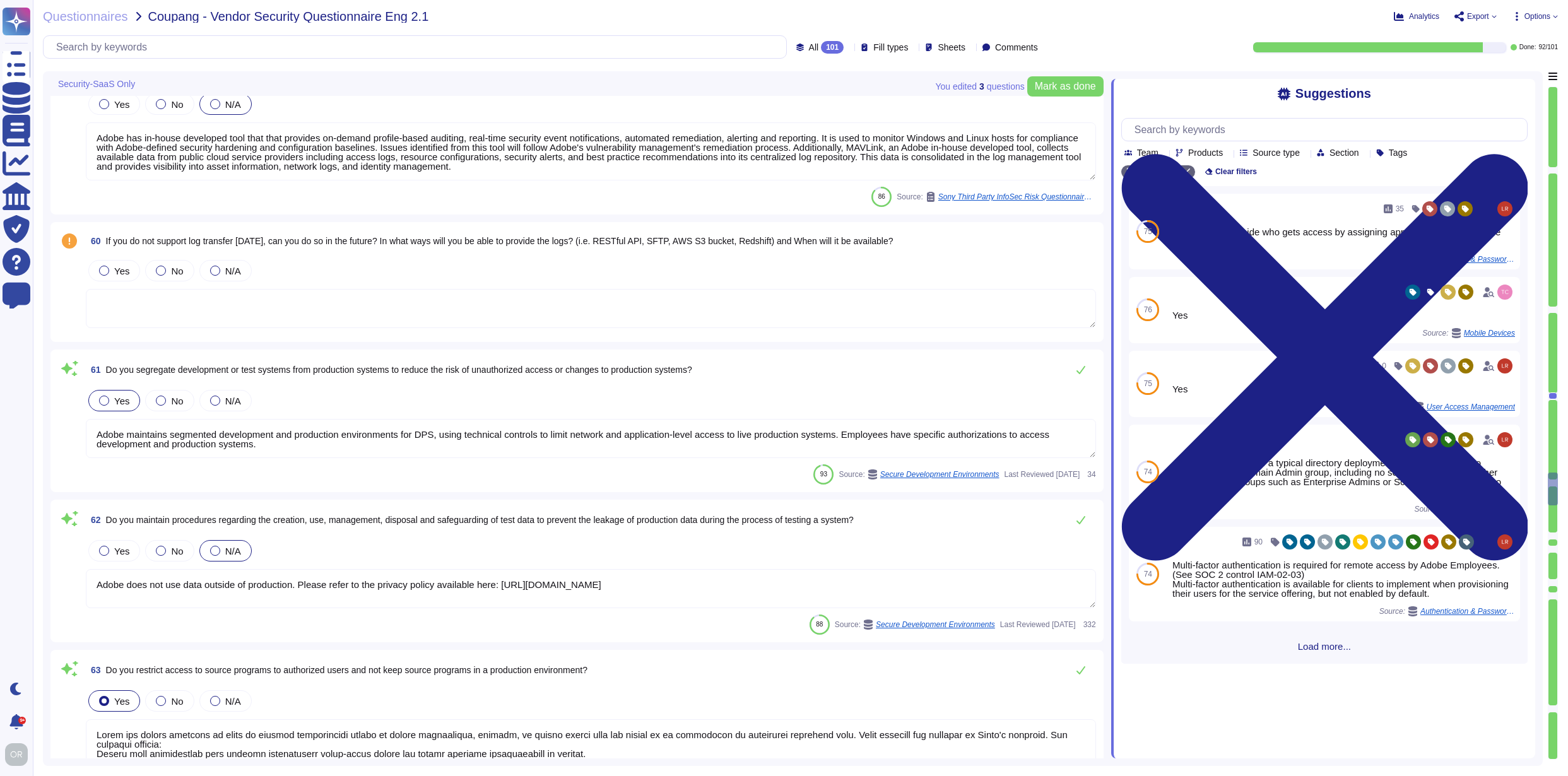
type textarea "Adobe has robust controls in place to prevent unauthorized access to tenant app…"
type textarea "Adobe does not outsource software development."
type textarea "Adobe has a Logical Access Policy and Data Classification and Handling Standard…"
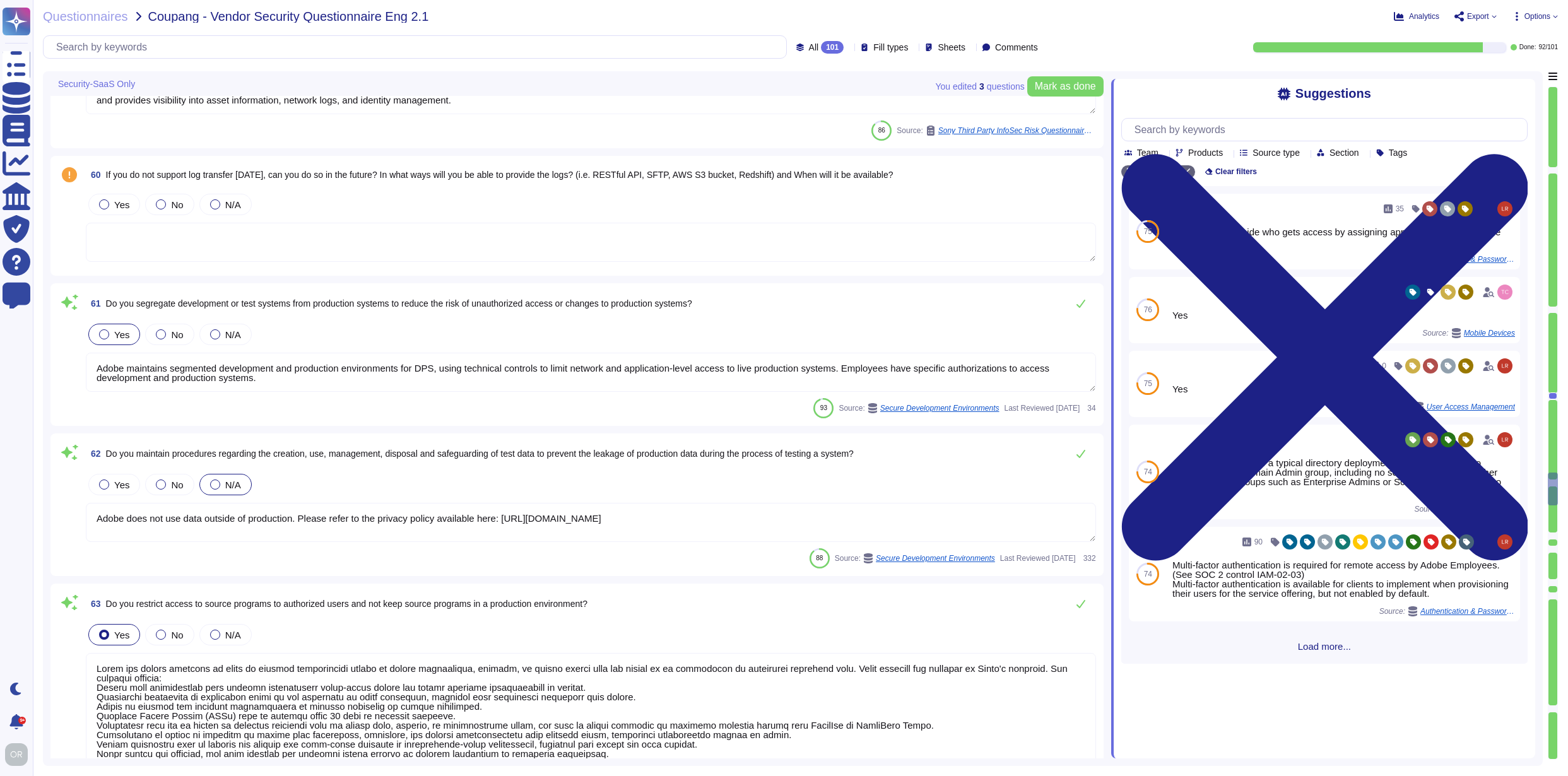
scroll to position [9272, 0]
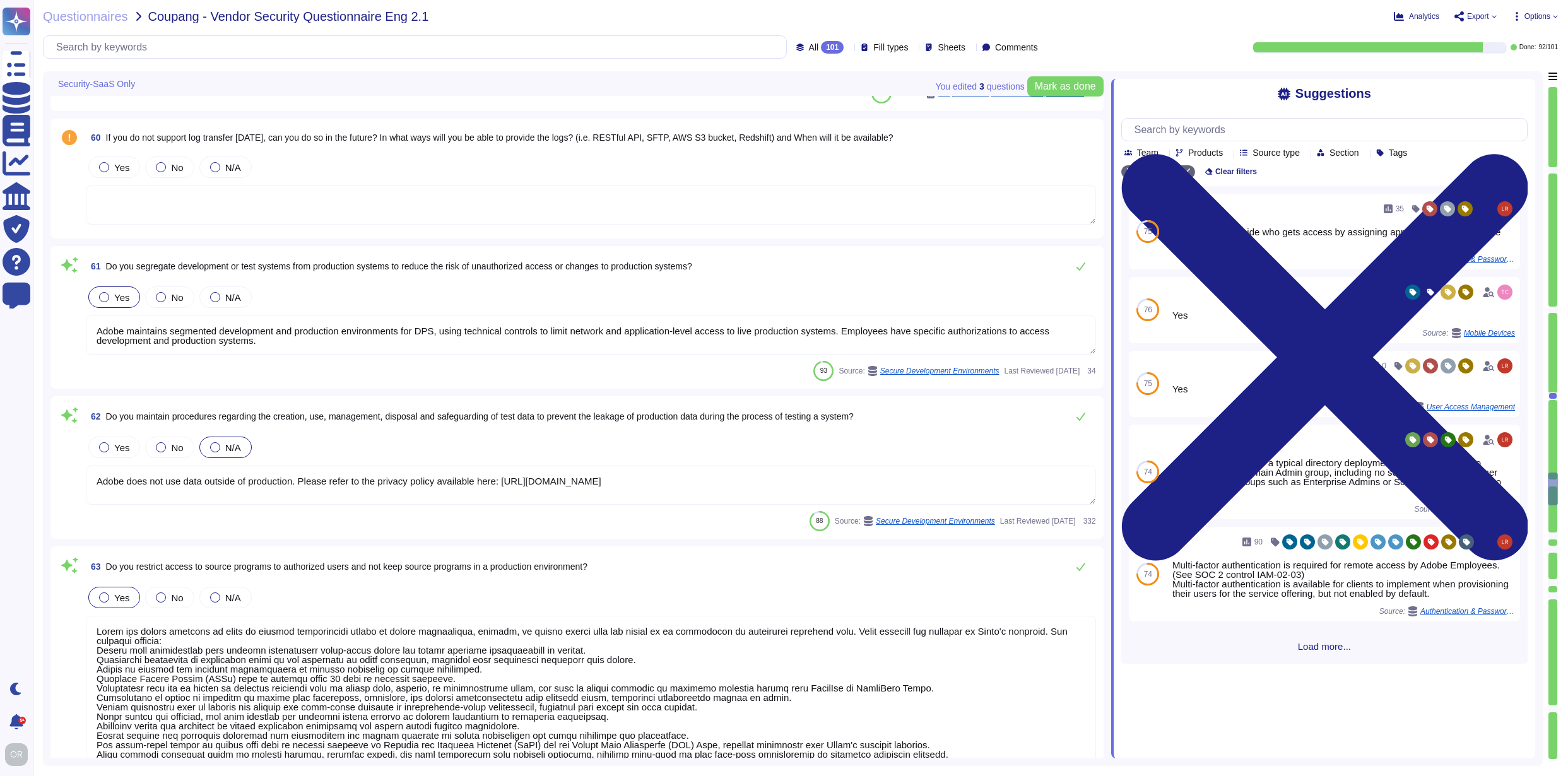
click at [251, 207] on textarea at bounding box center [591, 205] width 1010 height 39
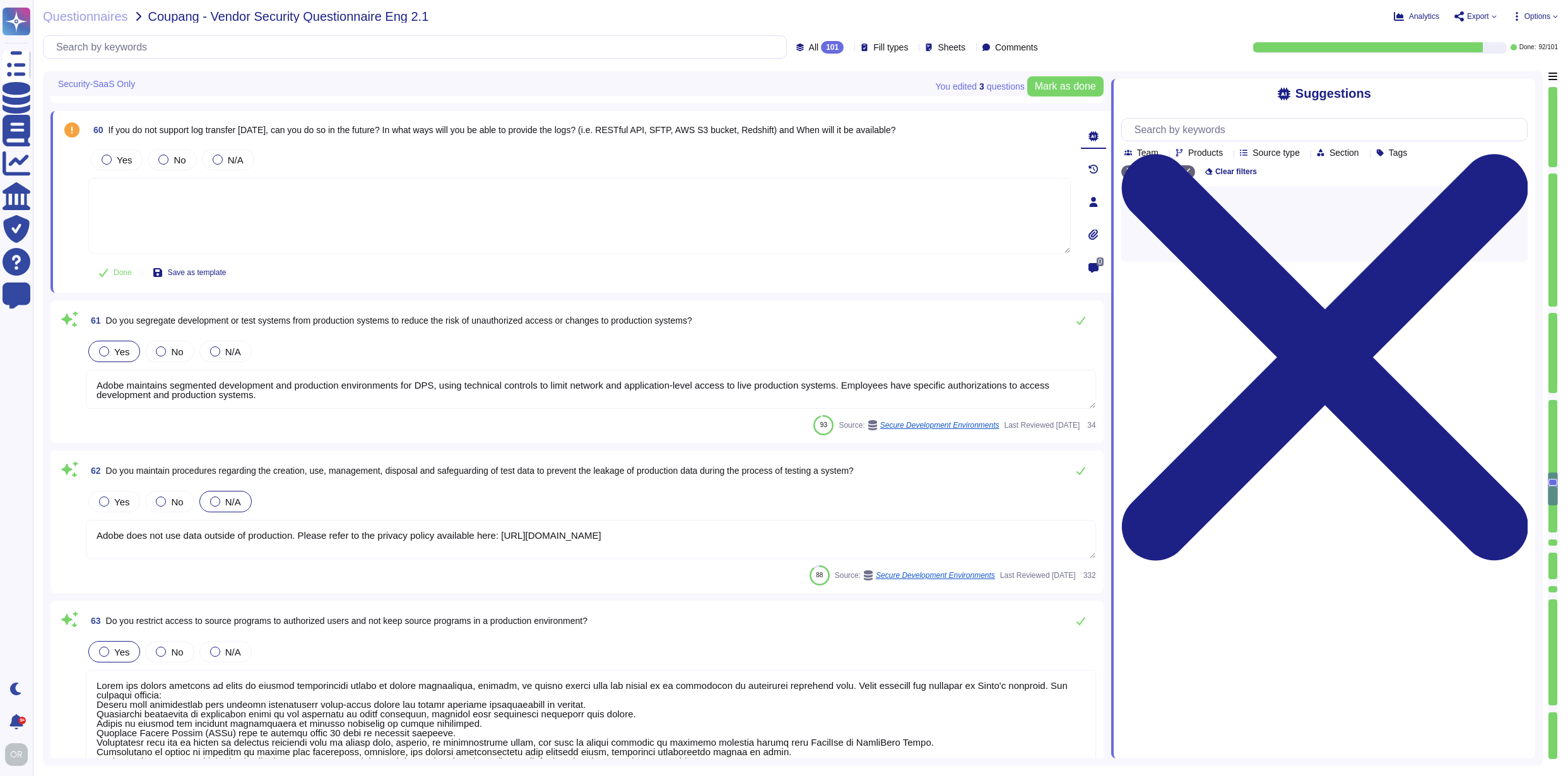
type textarea "Adobe has a Logical Access Policy and Data Classification and Handling Standard…"
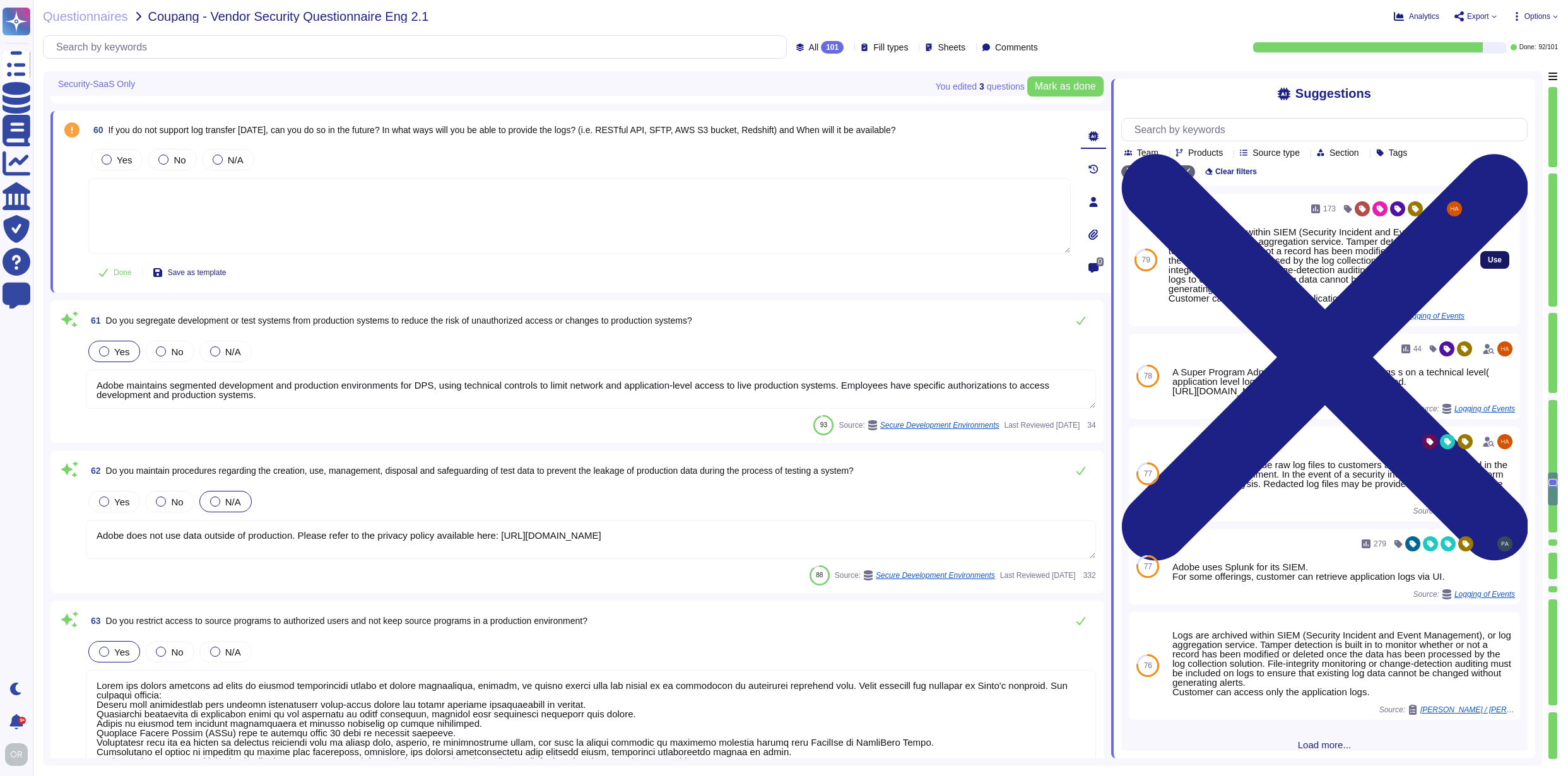
click at [1488, 264] on span "Use" at bounding box center [1495, 260] width 14 height 8
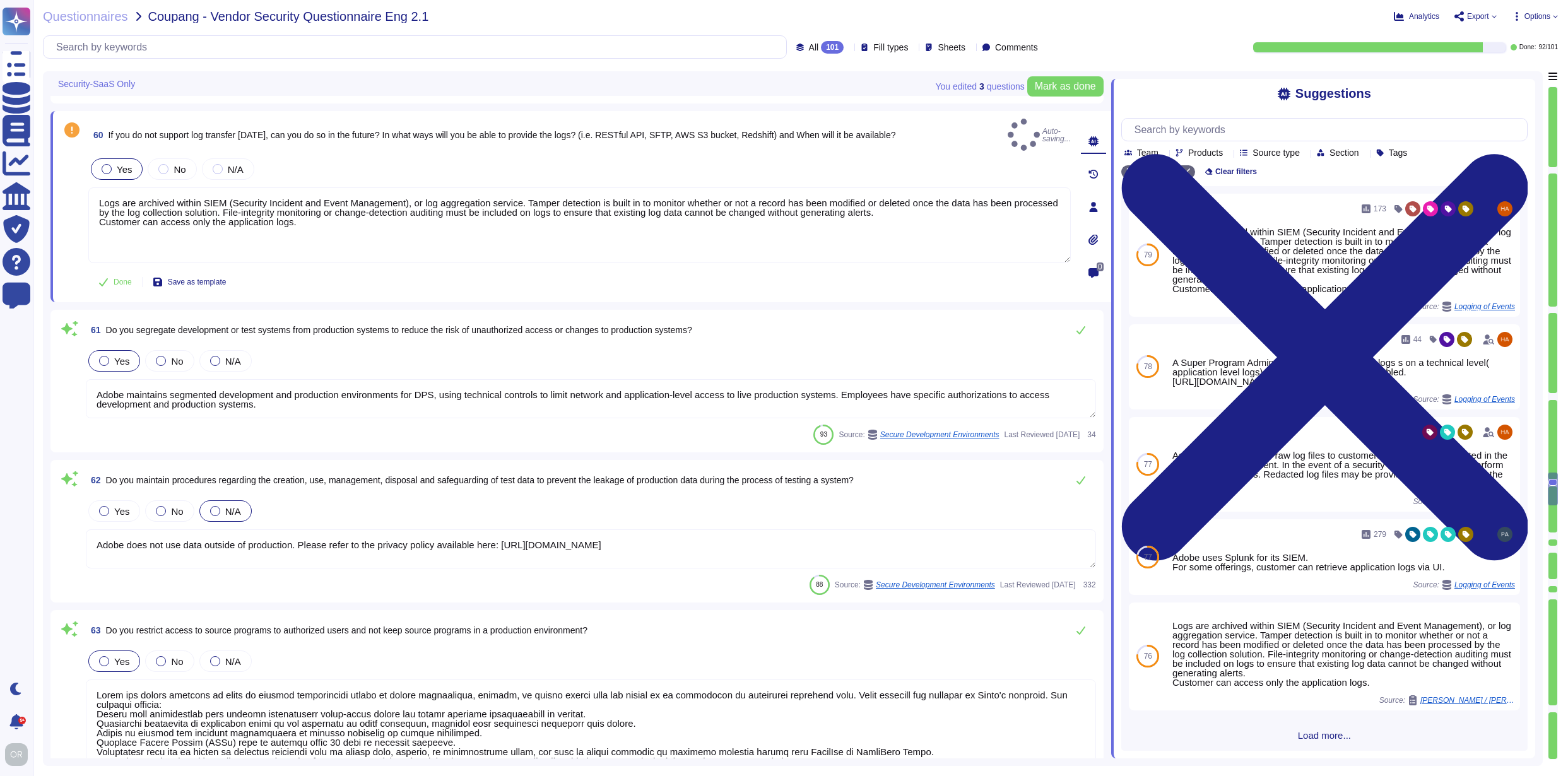
type textarea "Logs are archived within SIEM (Security Incident and Event Management), or log …"
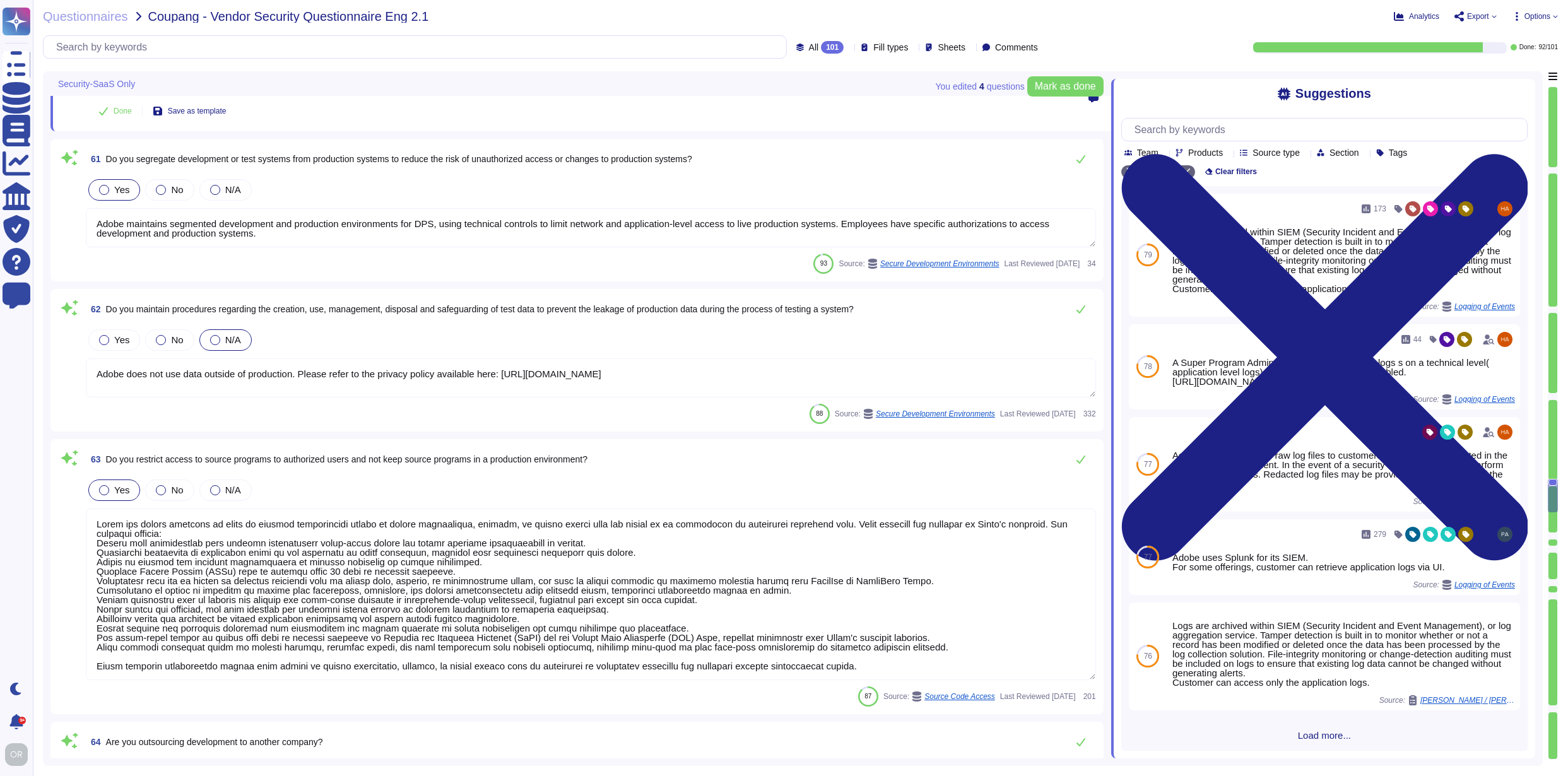
type textarea "Adobe maintains offices around the world and implements processes and procedure…"
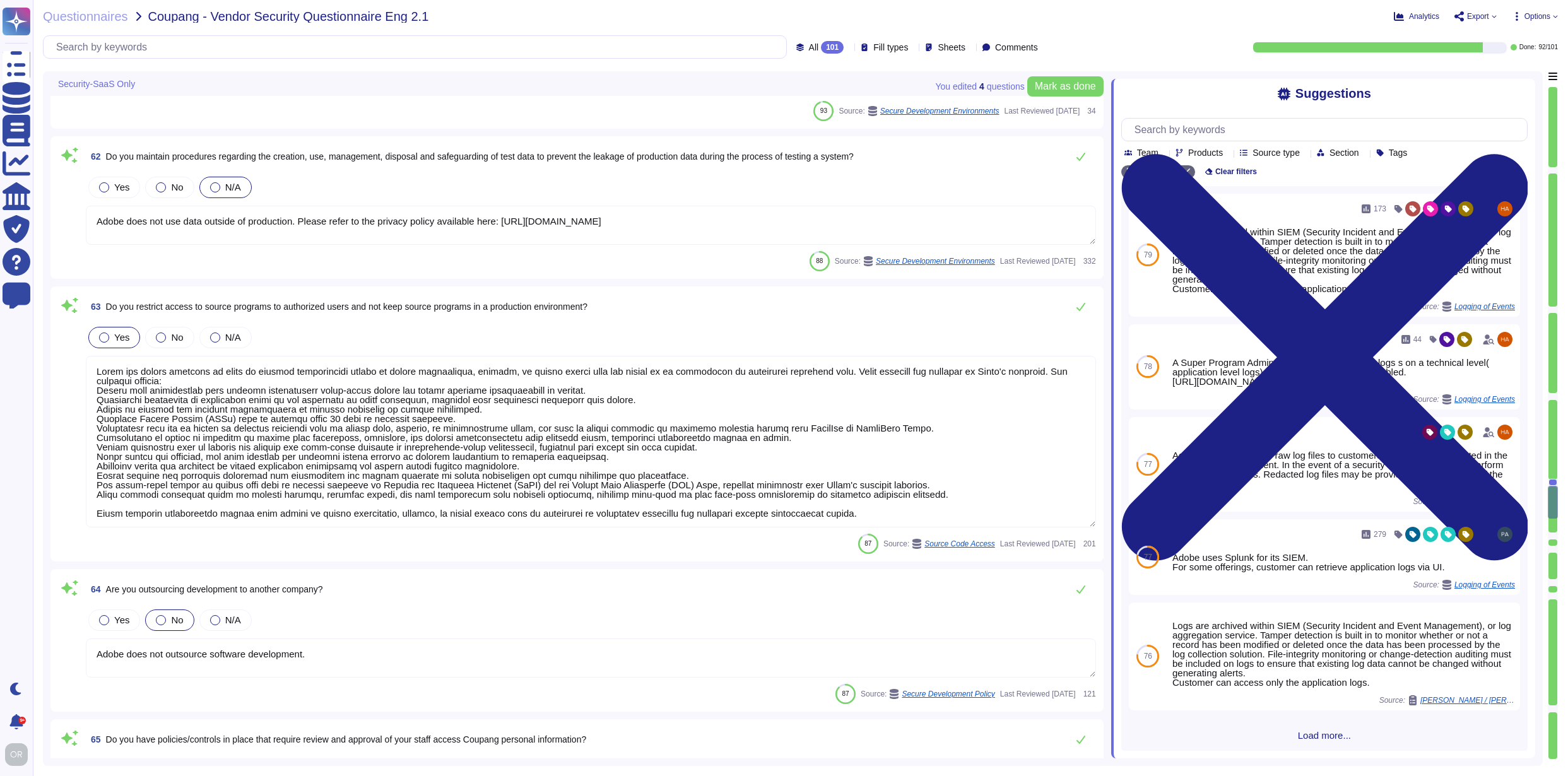
type textarea "Microsoft prefers to not disclose the exact locations of their data centers, fo…"
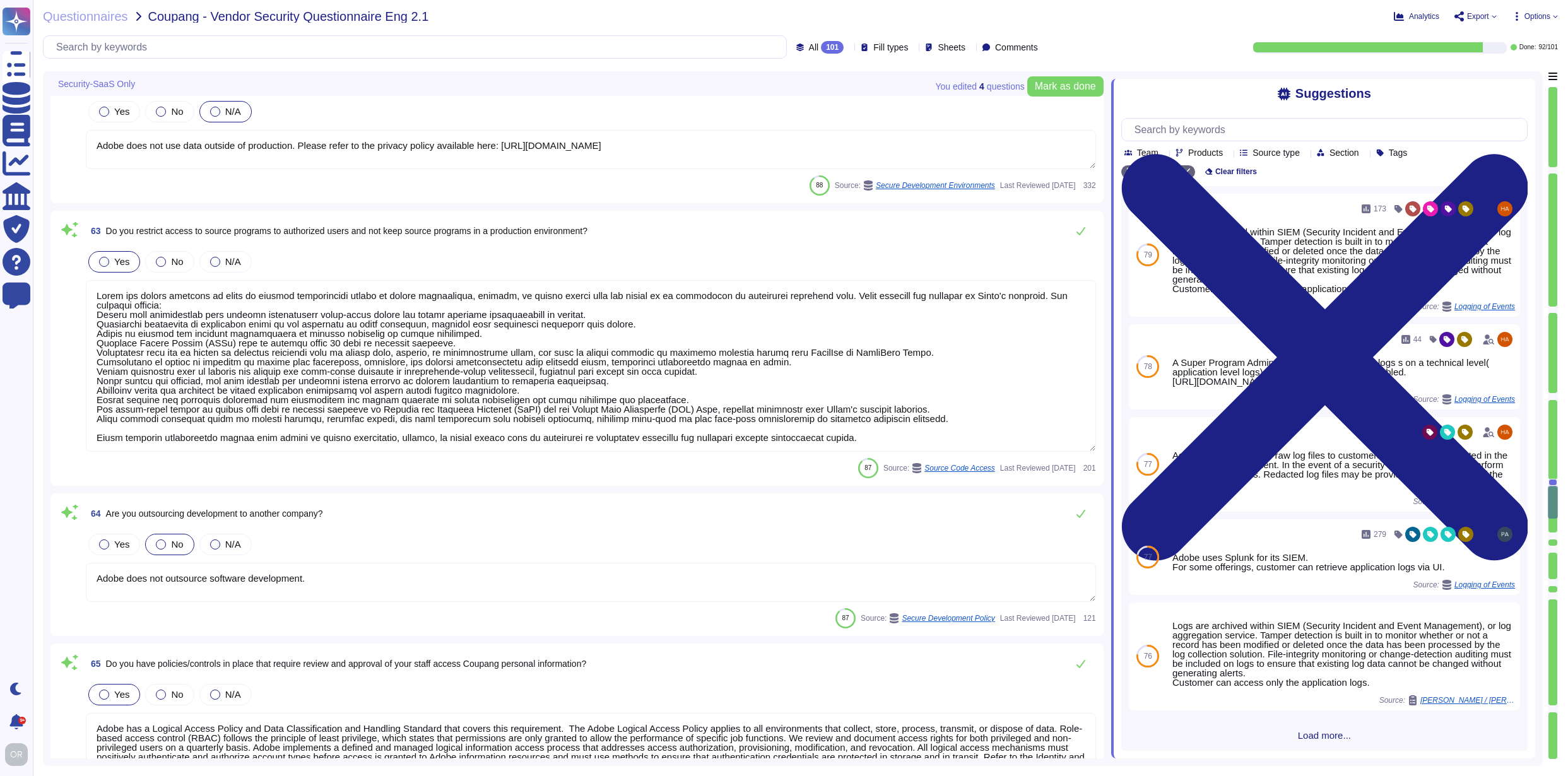
scroll to position [9762, 0]
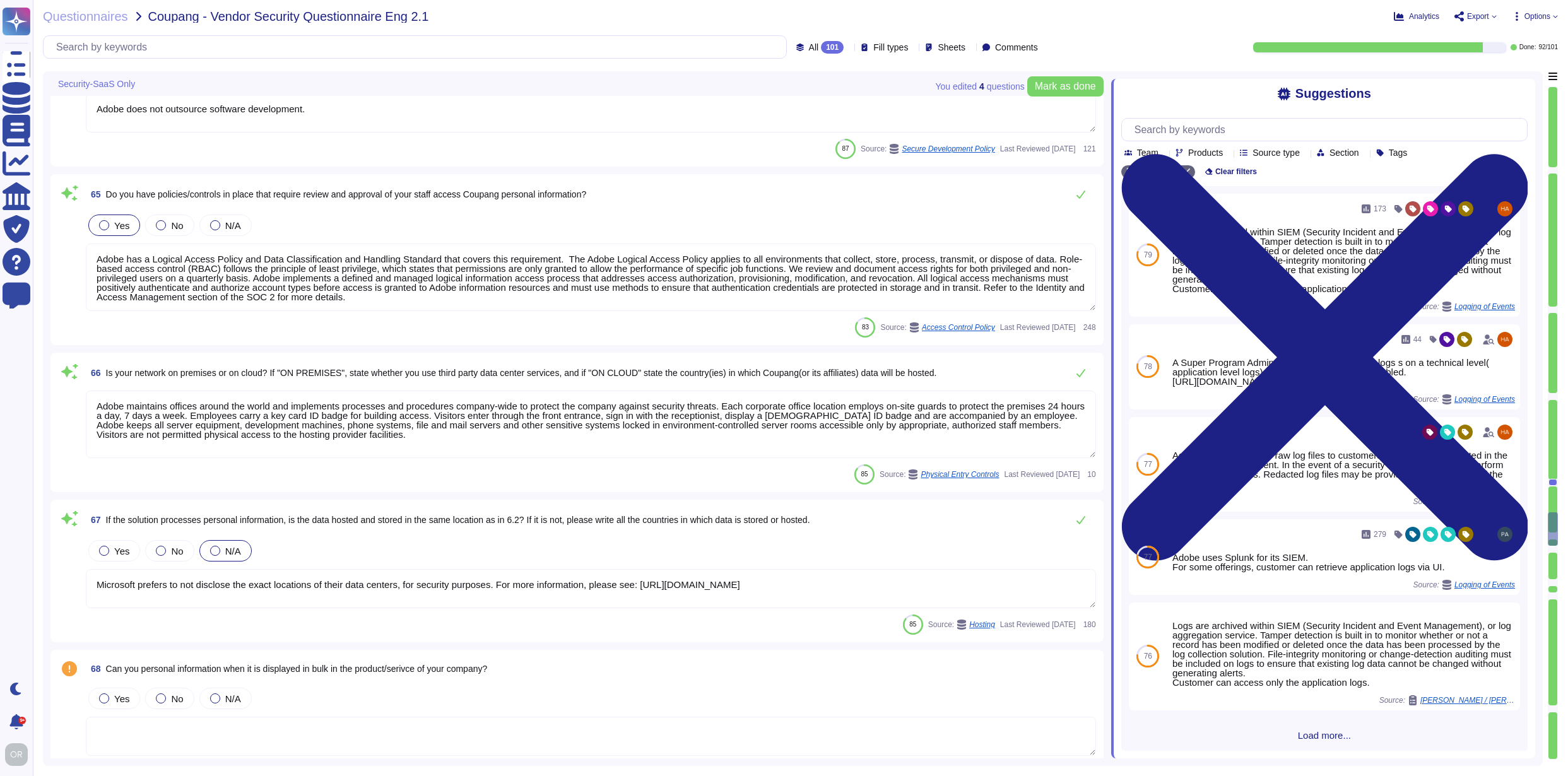
type textarea "Passwords and approved password vaults must be encrypted while in transit and a…"
type textarea "In the event of employee or vendor termination (leaving Adobe voluntarily, redu…"
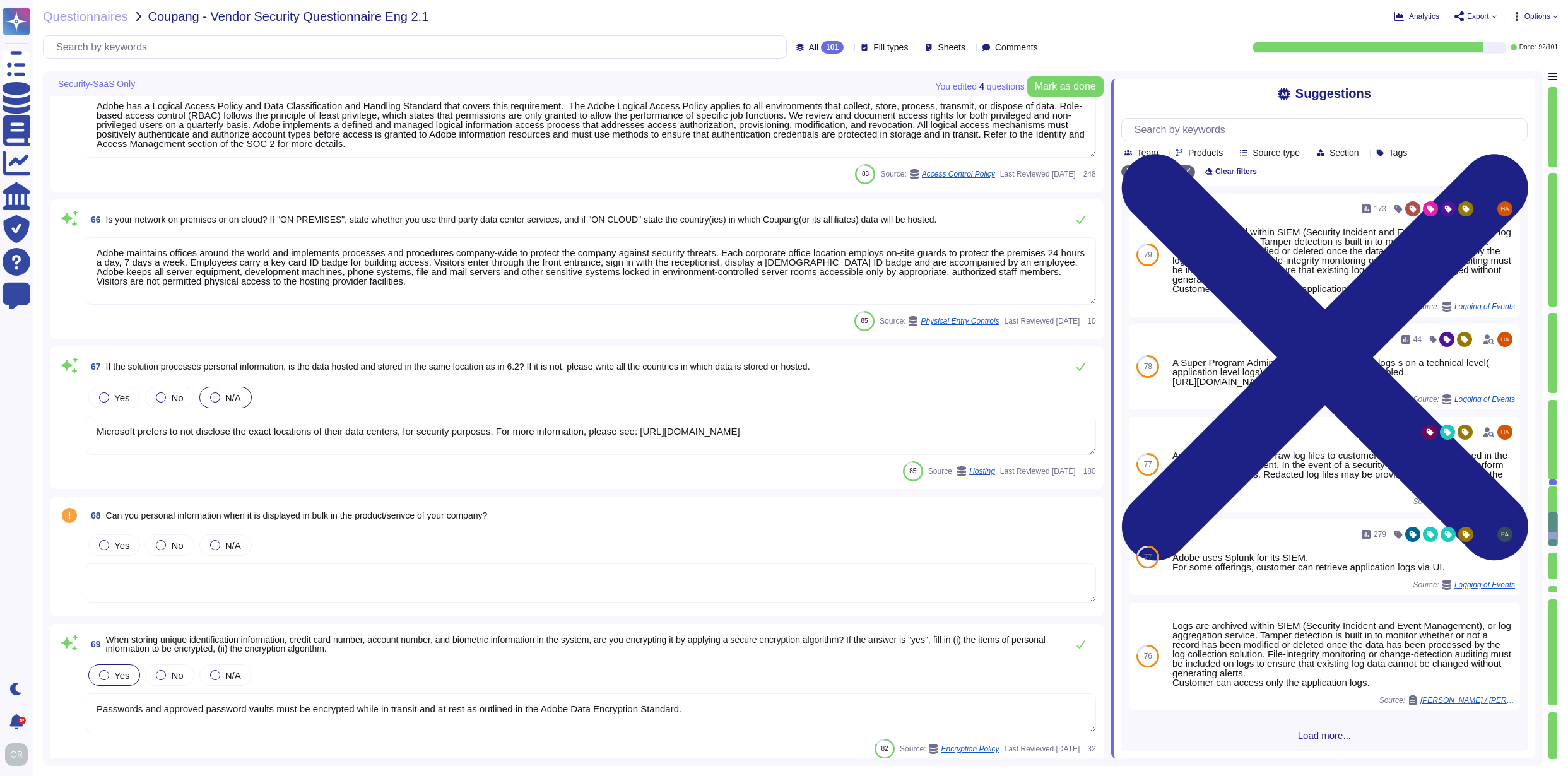
type textarea "In order to protect against unauthorized access and modification, Adobe capture…"
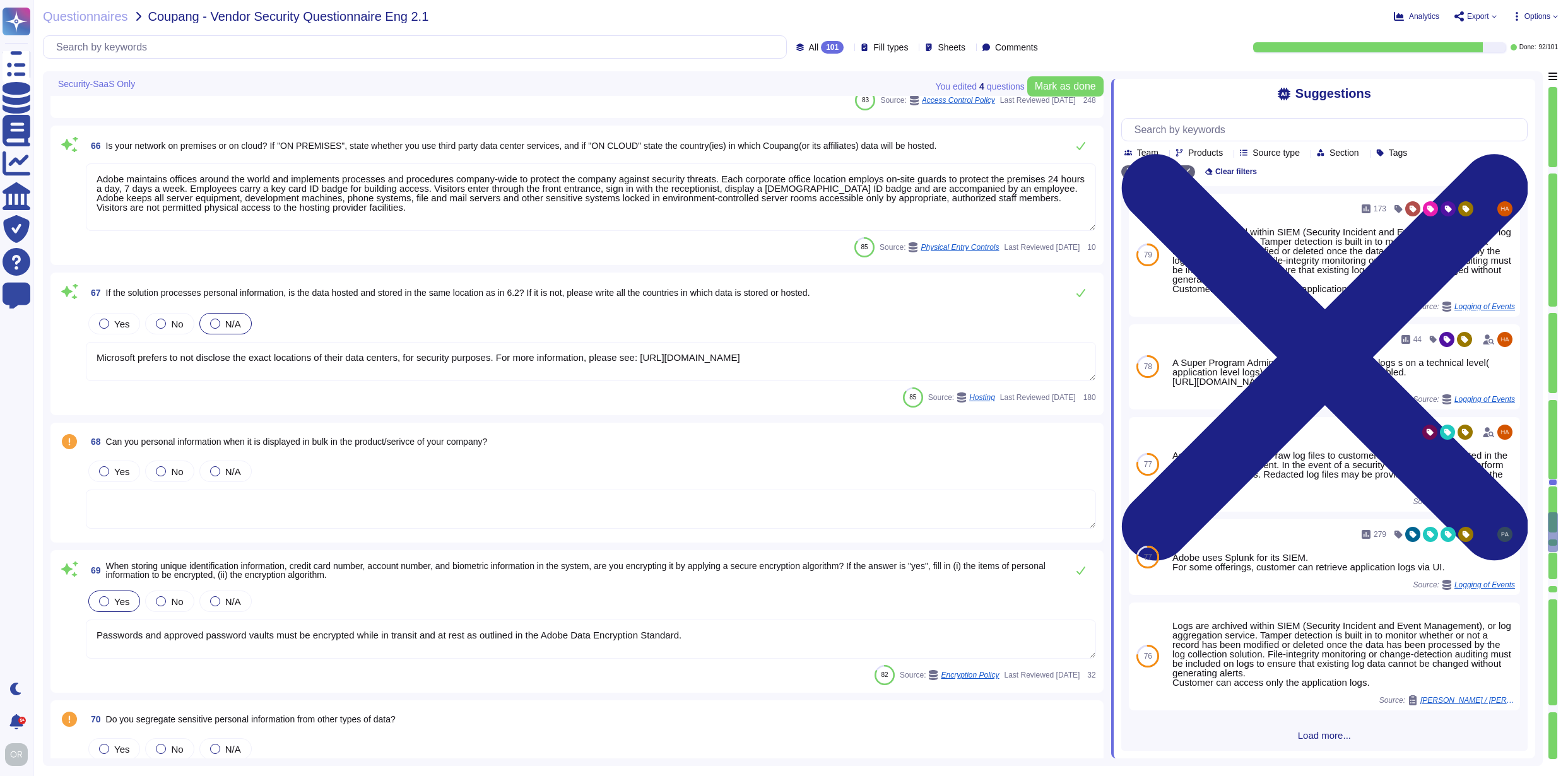
scroll to position [10441, 0]
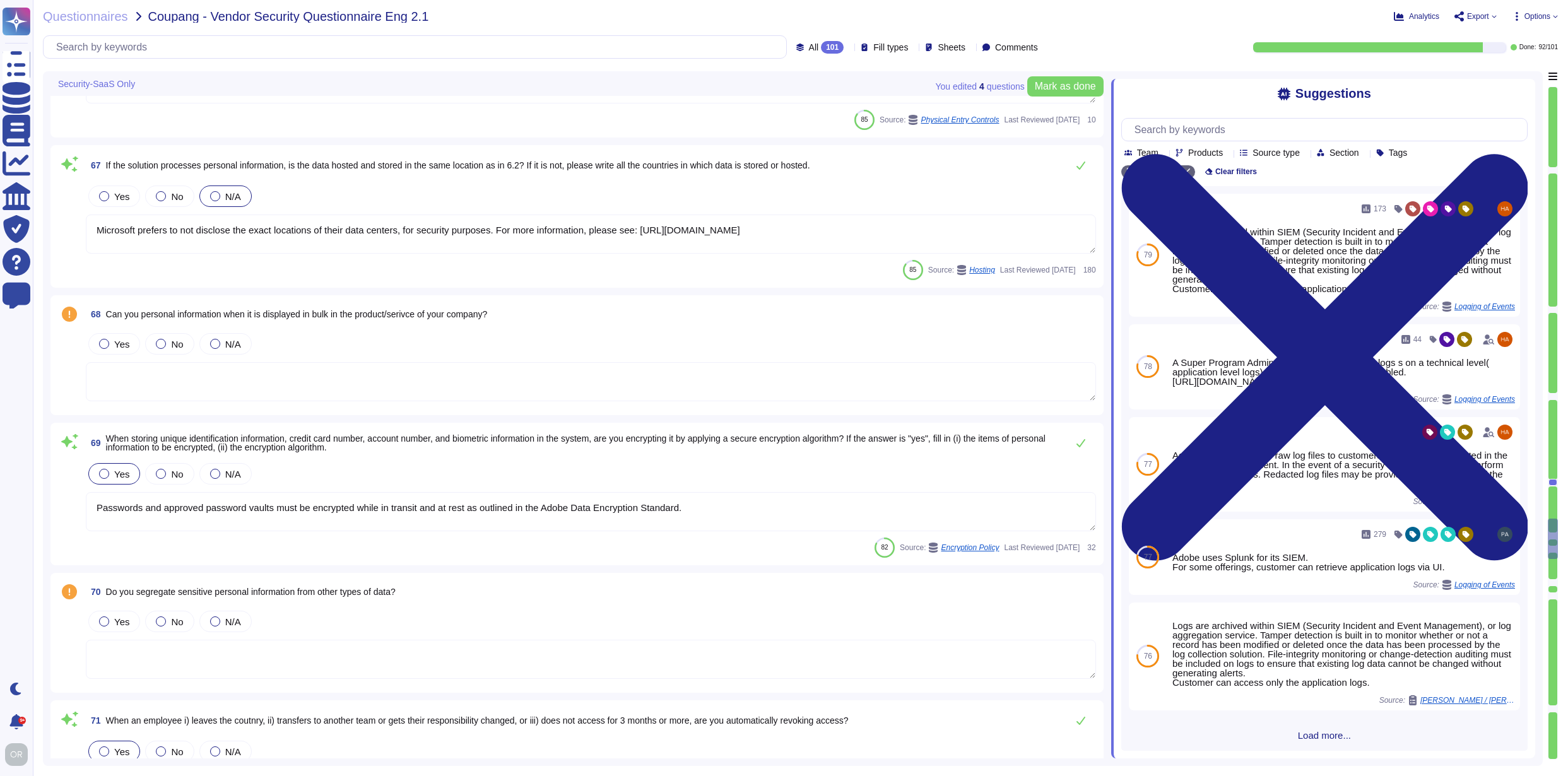
click at [348, 380] on textarea at bounding box center [591, 381] width 1010 height 39
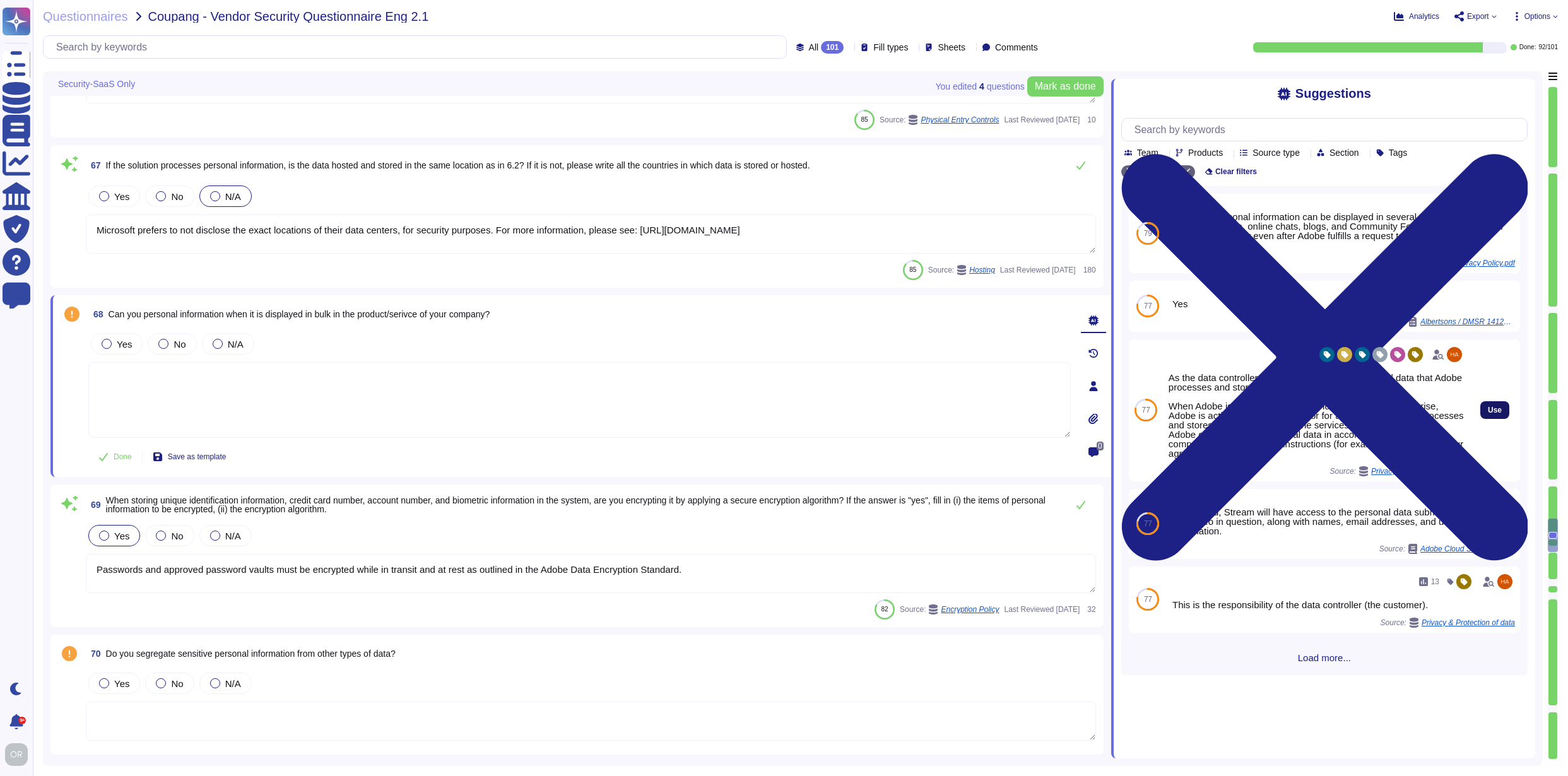
click at [1488, 409] on span "Use" at bounding box center [1495, 410] width 14 height 8
type textarea "As the data controller, you will determine the personal data that Adobe process…"
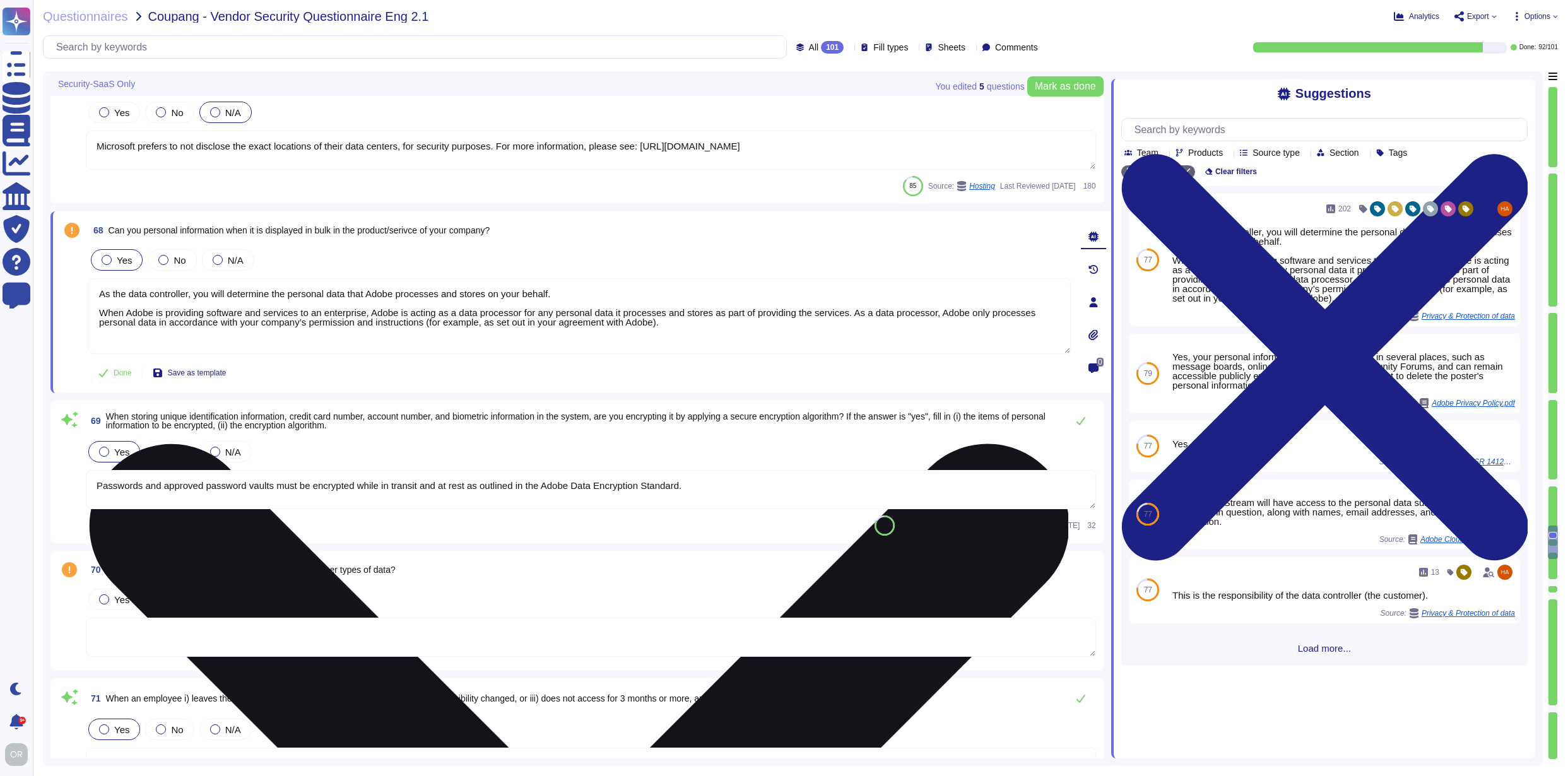
scroll to position [10605, 0]
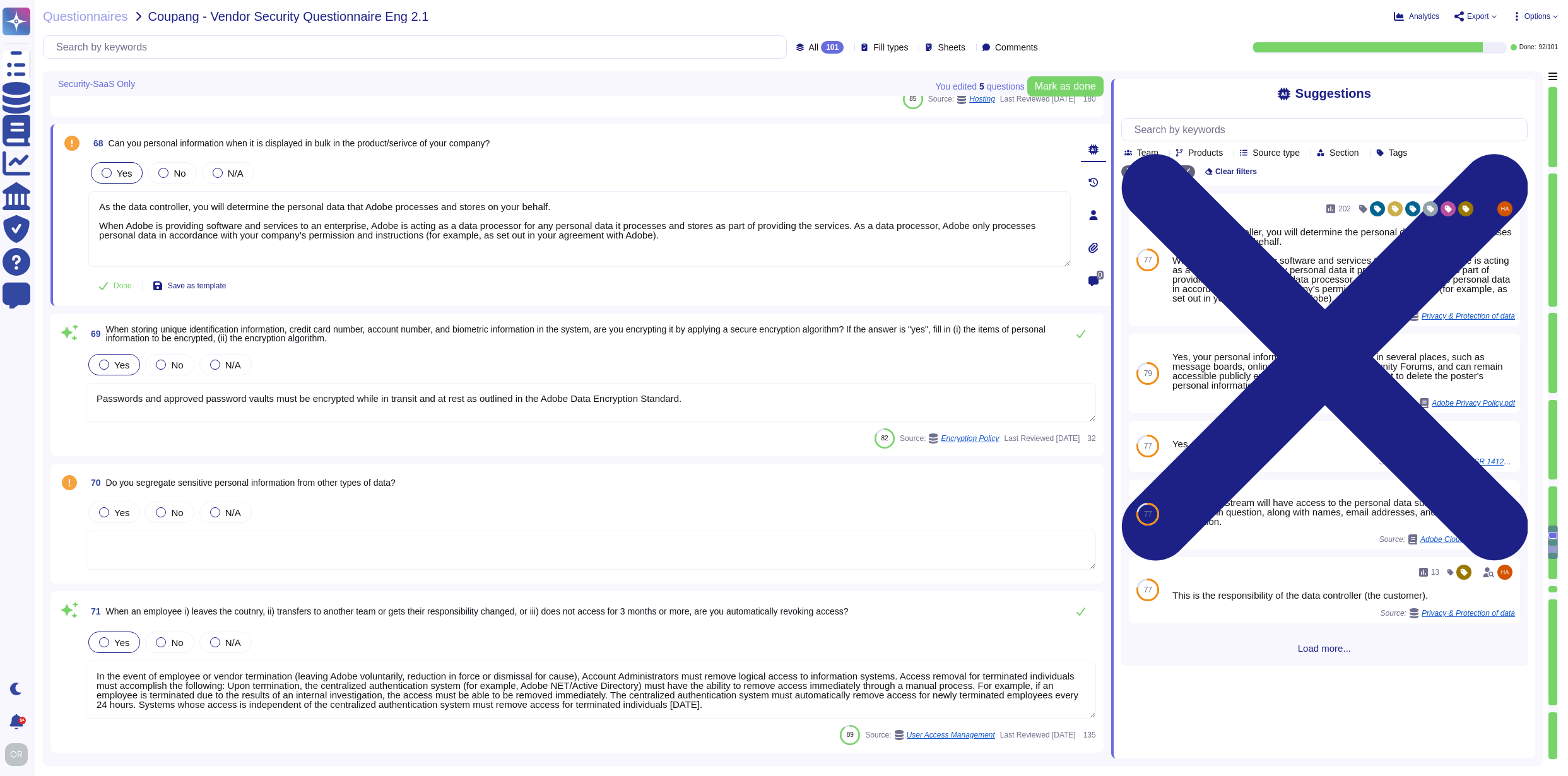
click at [234, 533] on textarea at bounding box center [591, 549] width 1010 height 39
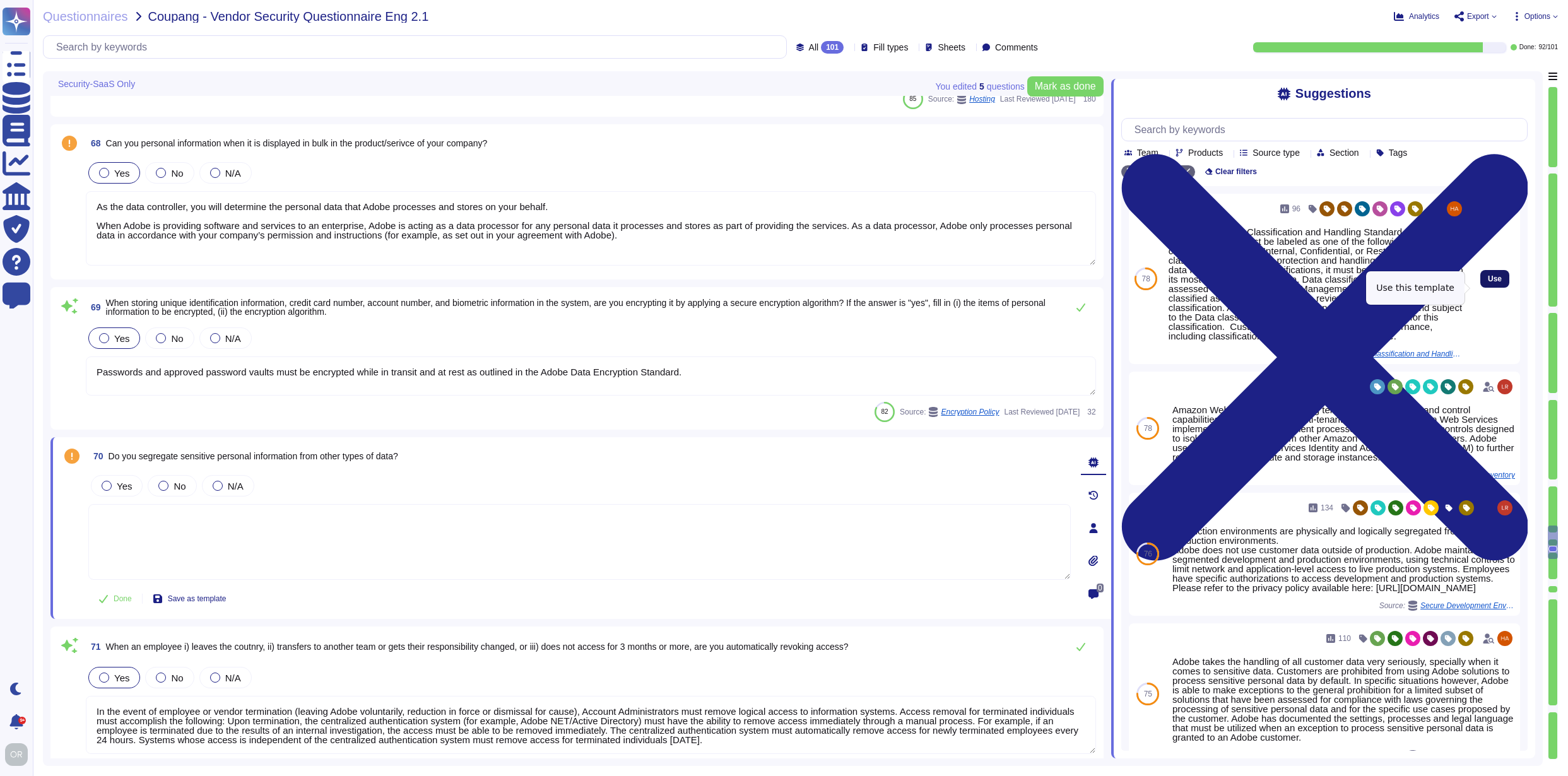
click at [1488, 283] on span "Use" at bounding box center [1495, 279] width 14 height 8
type textarea "Adobe has a Data Classification and Handling Standard governing this function. …"
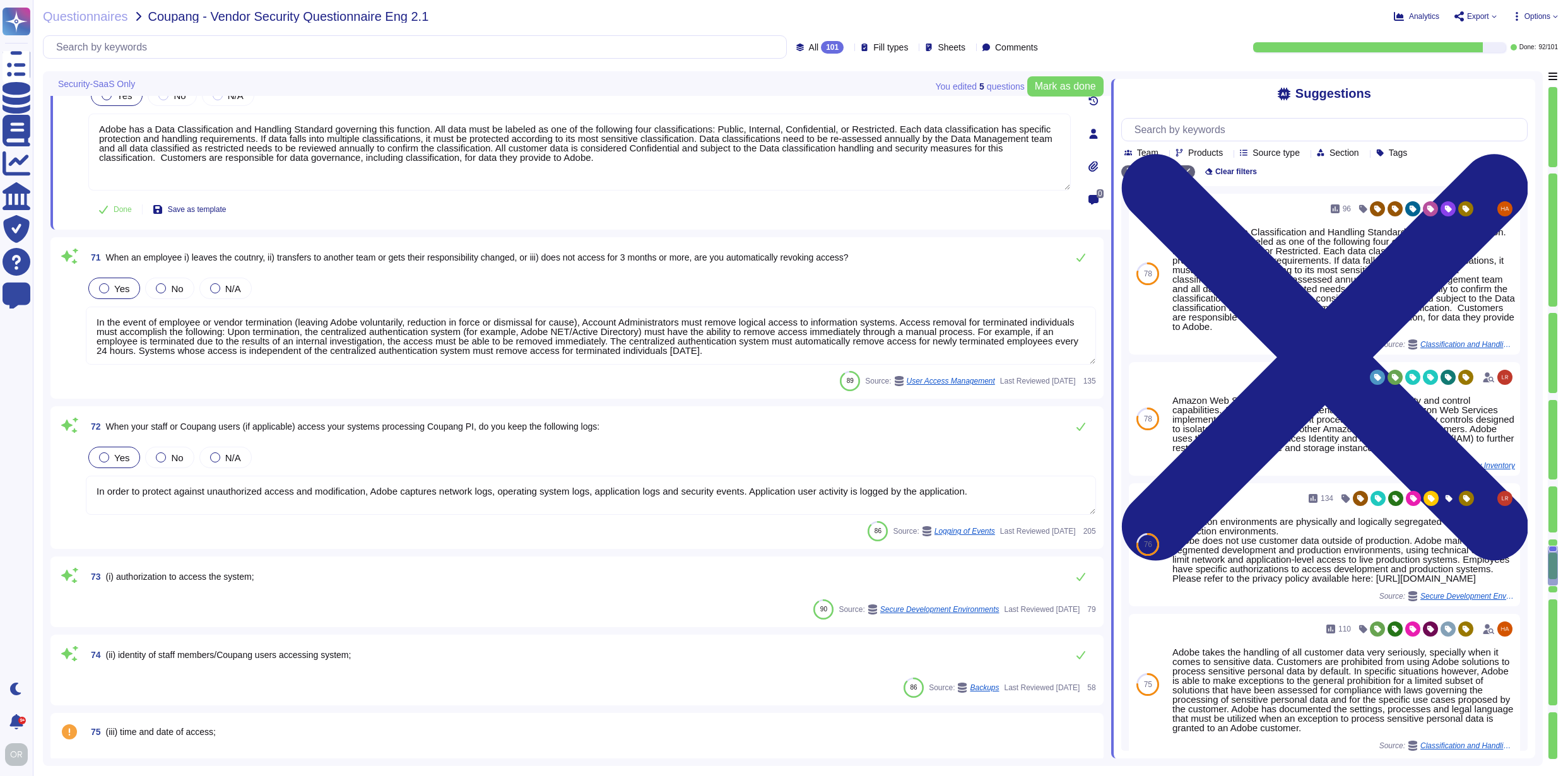
type textarea "Logs are retained for 12 months."
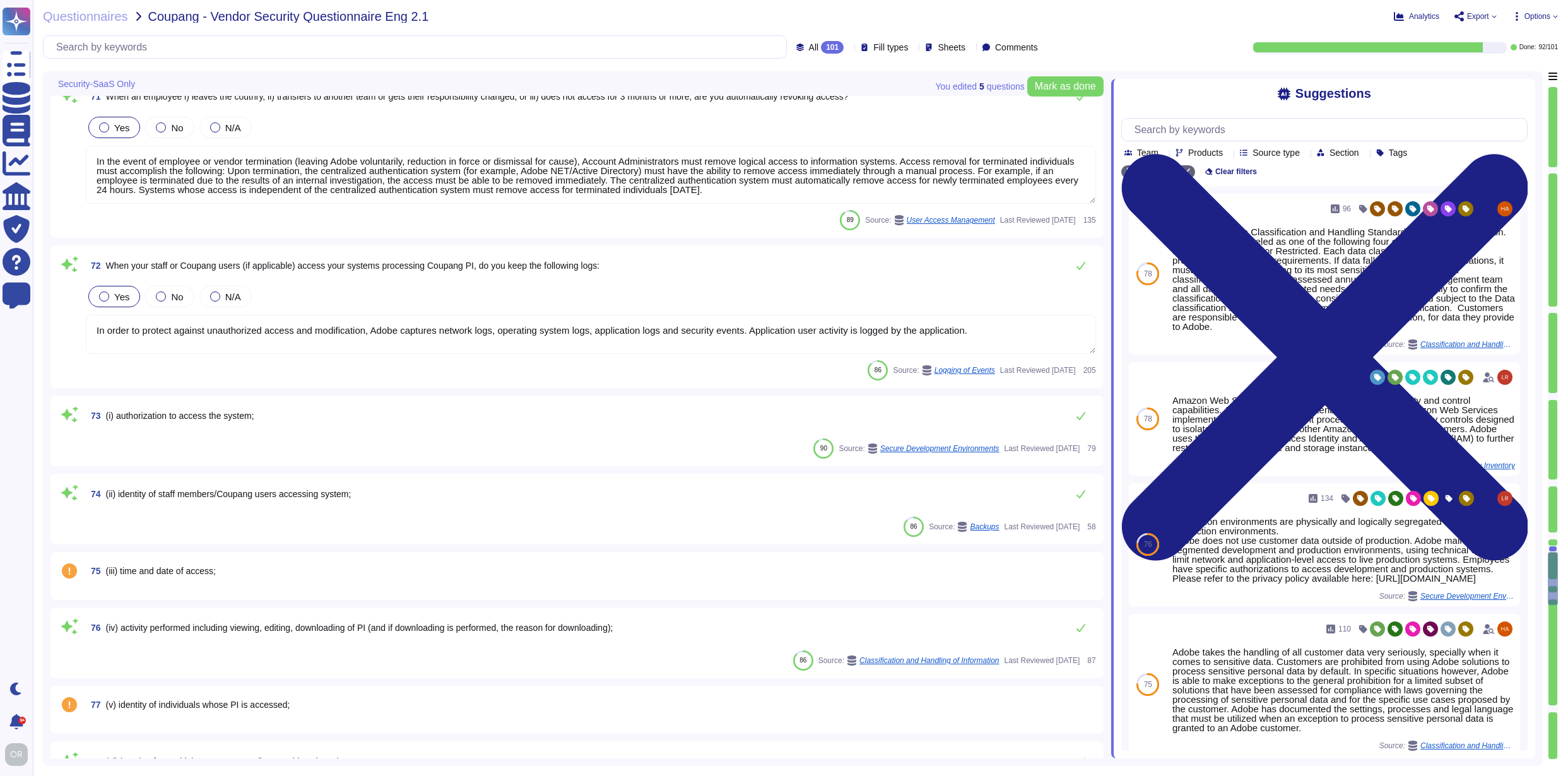
type textarea "Access to audit logs is governed with Adobe's access management processes and i…"
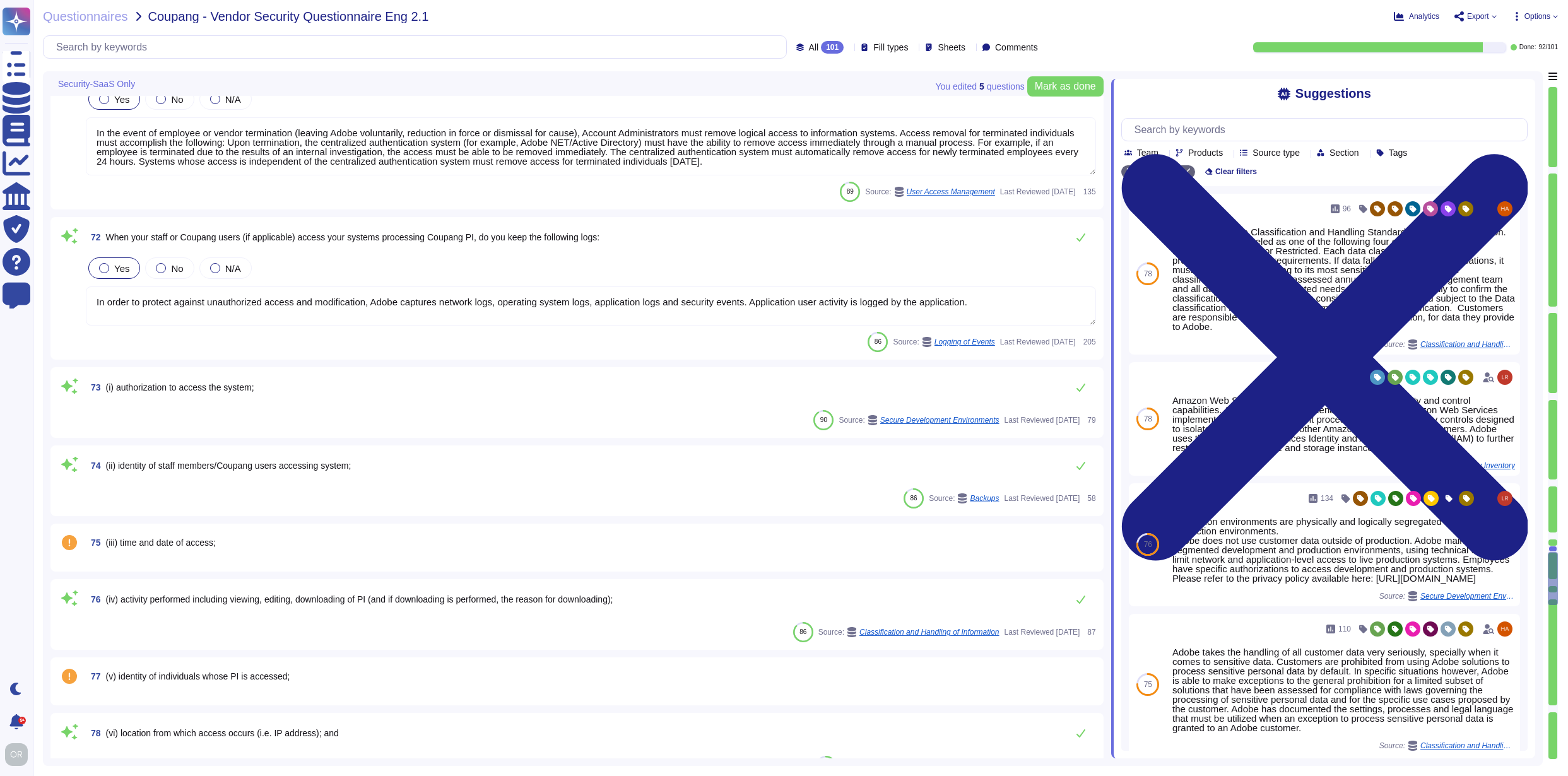
scroll to position [11446, 0]
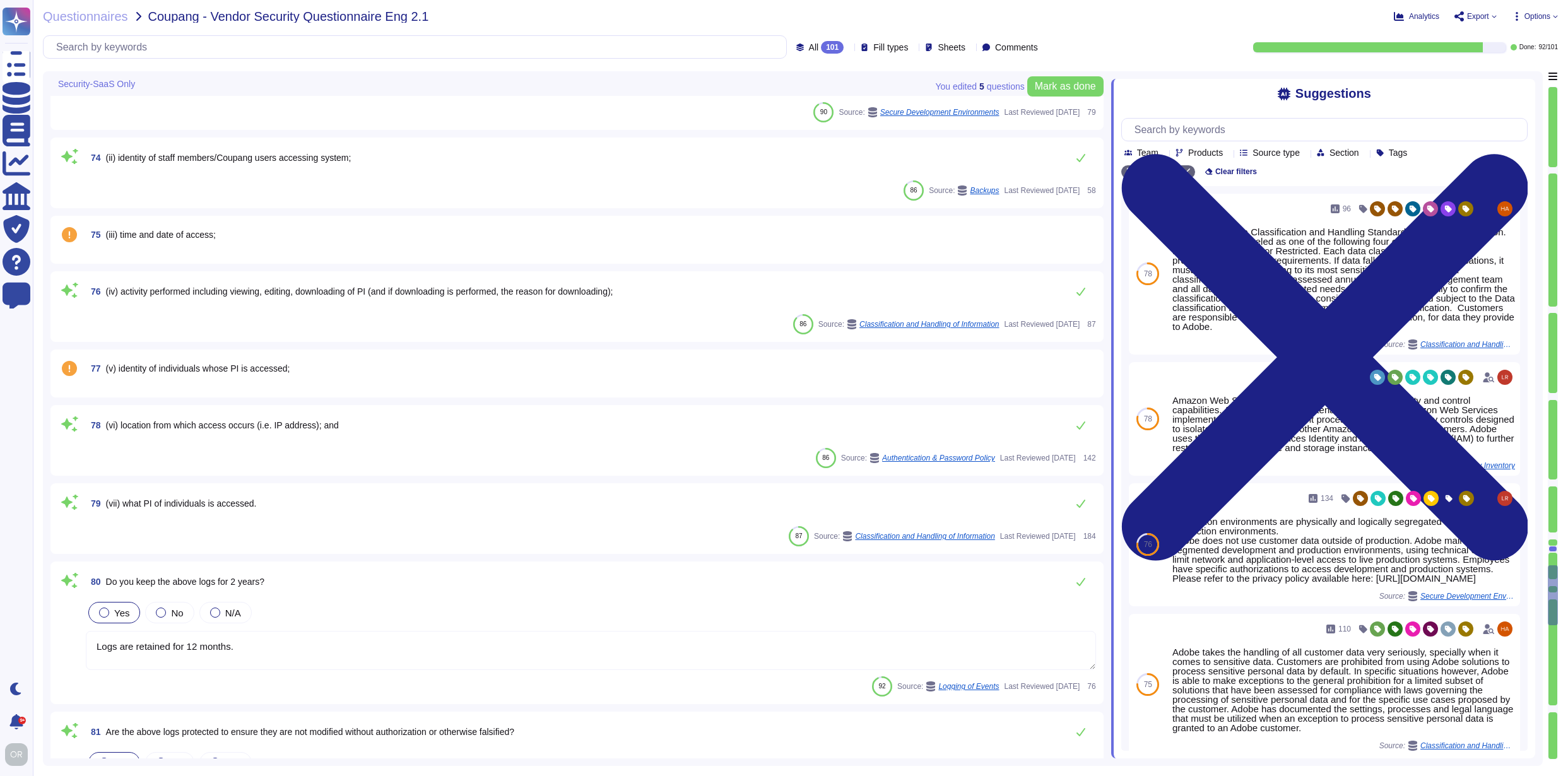
type textarea "Logs are archived within SIEM (Security Incident and Event Management), or log …"
type textarea "Audit logs are reviewed on a regular basis for security events. Adobe uses a lo…"
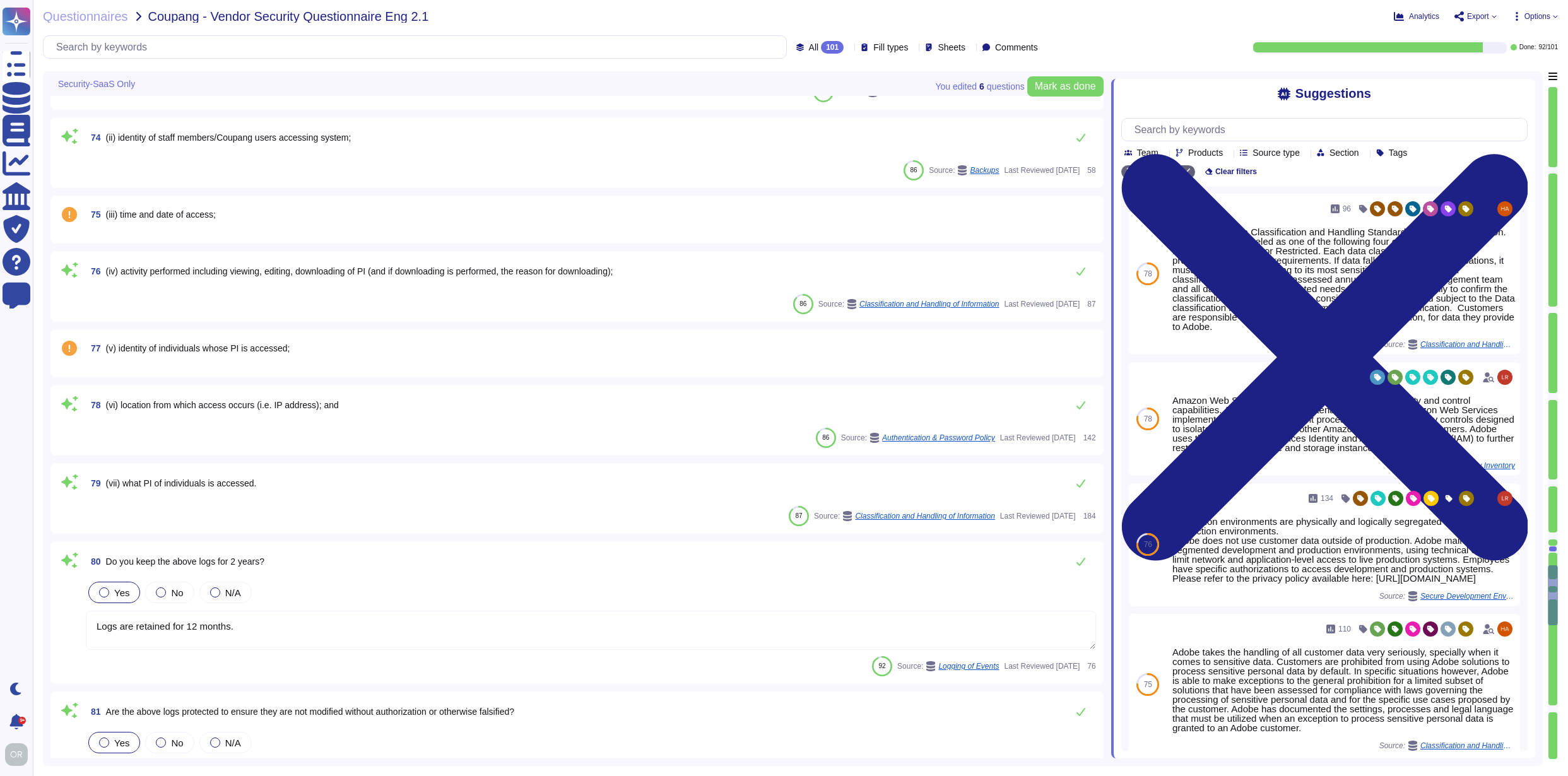
scroll to position [11514, 0]
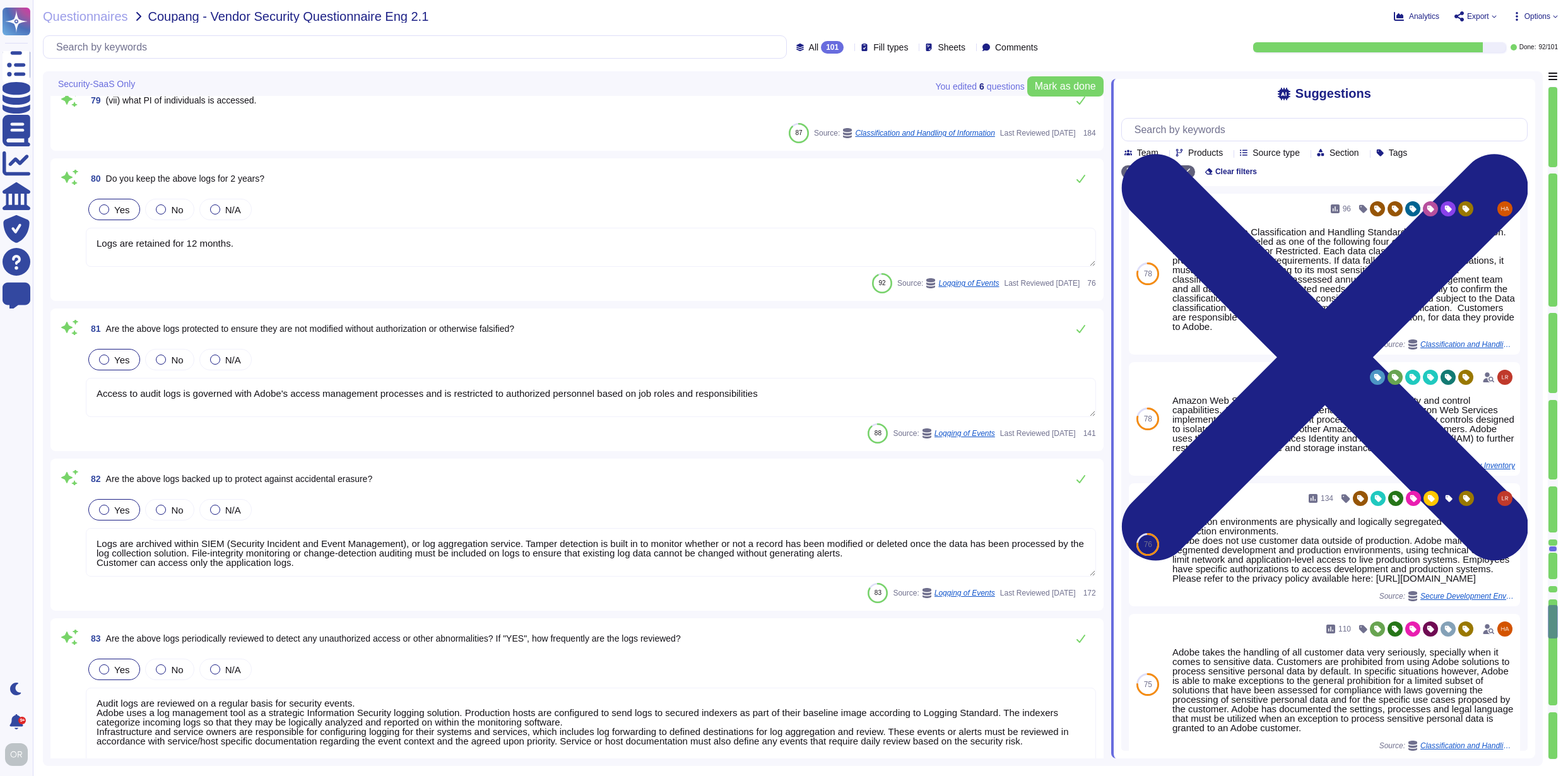
type textarea "The current list of Location Names is maintained in SKMS."
type textarea "Adobe retains access logs for Adobe office’s and owned locations for 1 year. Lo…"
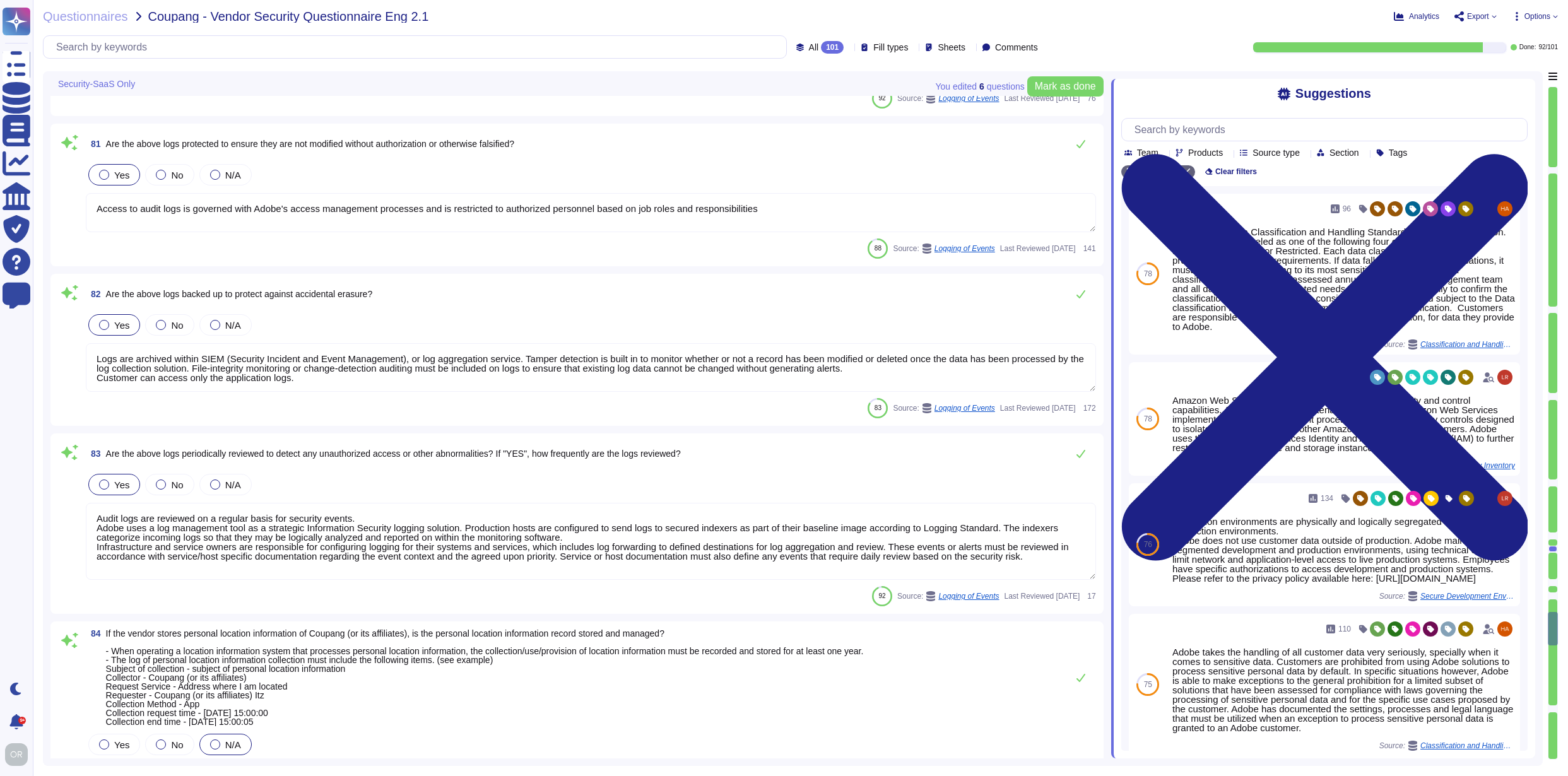
type textarea "There have been no losses or breaches experienced by Adobe in the last five yea…"
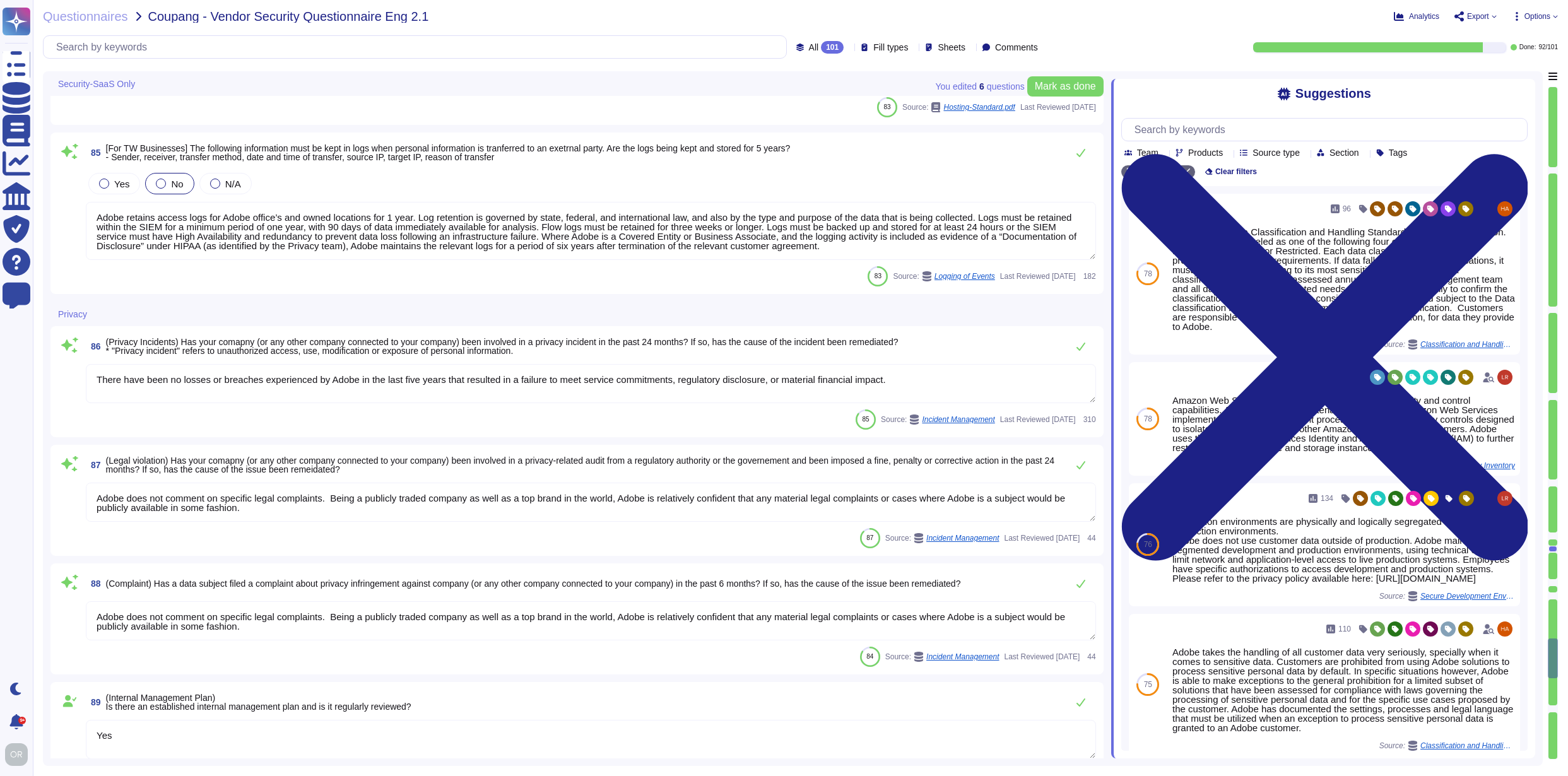
type textarea "Adobe does not comment on specific legal complaints. Being a publicly traded co…"
type textarea "Yes"
type textarea "Adobe coordinates all privacy efforts under the Chief Privacy Officer (CPO) and…"
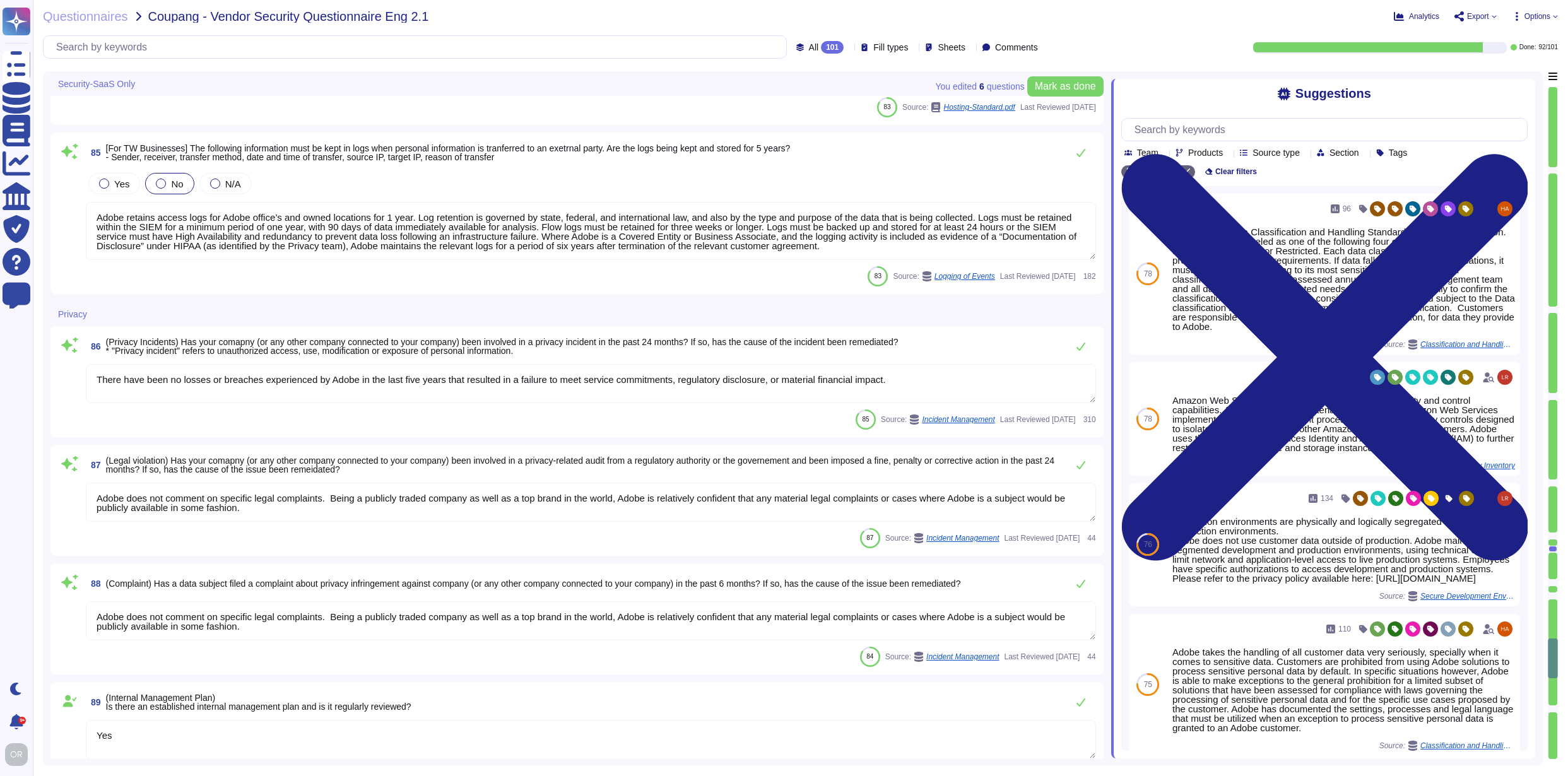
type textarea "All Adobe personnel must periodically complete privacy and data protection trai…"
type textarea "Adobe maintains internal processes and procedures to monitor developments in gl…"
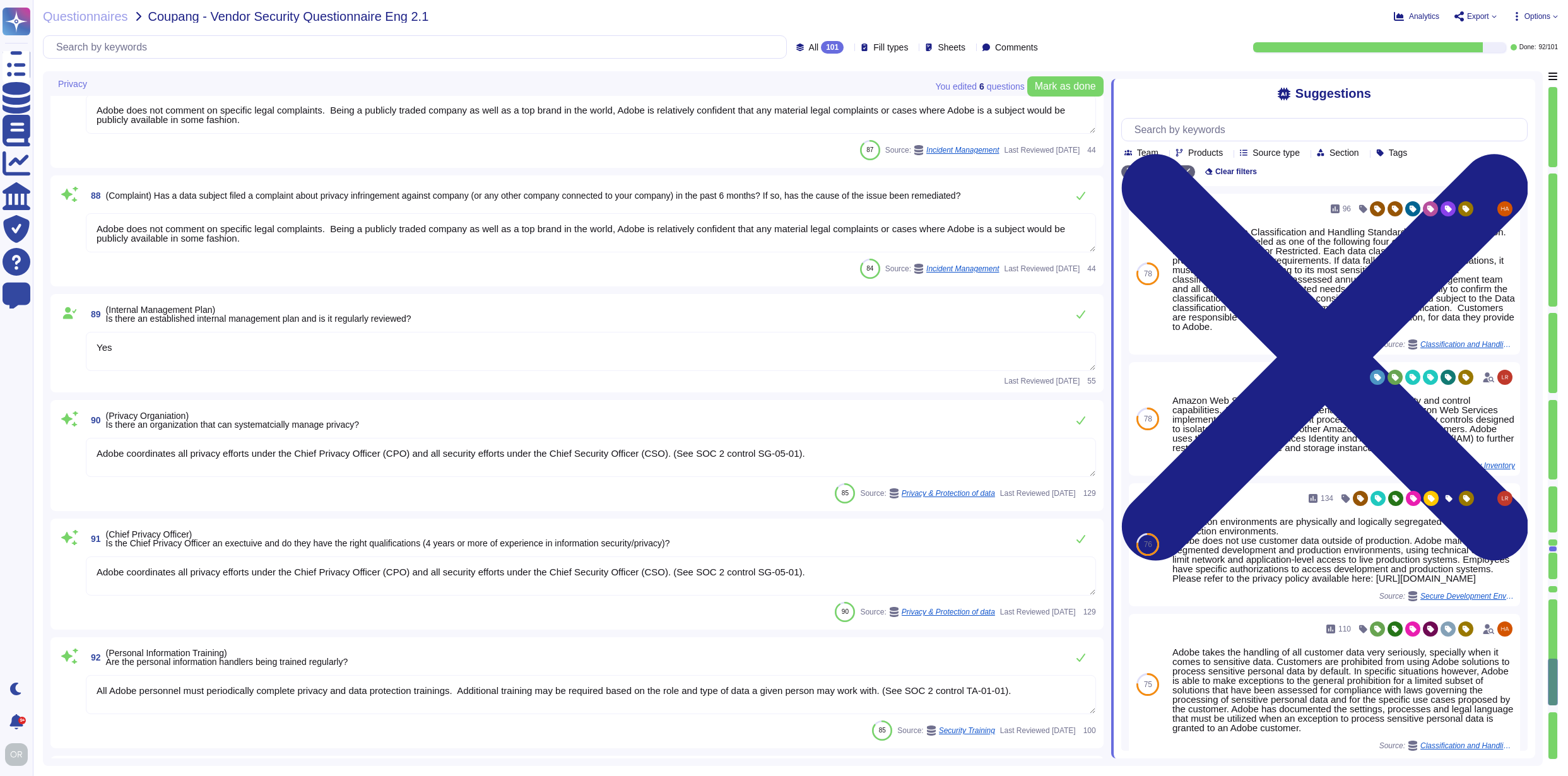
type textarea "The ISO-27001 Statement of Applicability (SOA) and the ISO-27001 certificate is…"
type textarea "Data retention is defined in the agreements, including all applicable PSLTs (Pr…"
type textarea "When you register to use an Adobe application or website, create an Adobe ID, o…"
type textarea "Managed by the Adobe Security team, Adobe’s Vendor Security Review (VSR) progra…"
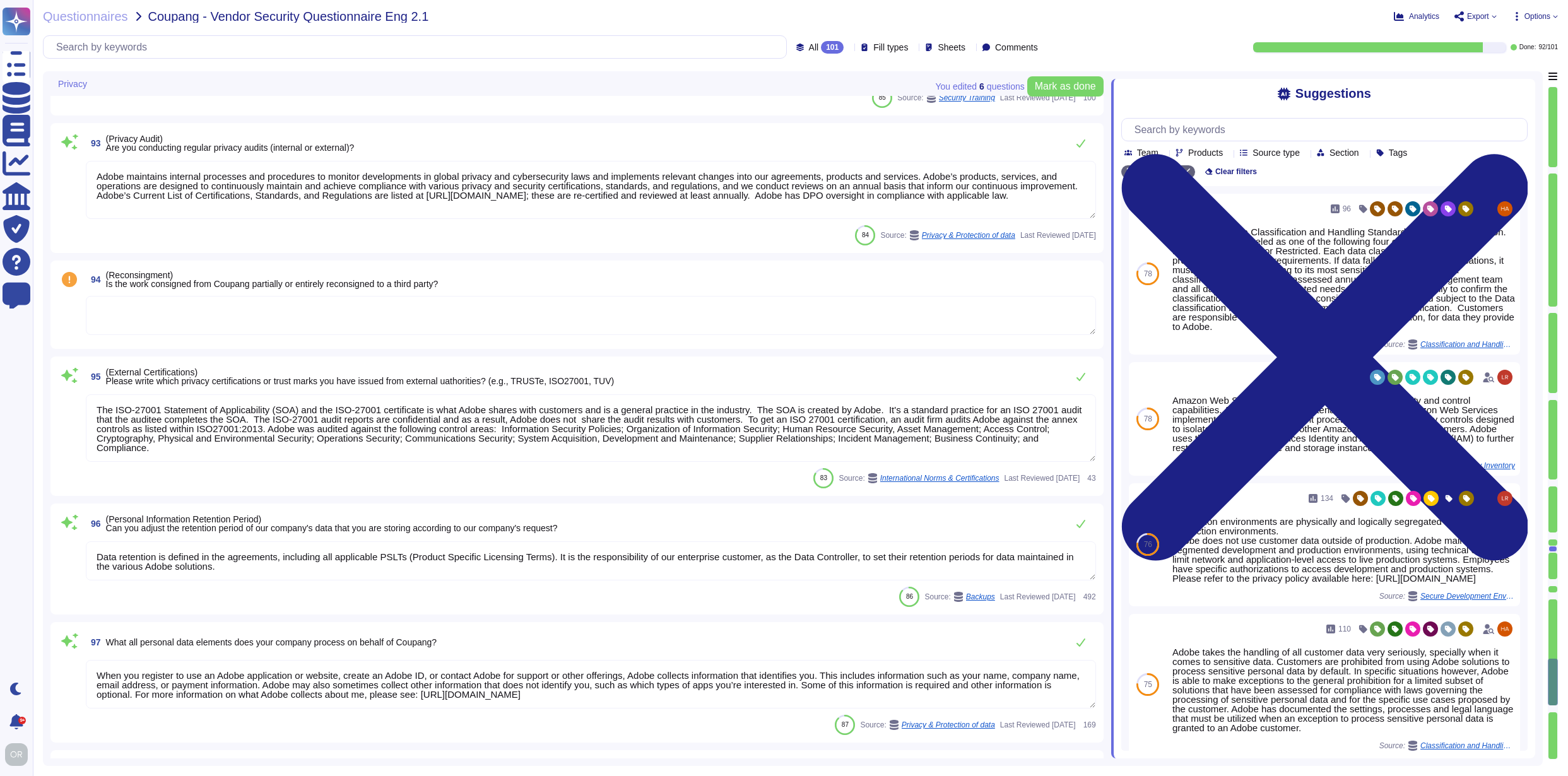
scroll to position [13680, 0]
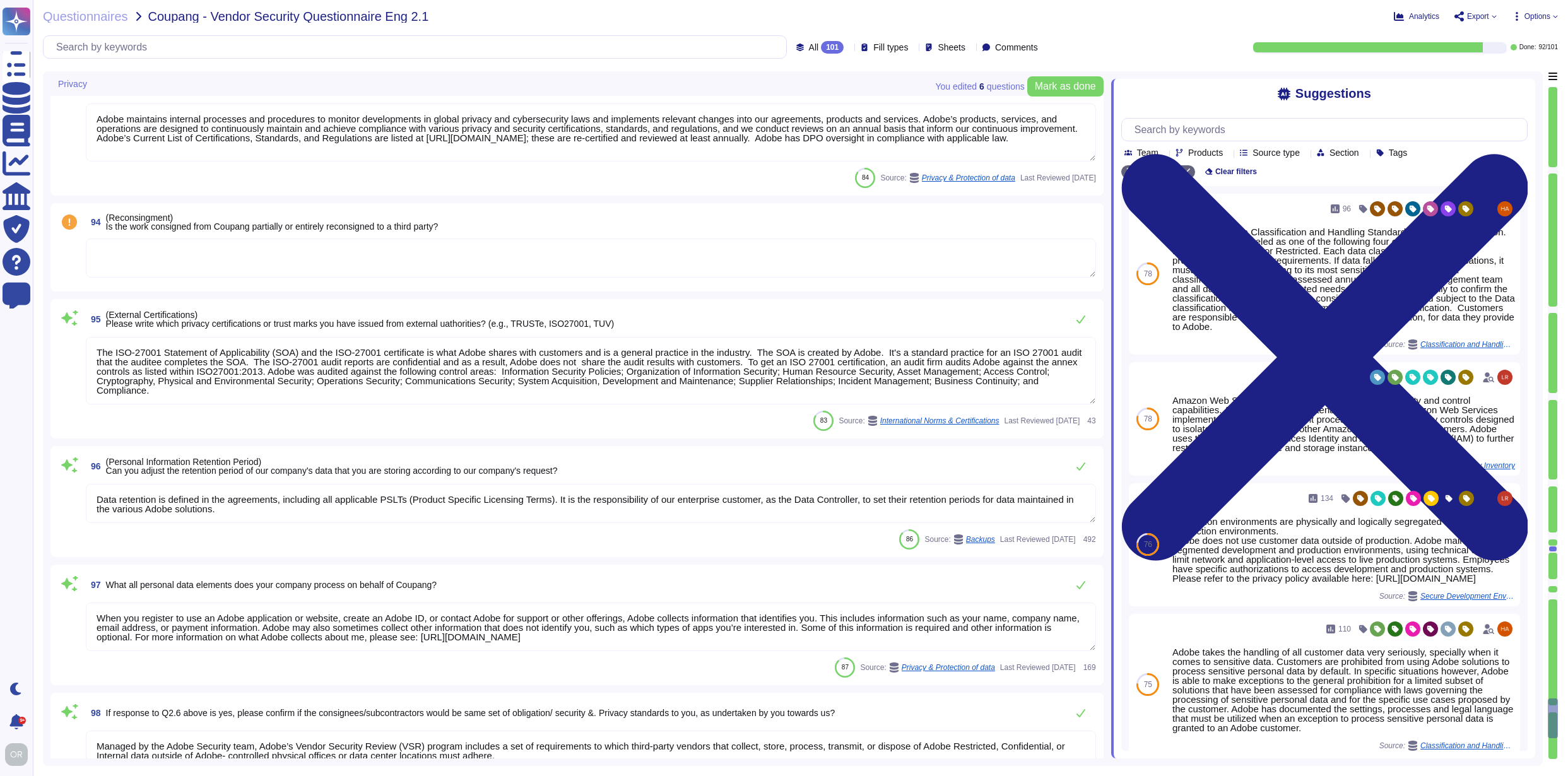
type textarea "Microsoft prefers to not disclose the exact locations of their data centers, fo…"
type textarea "Any requests for modifications to the retention period must be reviewed and app…"
type textarea "Customer Data will be maintained and/or deleted in accordance with the Agreemen…"
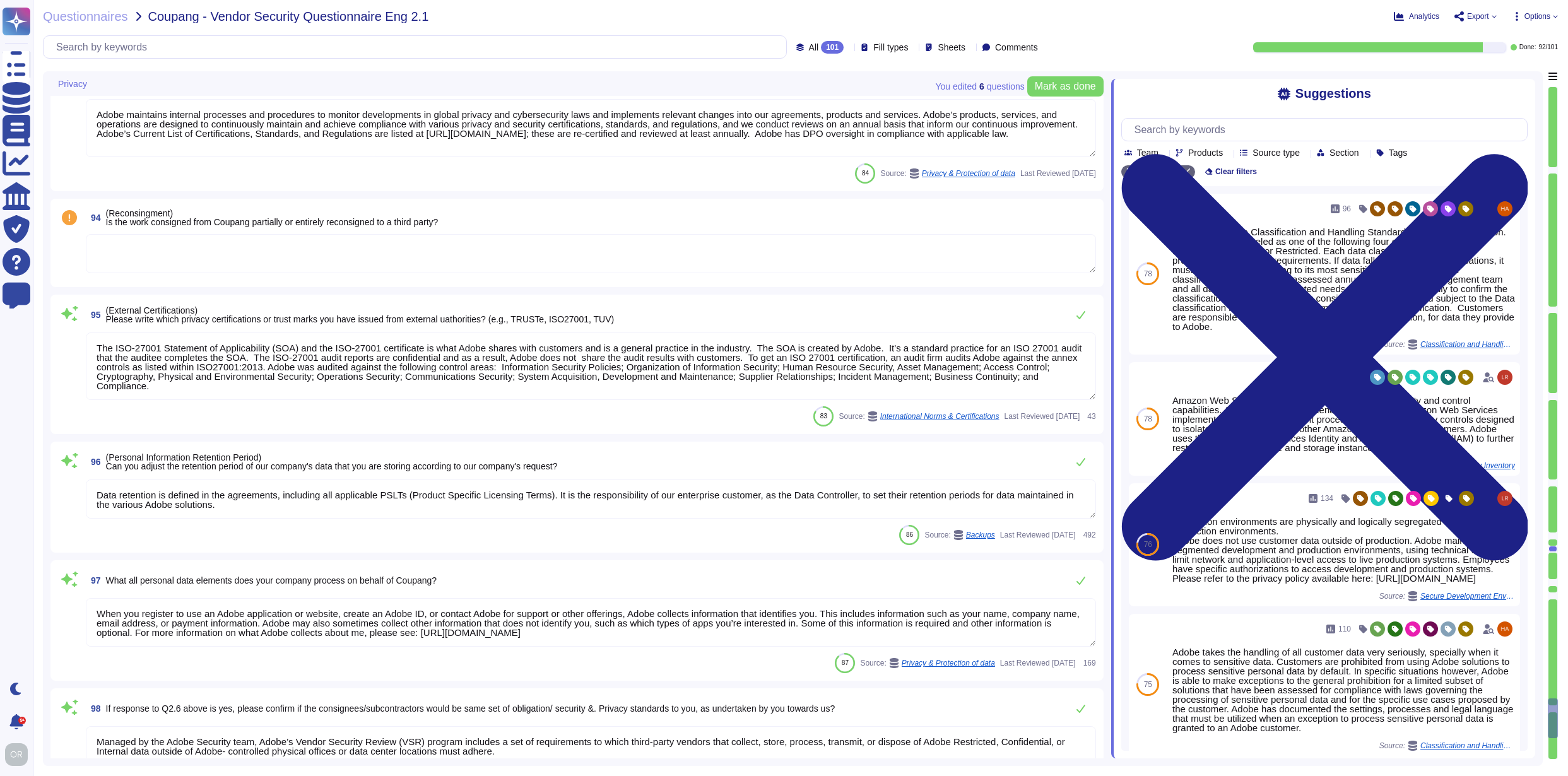
scroll to position [13685, 0]
click at [267, 246] on textarea at bounding box center [591, 252] width 1010 height 39
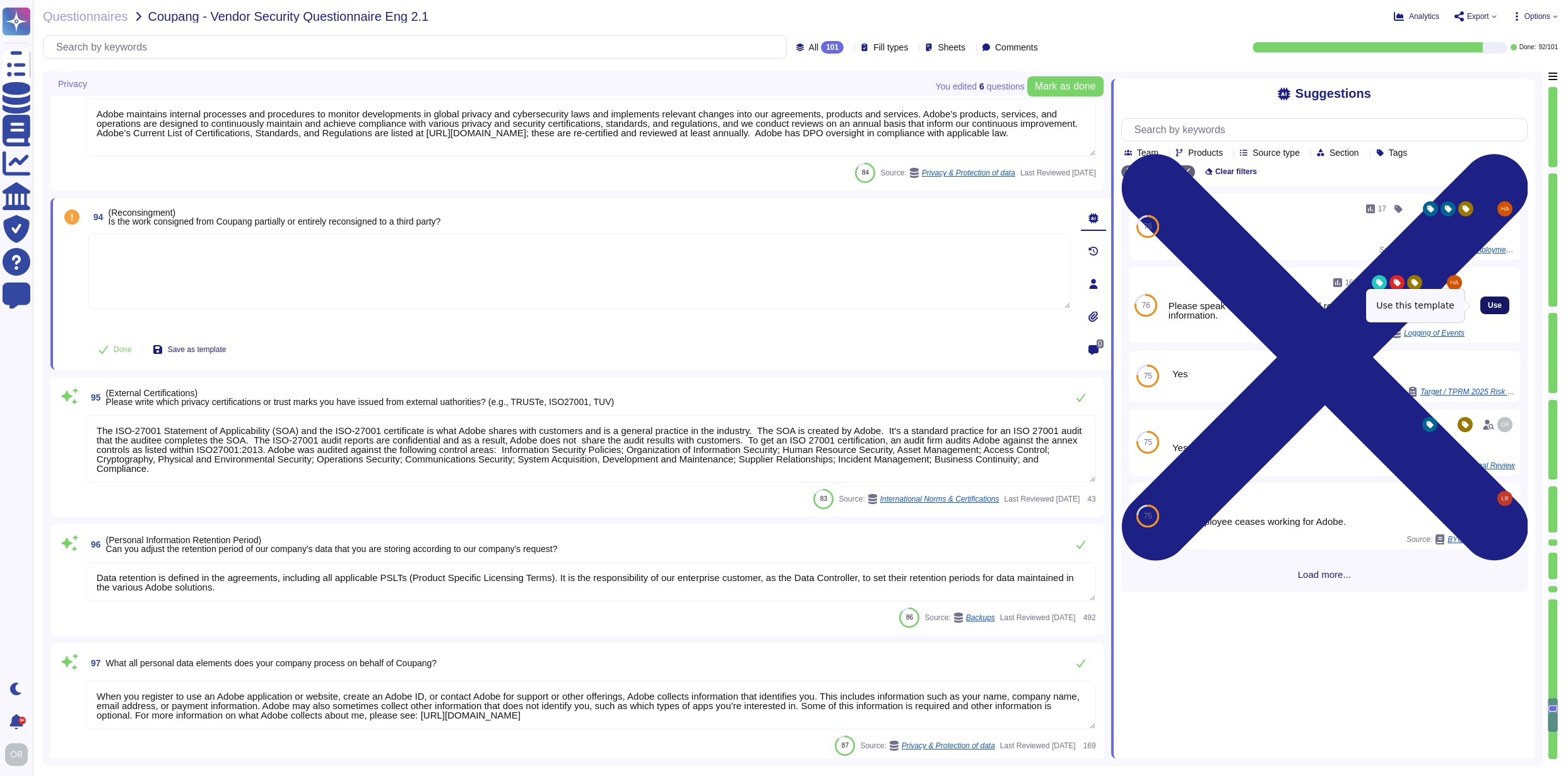
click at [1491, 308] on span "Use" at bounding box center [1495, 306] width 14 height 8
type textarea "Please speak with your Adobe Legal representative for more information."
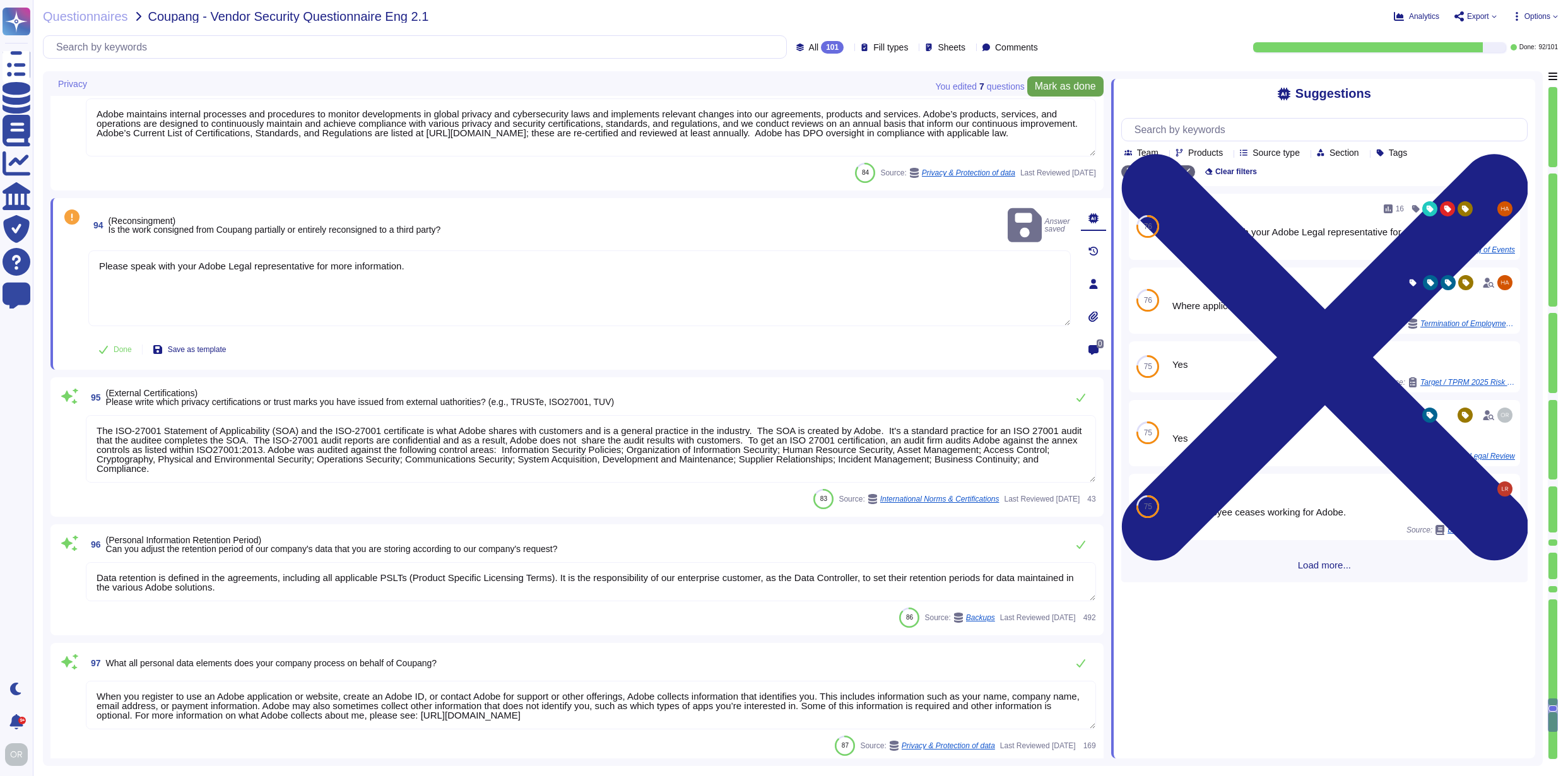
click at [1075, 85] on span "Mark as done" at bounding box center [1065, 86] width 61 height 10
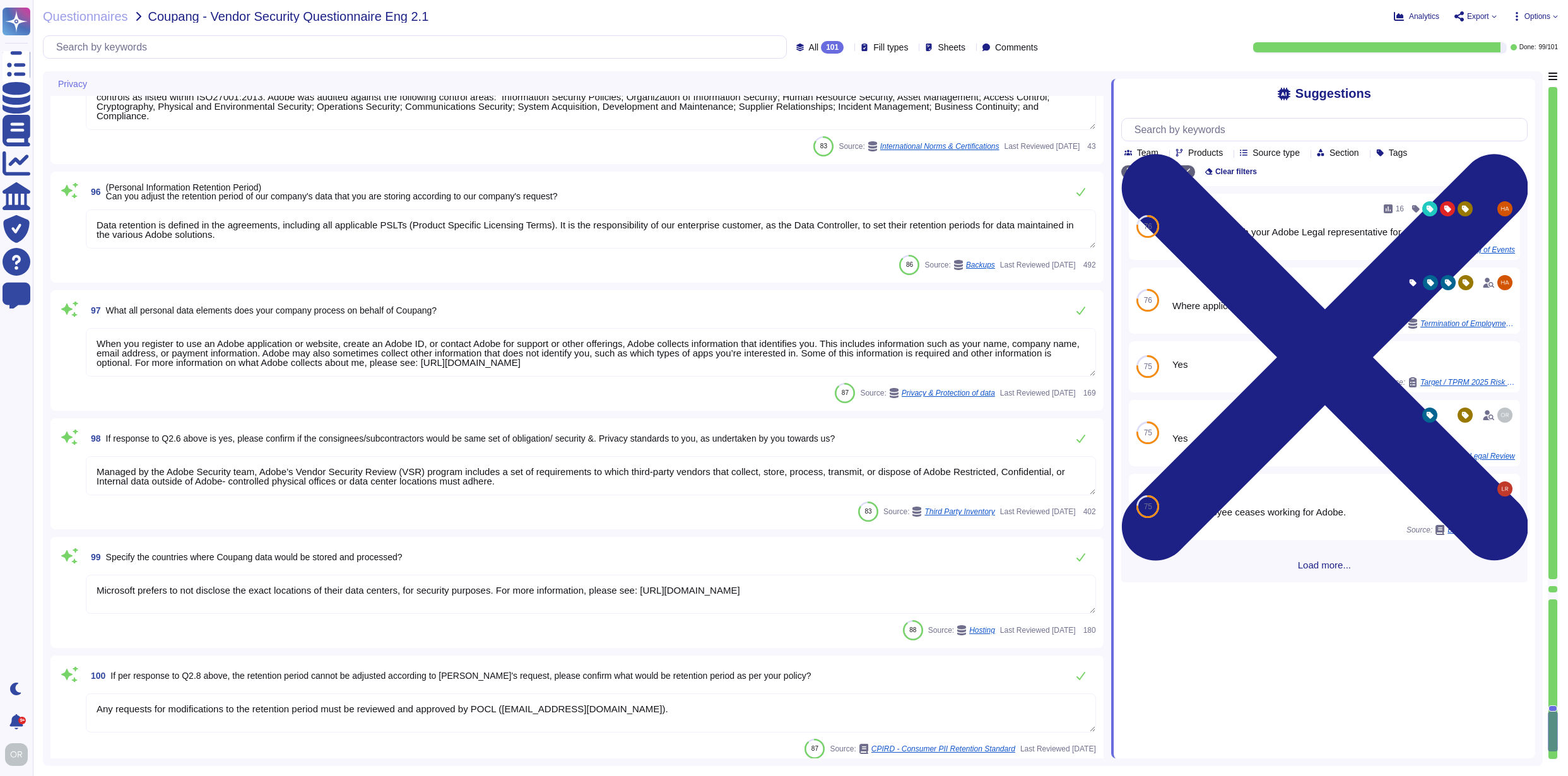
type textarea "Customer Data will be maintained and/or deleted in accordance with the Agreemen…"
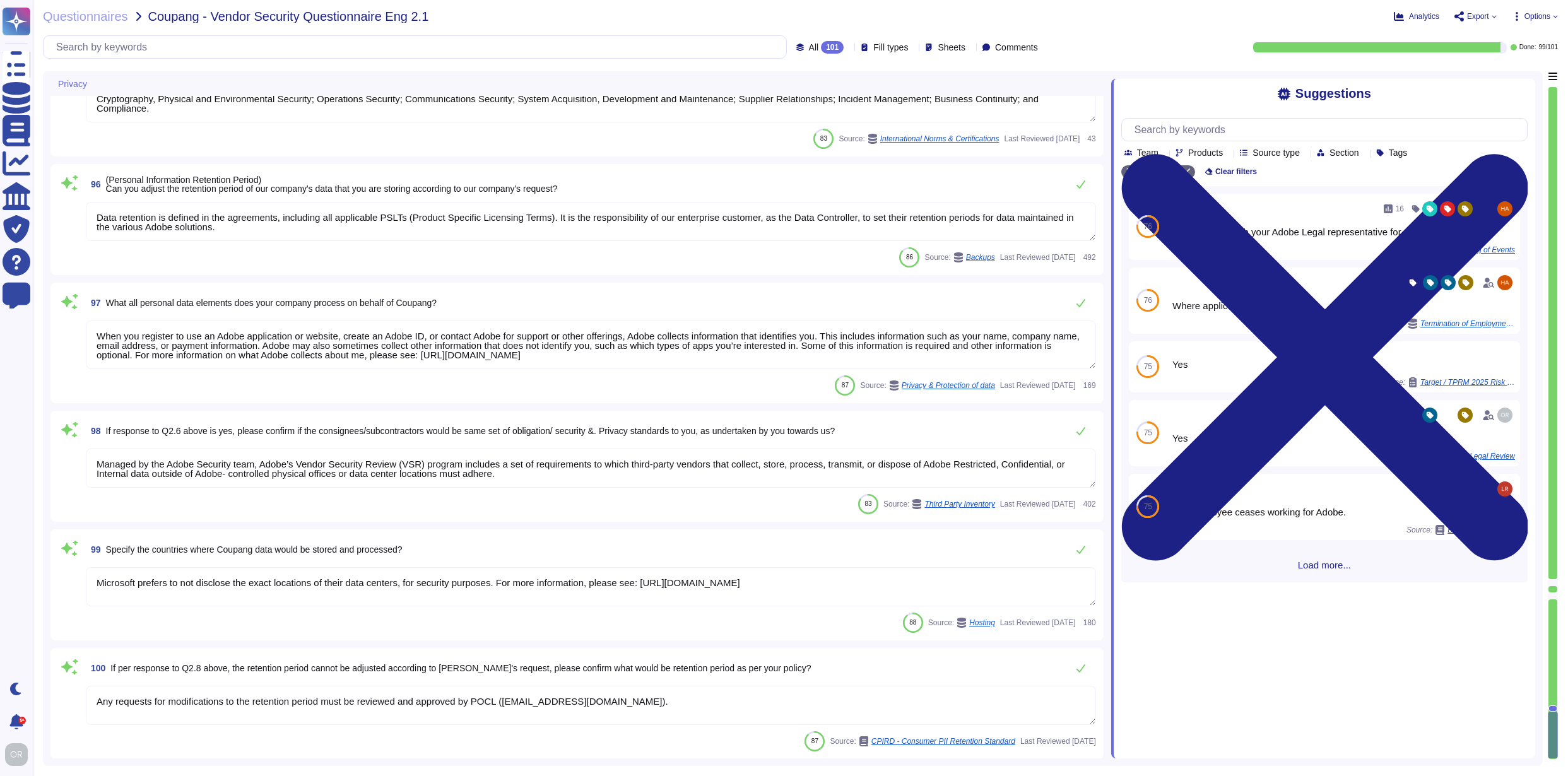
scroll to position [14153, 0]
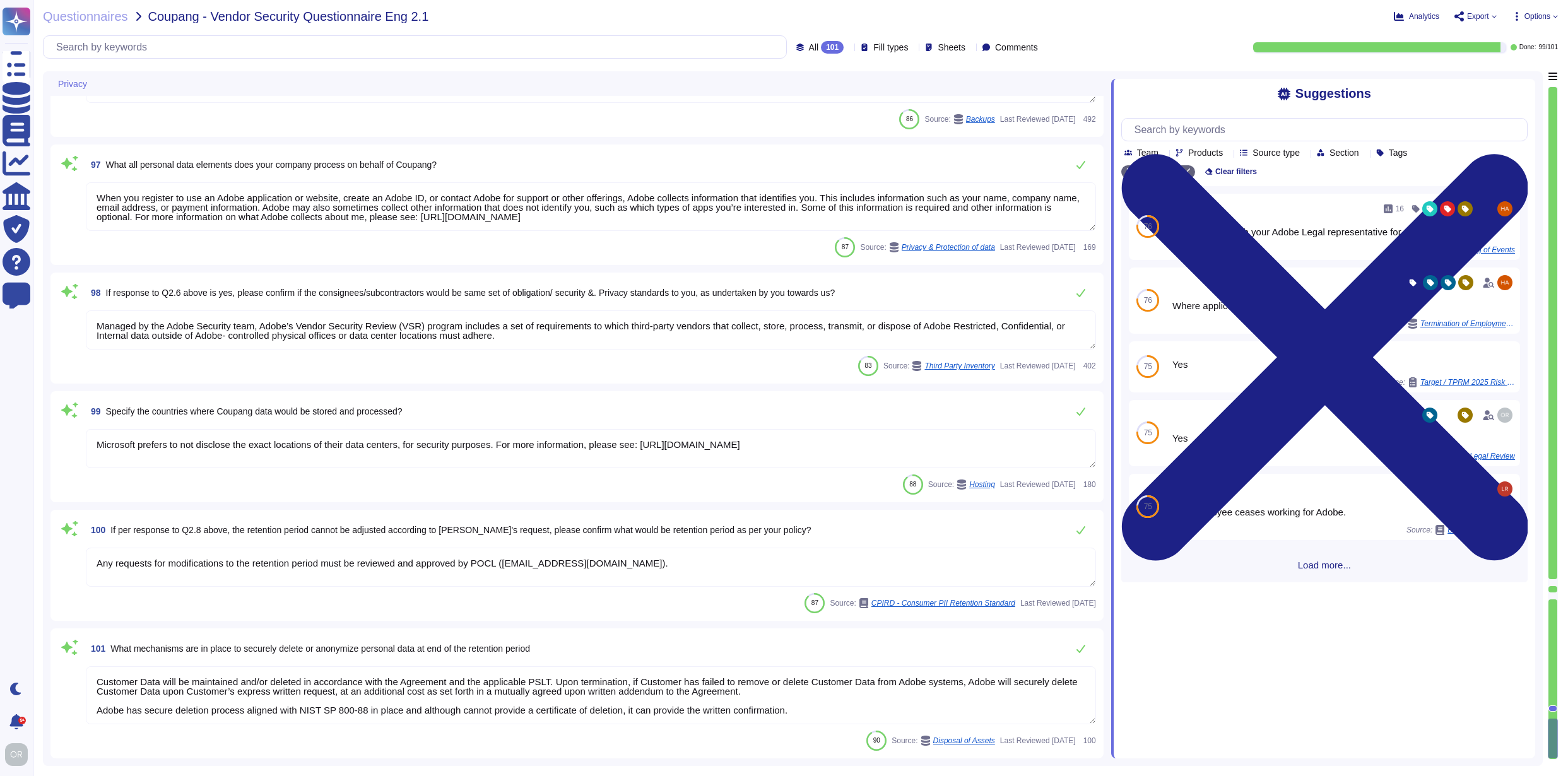
click at [1462, 18] on span "Export" at bounding box center [1475, 16] width 42 height 10
click at [1500, 77] on p "Download" at bounding box center [1522, 94] width 45 height 36
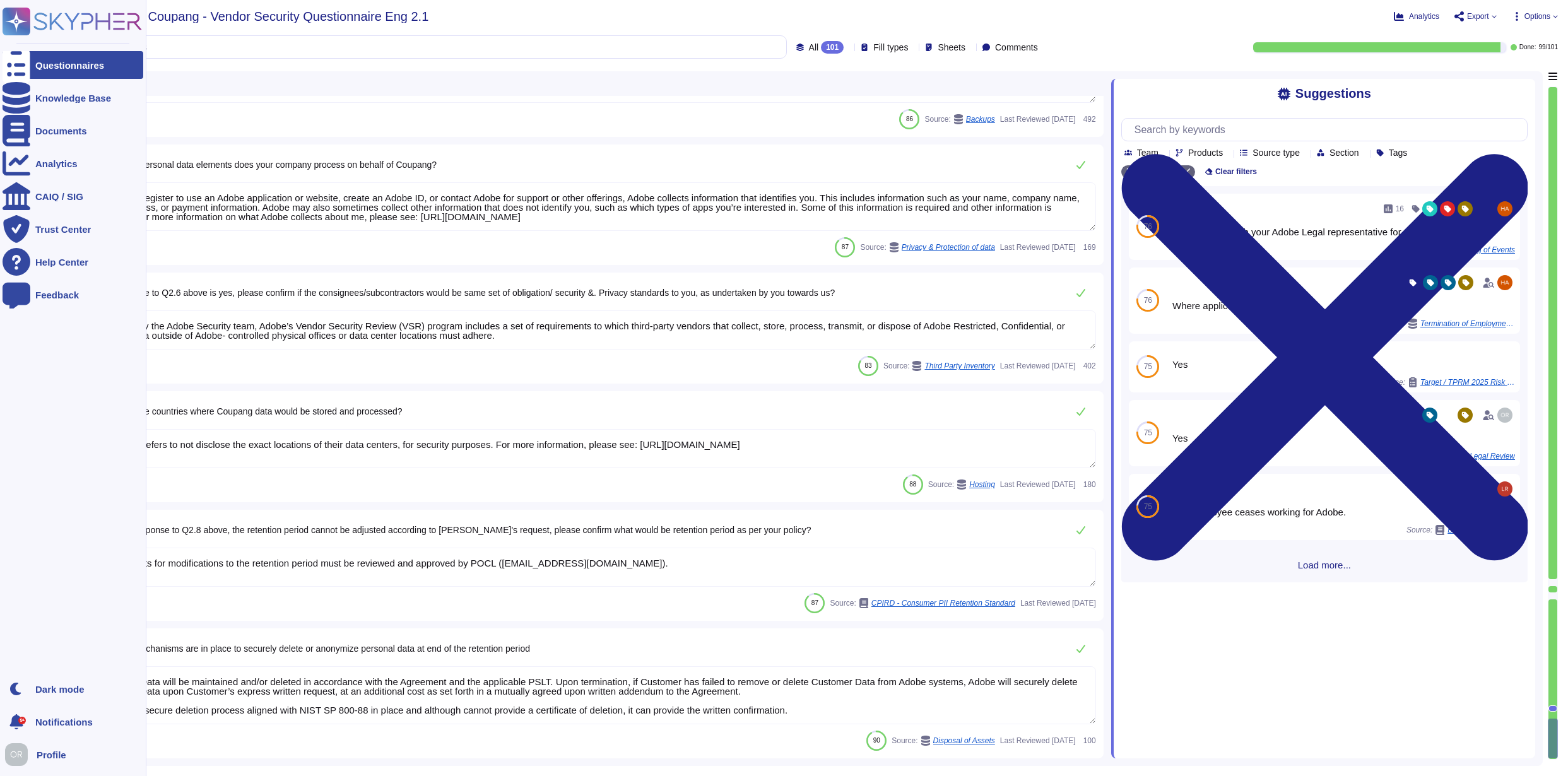
click at [76, 63] on div "Questionnaires" at bounding box center [70, 66] width 69 height 9
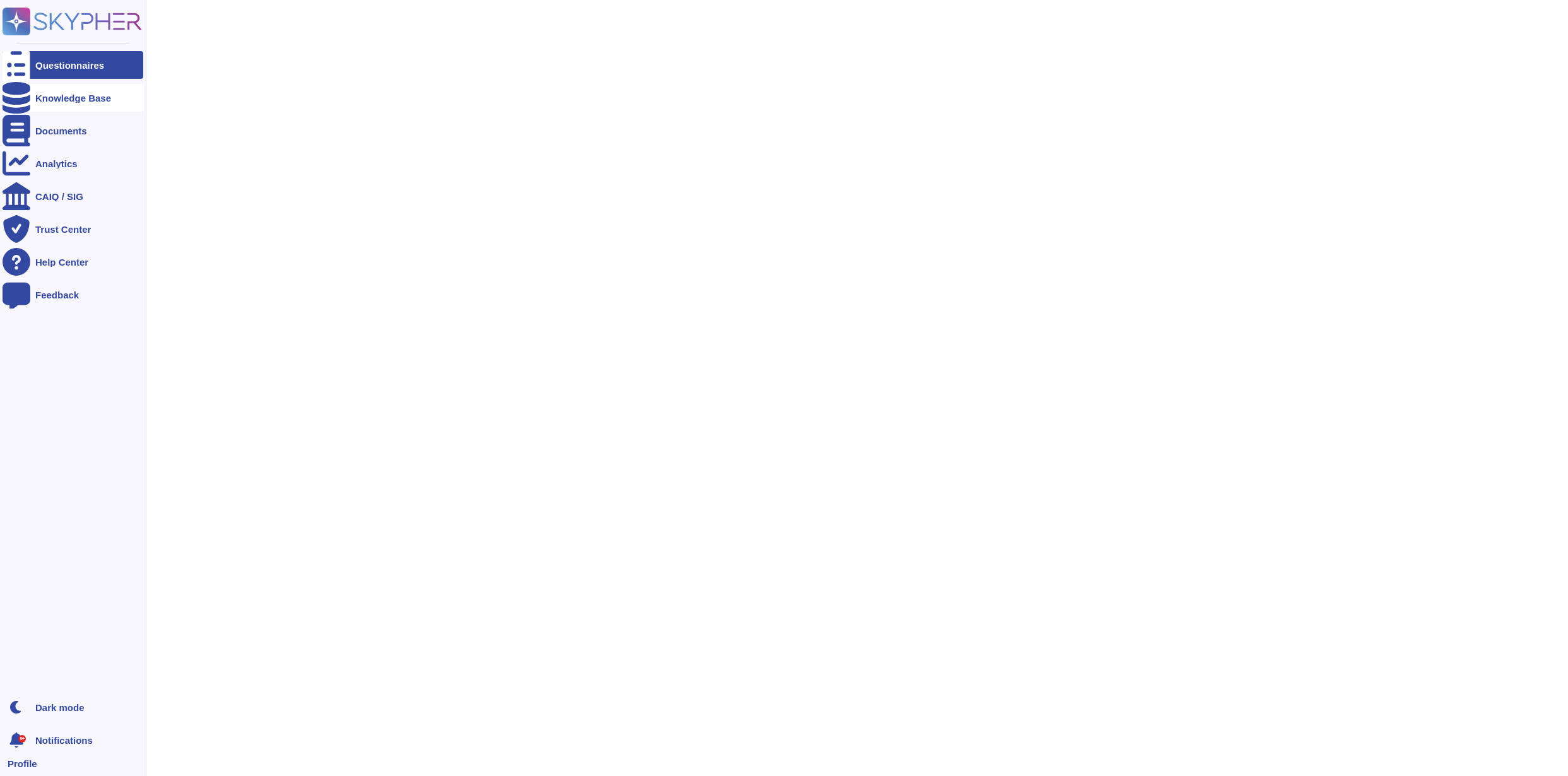
click at [74, 89] on div "Knowledge Base" at bounding box center [73, 97] width 141 height 28
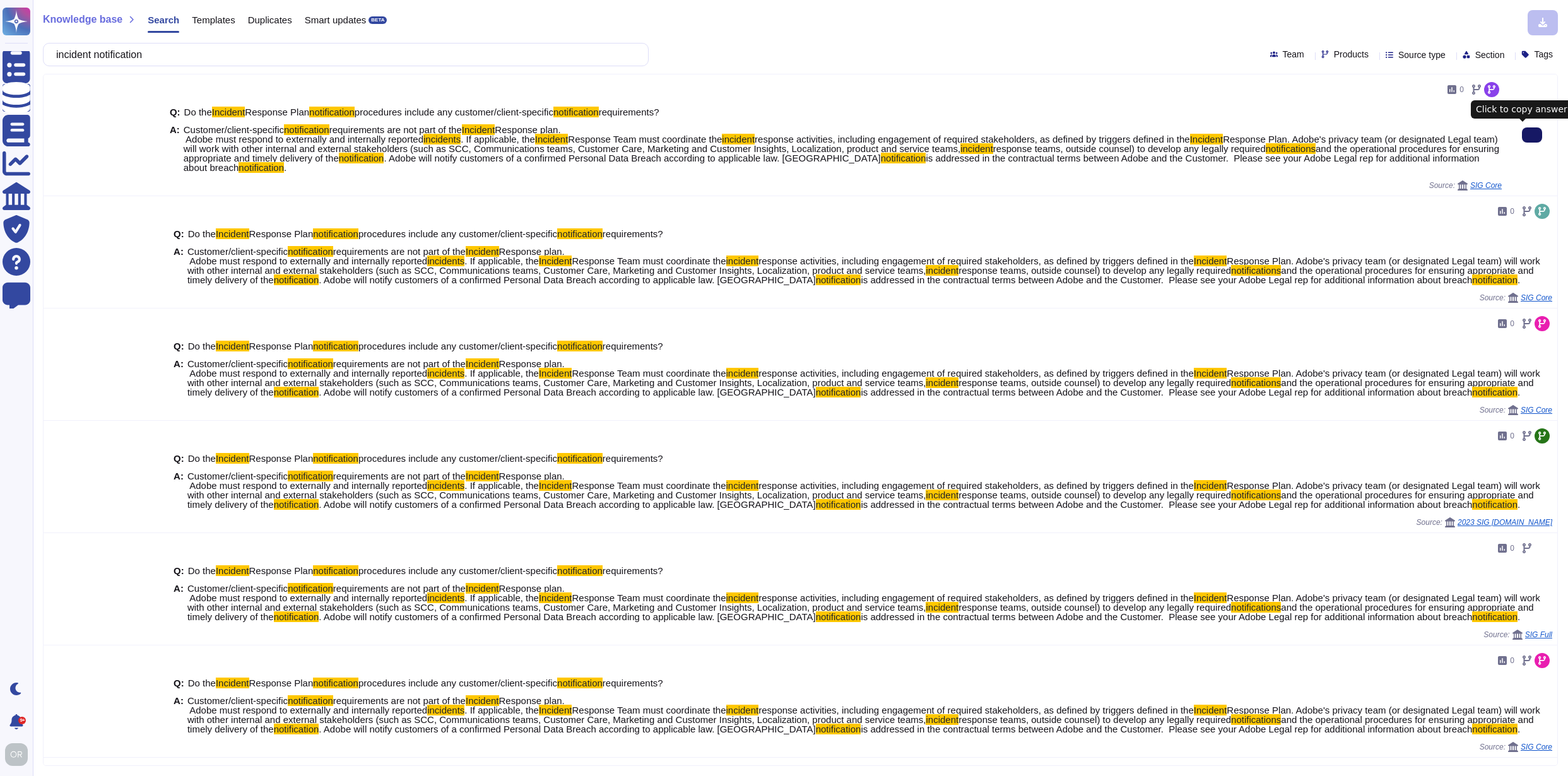
click at [1532, 135] on icon at bounding box center [1532, 135] width 0 height 0
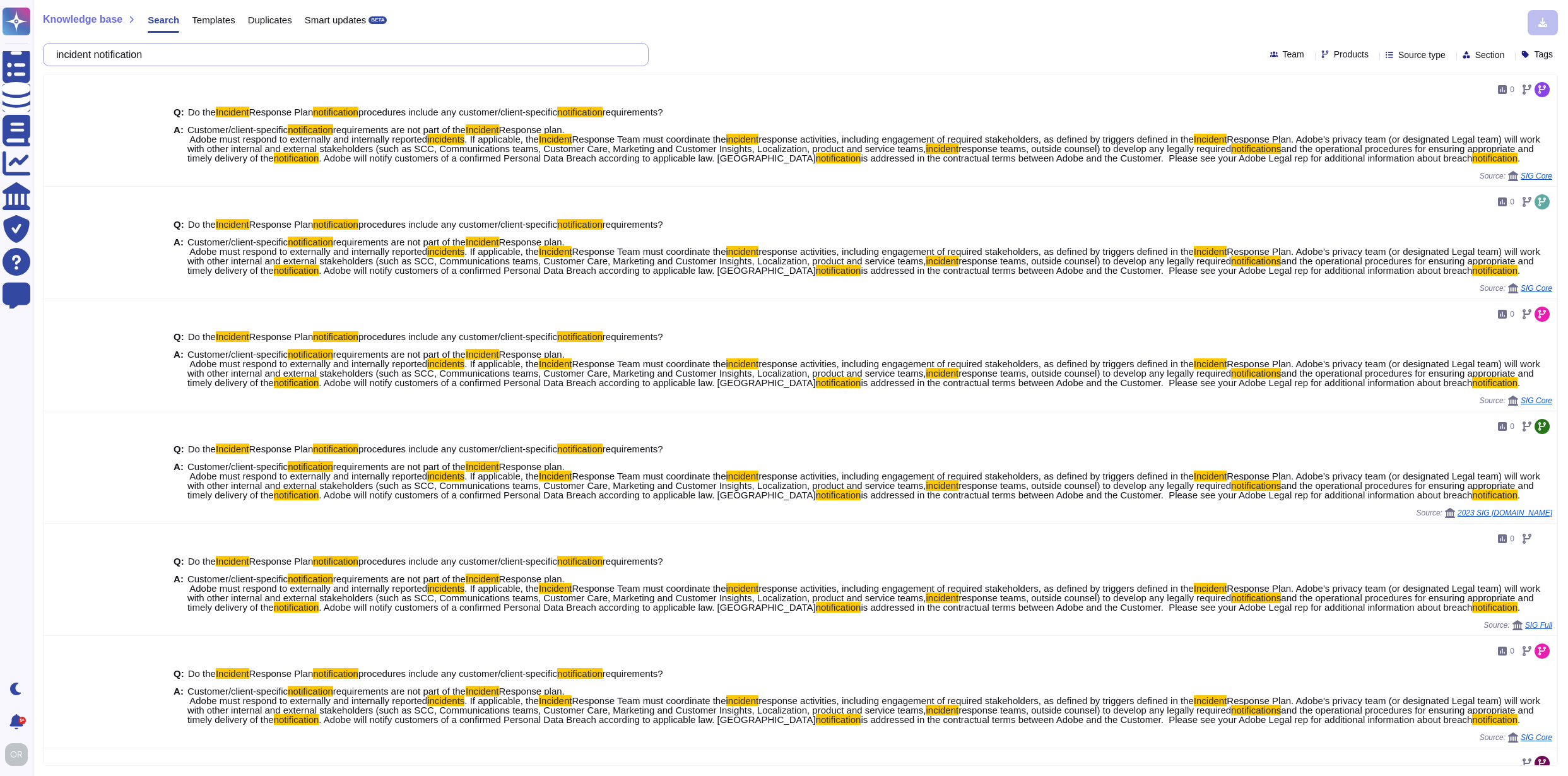
drag, startPoint x: 168, startPoint y: 55, endPoint x: 43, endPoint y: 45, distance: 125.4
click at [43, 45] on div "incident notification" at bounding box center [345, 55] width 605 height 24
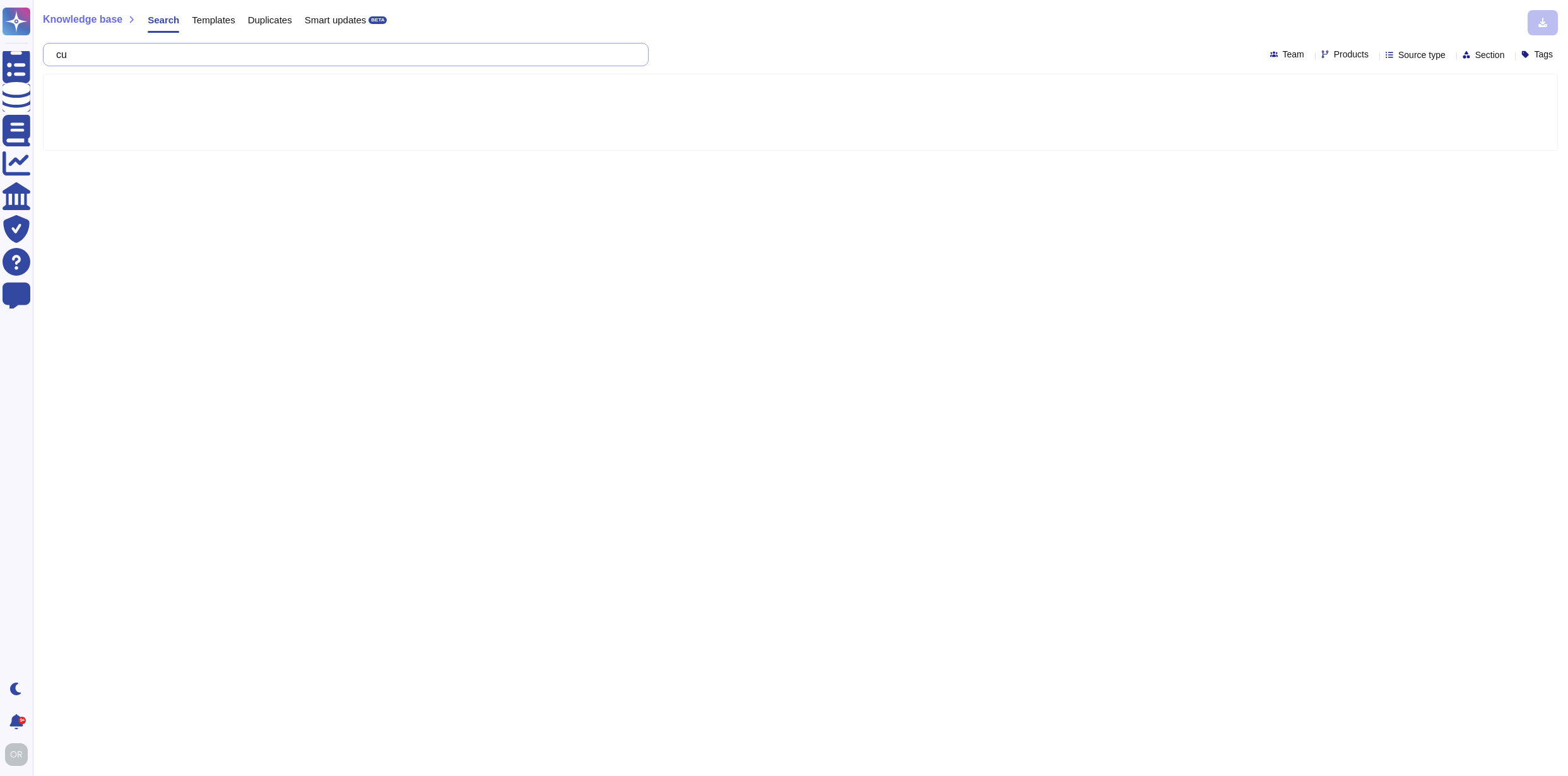
type input "c"
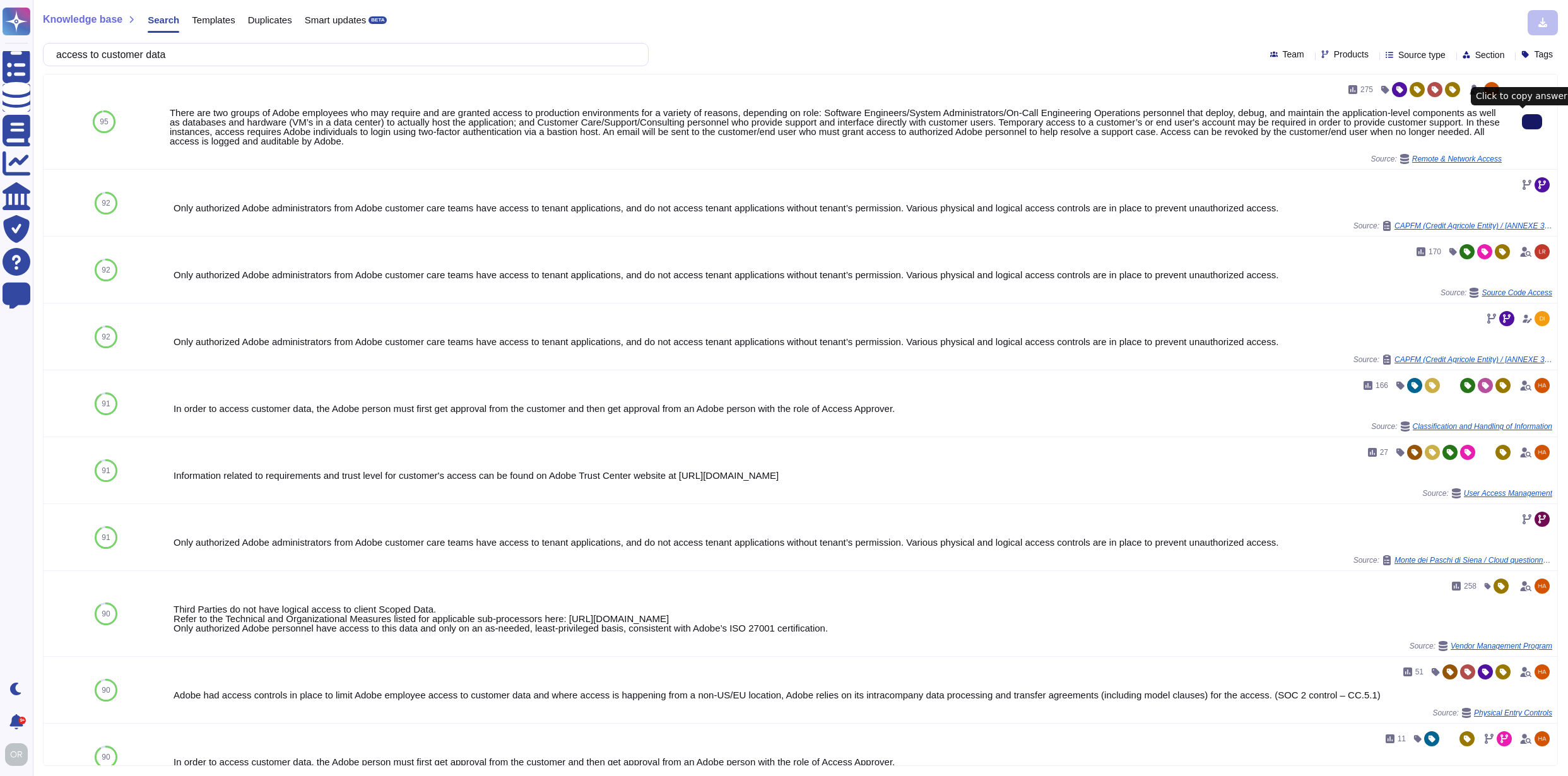
type input "access to customer data"
drag, startPoint x: 1520, startPoint y: 117, endPoint x: 1521, endPoint y: 126, distance: 9.1
click at [1532, 122] on icon at bounding box center [1532, 122] width 0 height 0
click at [1300, 39] on div "Knowledge base Search Templates Duplicates Smart updates BETA access to custome…" at bounding box center [801, 388] width 1535 height 776
click at [1334, 53] on span "Products" at bounding box center [1351, 54] width 35 height 9
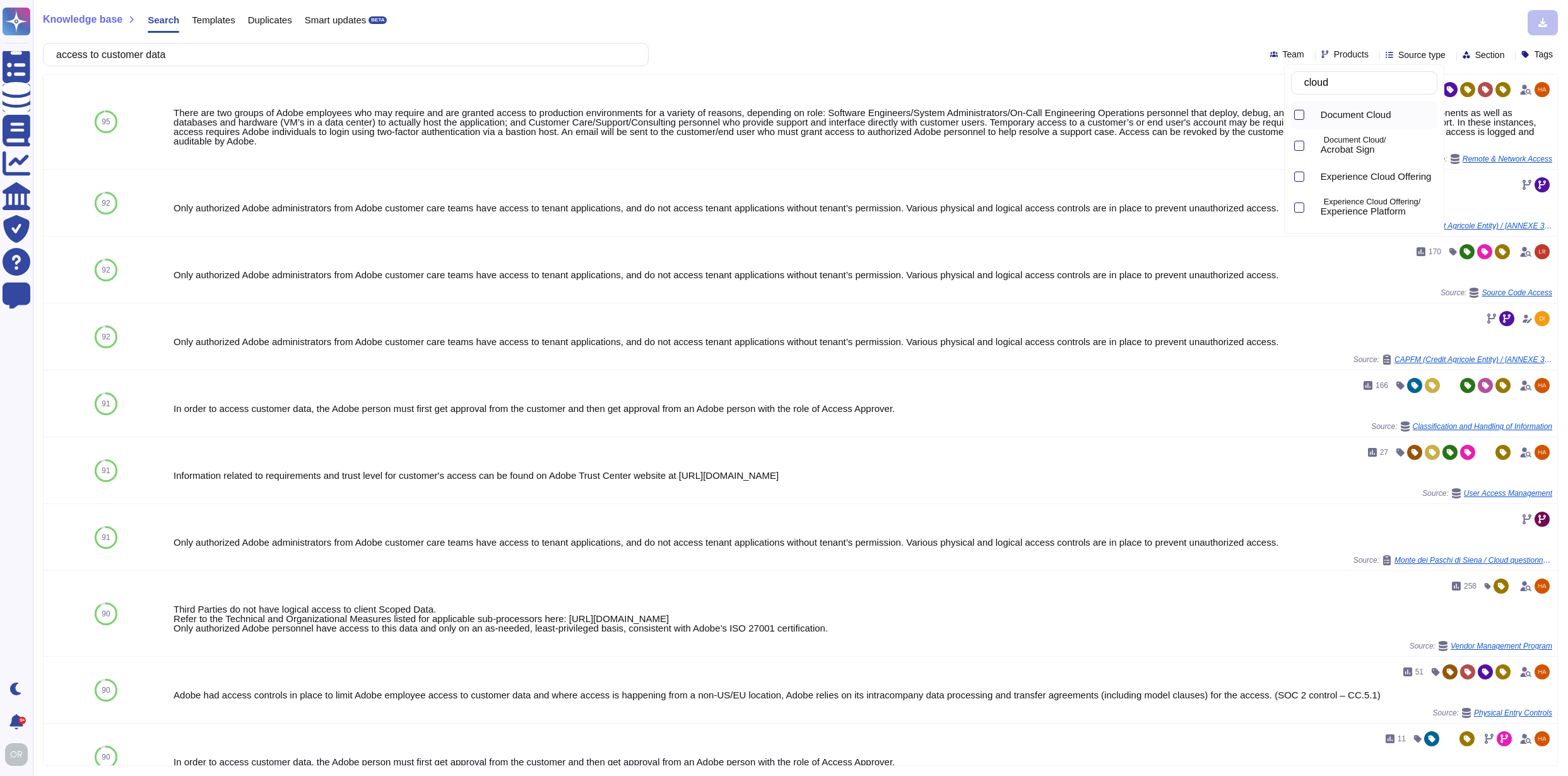
click at [1352, 115] on span "Document Cloud" at bounding box center [1355, 115] width 70 height 11
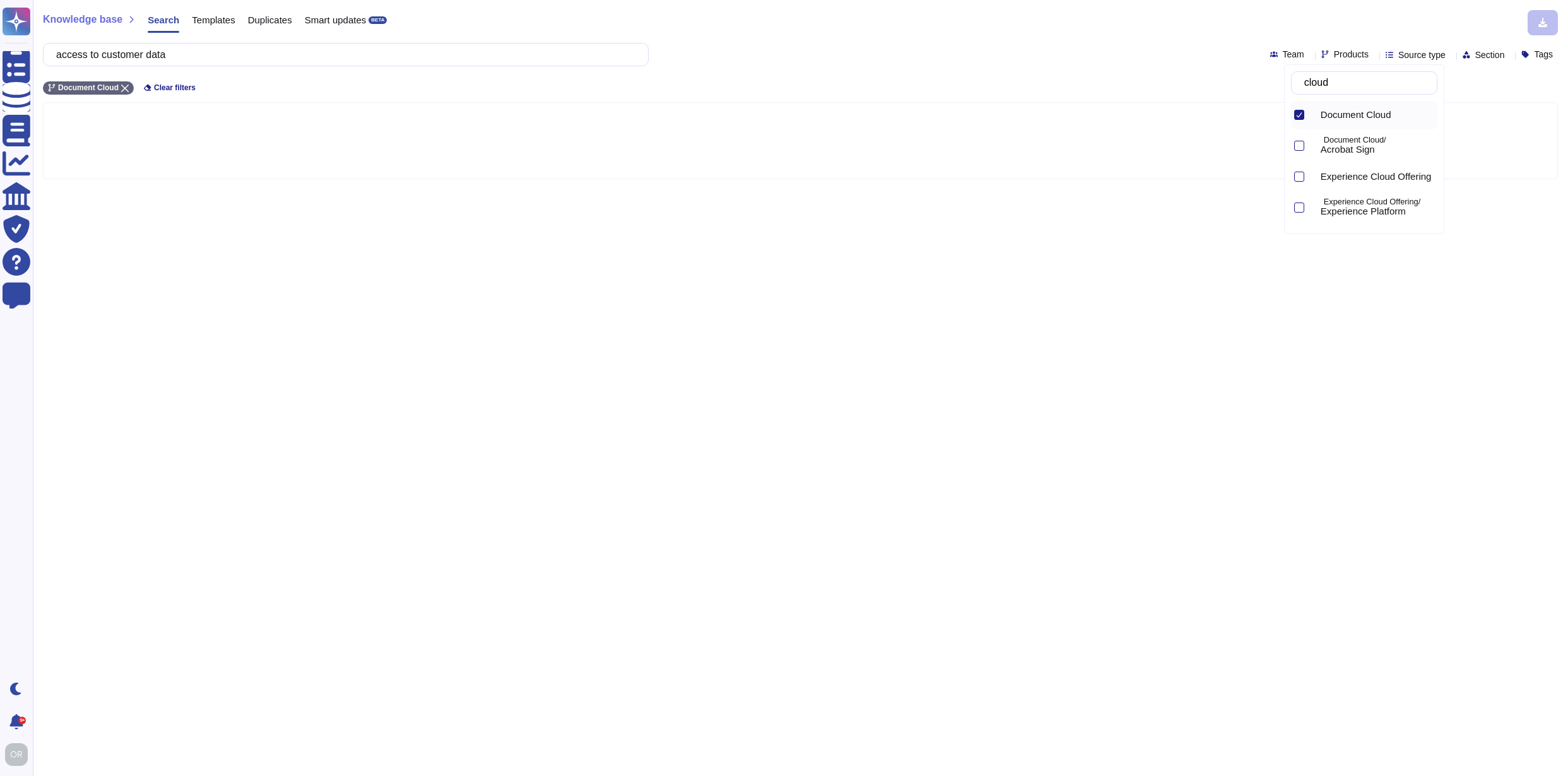
drag, startPoint x: 1358, startPoint y: 86, endPoint x: 1310, endPoint y: 83, distance: 48.1
click at [1310, 83] on input "cloud" at bounding box center [1367, 83] width 139 height 22
type input "c"
type input "creative"
click at [1359, 112] on span "Creative Cloud" at bounding box center [1351, 115] width 62 height 11
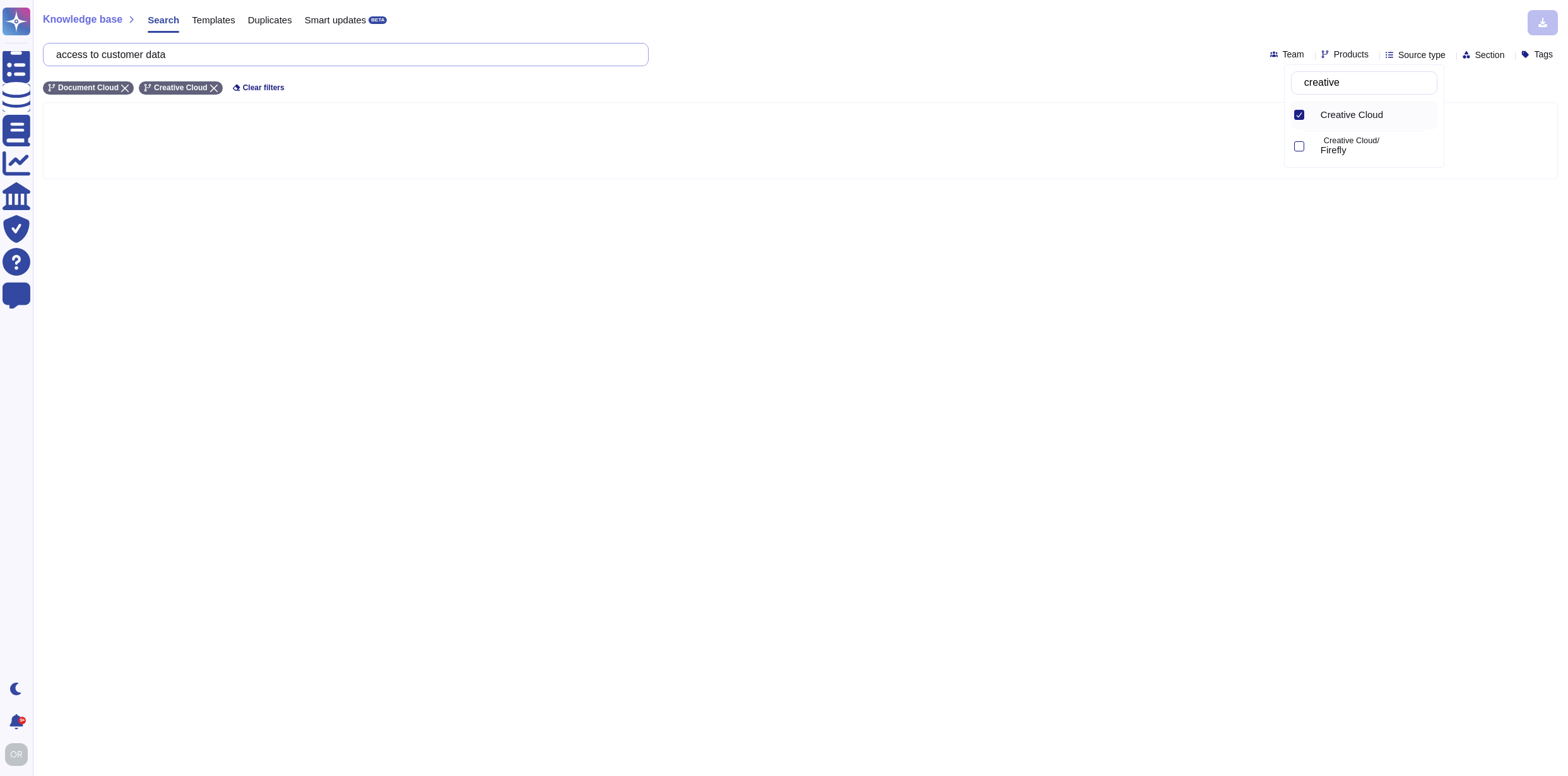
click at [183, 62] on input "access to customer data" at bounding box center [342, 55] width 586 height 22
drag, startPoint x: 199, startPoint y: 58, endPoint x: 61, endPoint y: 51, distance: 138.2
click at [61, 51] on input "access to customer data" at bounding box center [342, 55] width 586 height 22
type input "stored"
